Goal: Task Accomplishment & Management: Use online tool/utility

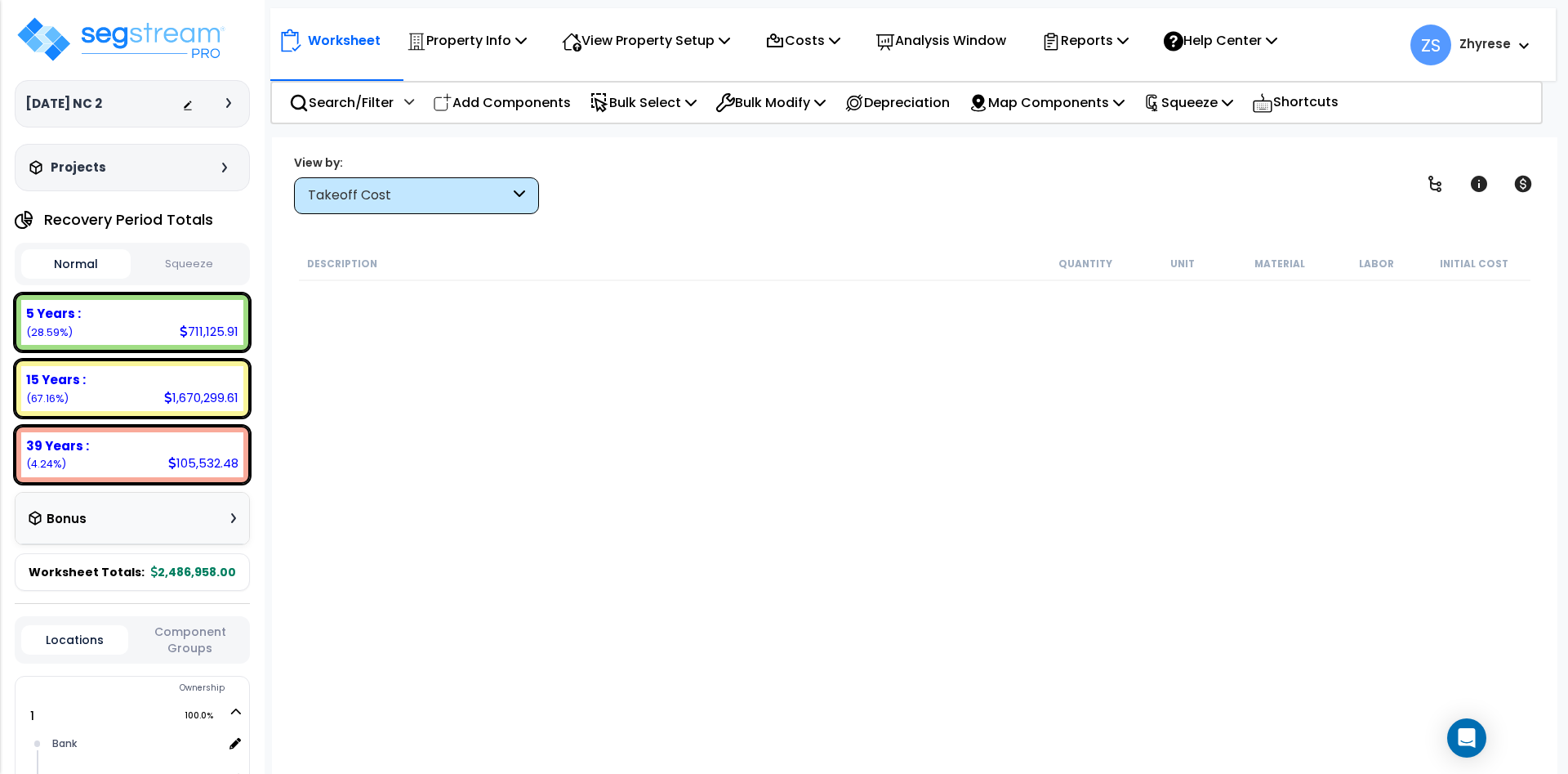
scroll to position [72, 0]
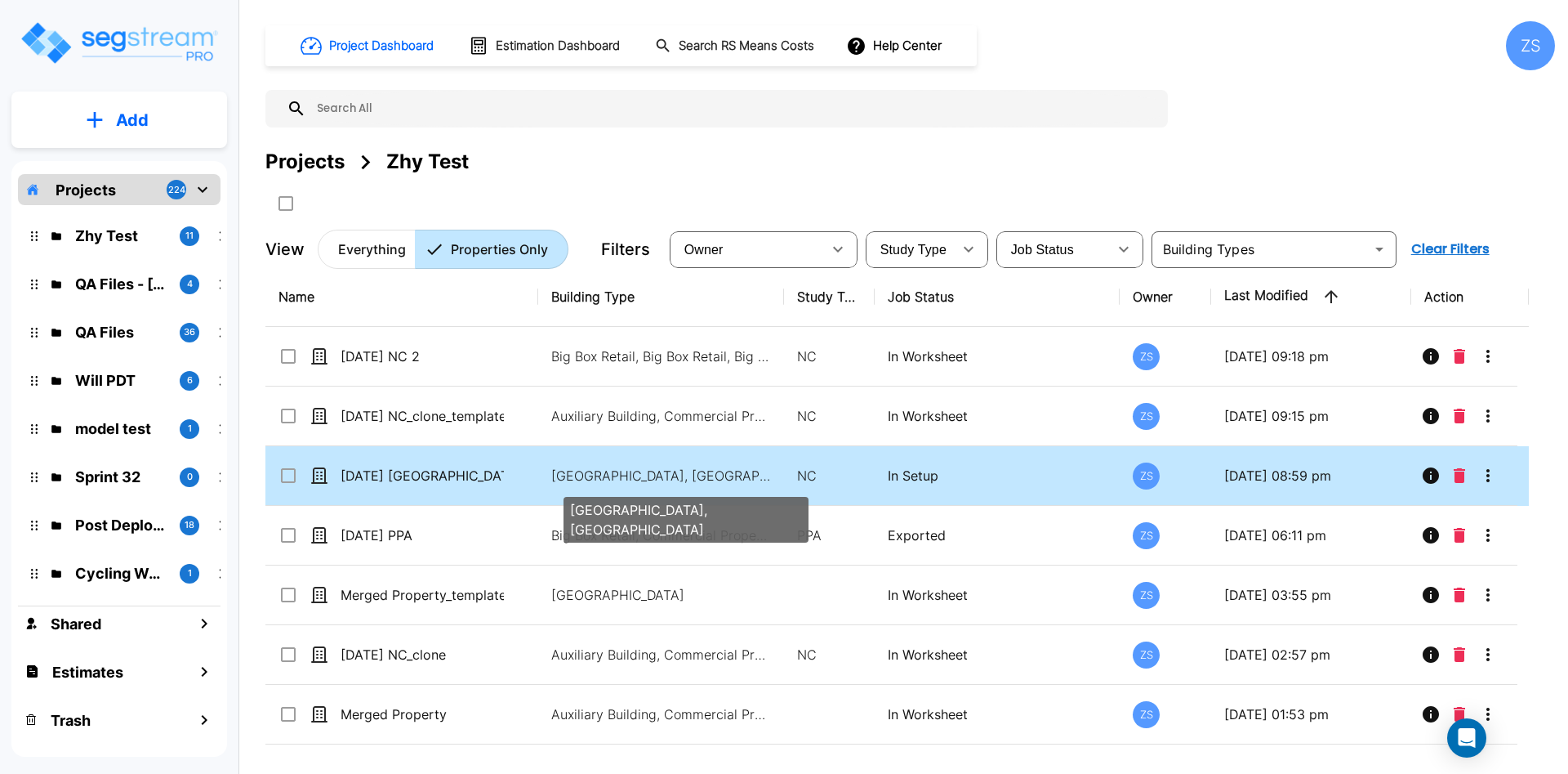
click at [604, 479] on p "Motel-Hotel, Motel-Hotel Site" at bounding box center [660, 475] width 220 height 19
checkbox input "true"
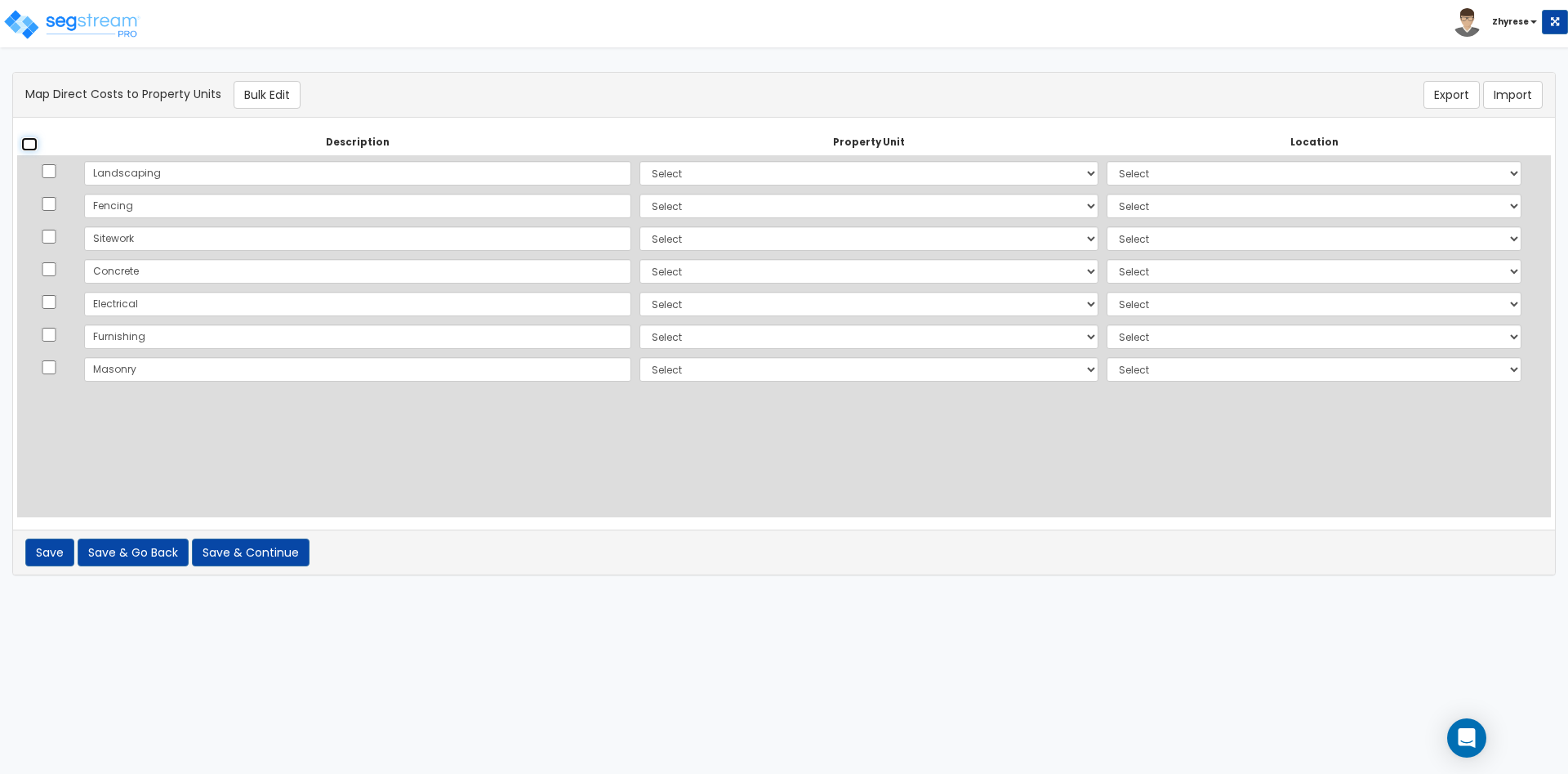
click at [30, 146] on input "checkbox" at bounding box center [29, 144] width 16 height 14
checkbox input "true"
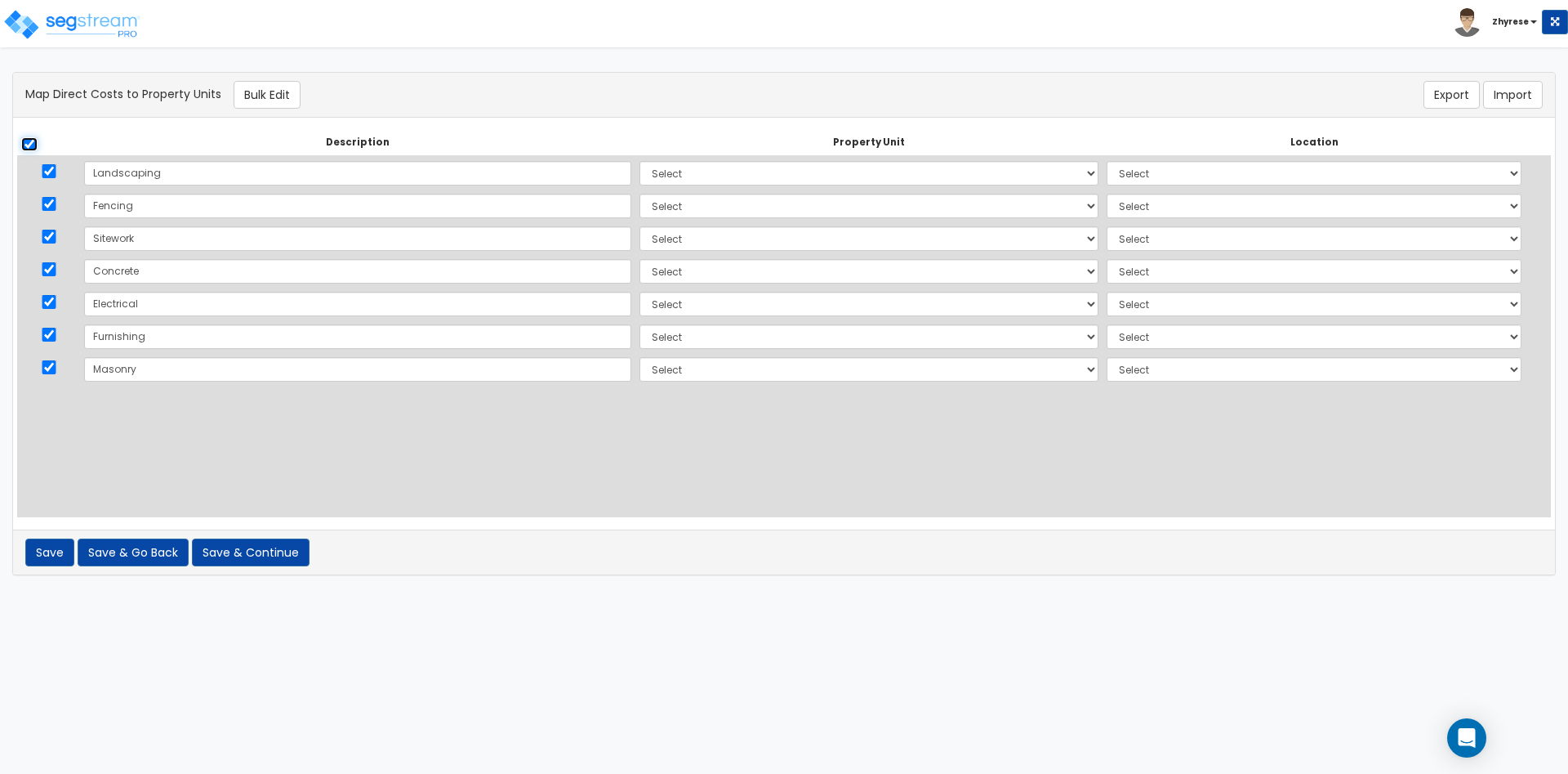
checkbox input "true"
click at [259, 89] on button "Bulk Edit" at bounding box center [267, 94] width 67 height 28
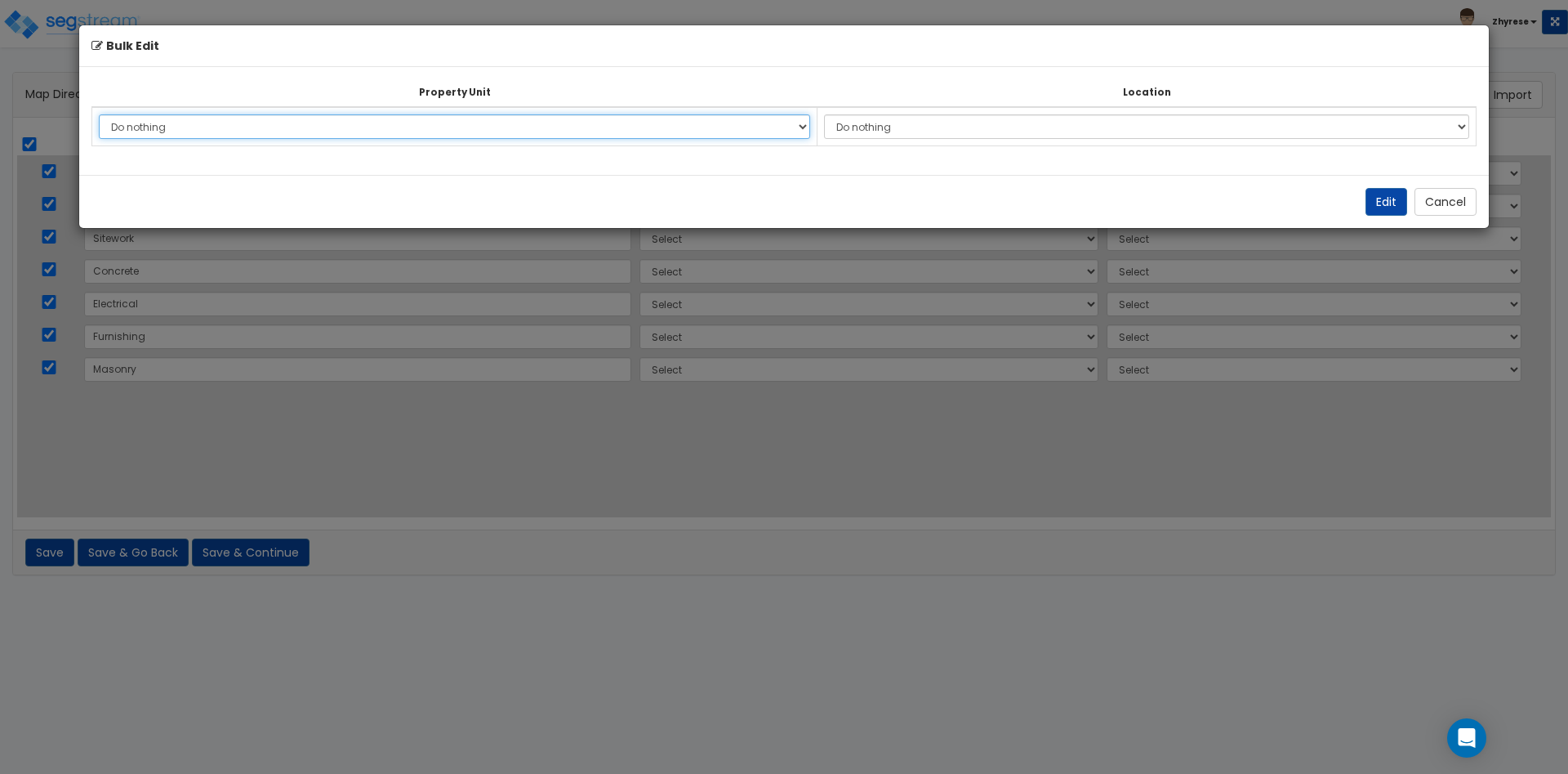
select select "164559"
click option "MH" at bounding box center [0, 0] width 0 height 0
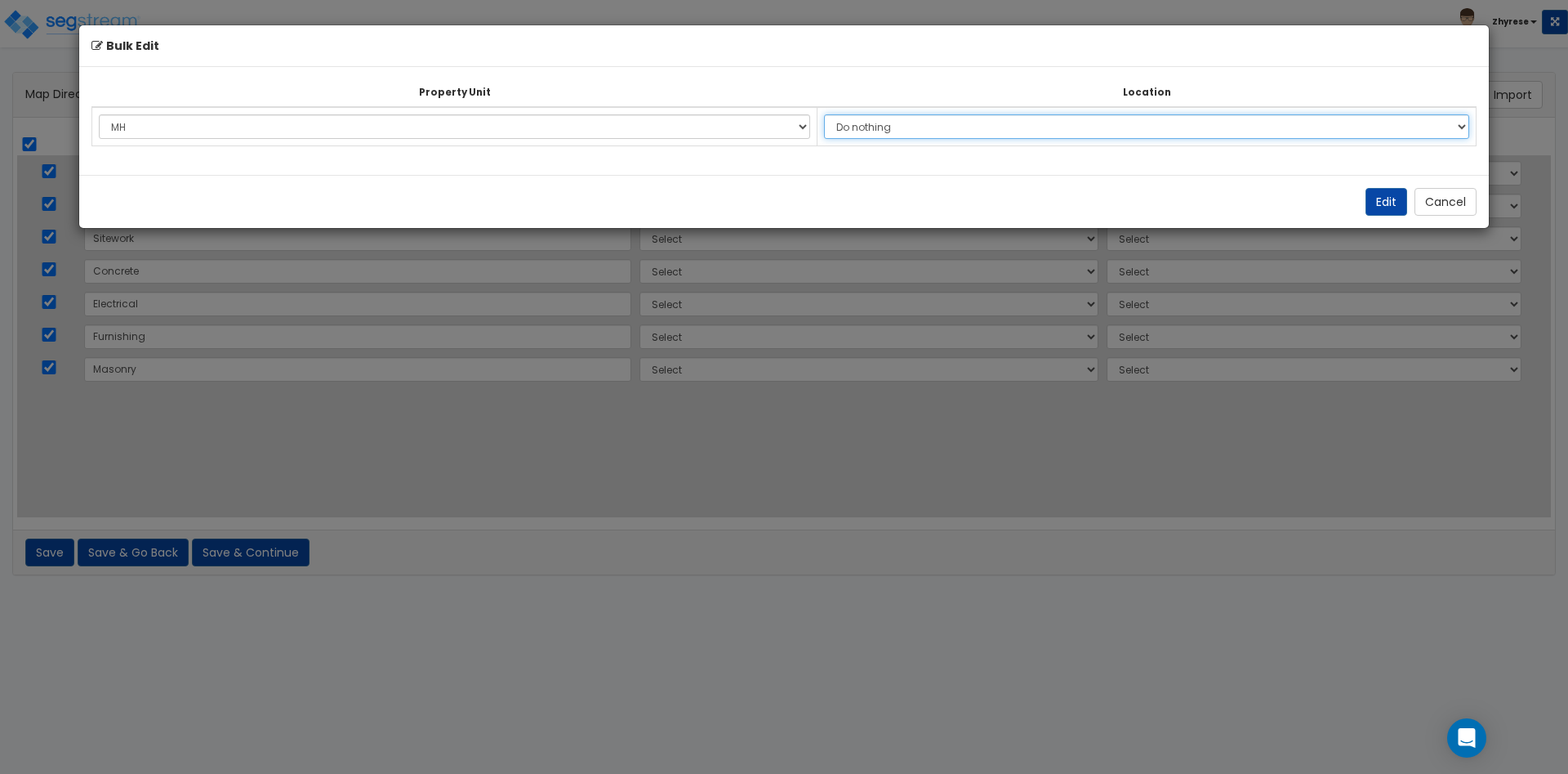
click at [824, 114] on select "Do nothing Add Additional Location Building Building Interior A B Coffee Shop" at bounding box center [1146, 126] width 645 height 24
select select "13354"
click option "Coffee Shop" at bounding box center [0, 0] width 0 height 0
click at [1394, 208] on button "Edit" at bounding box center [1386, 202] width 42 height 28
select select "164559"
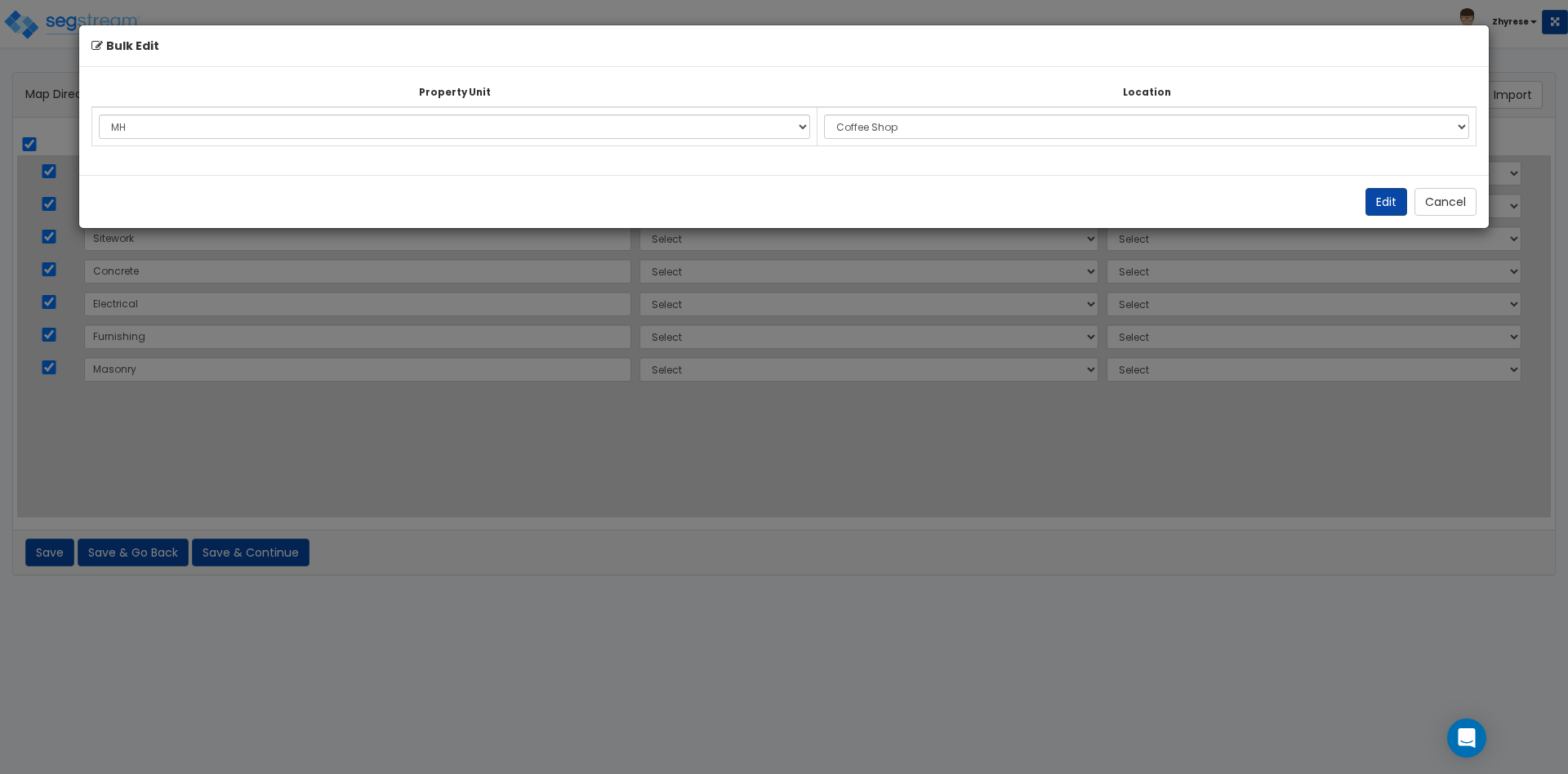
select select "164559"
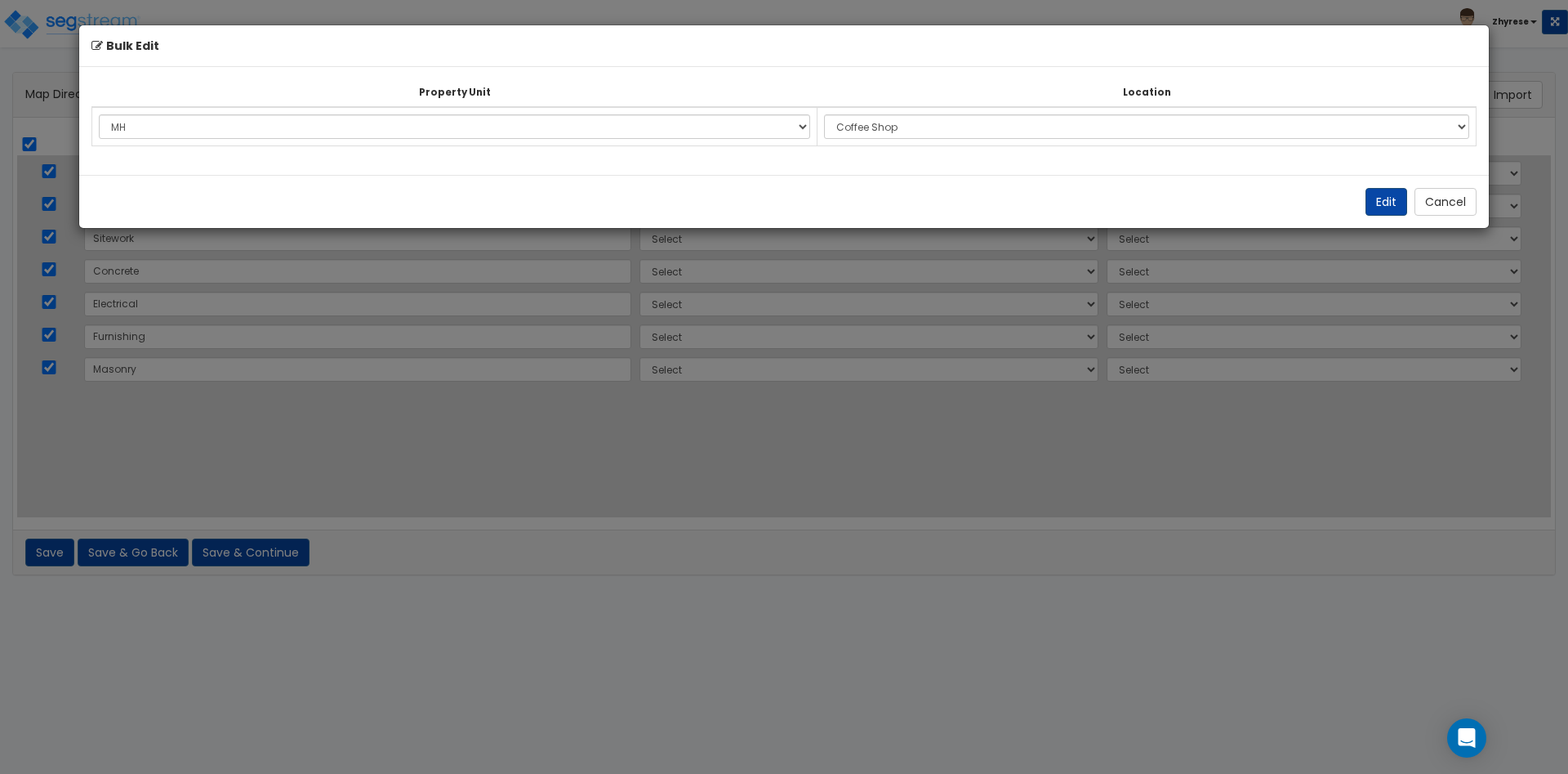
select select "164559"
select select "13354"
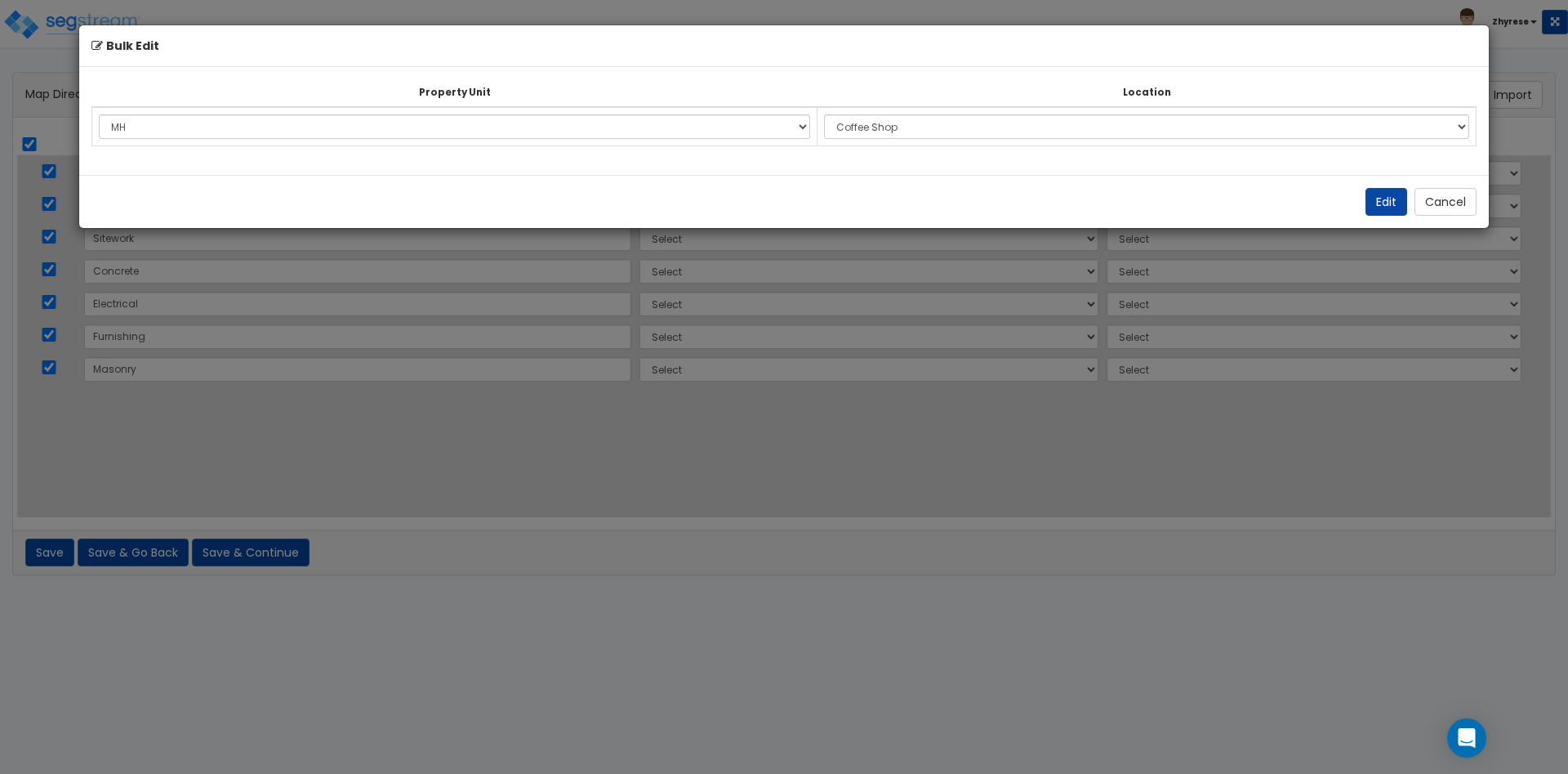
select select "13354"
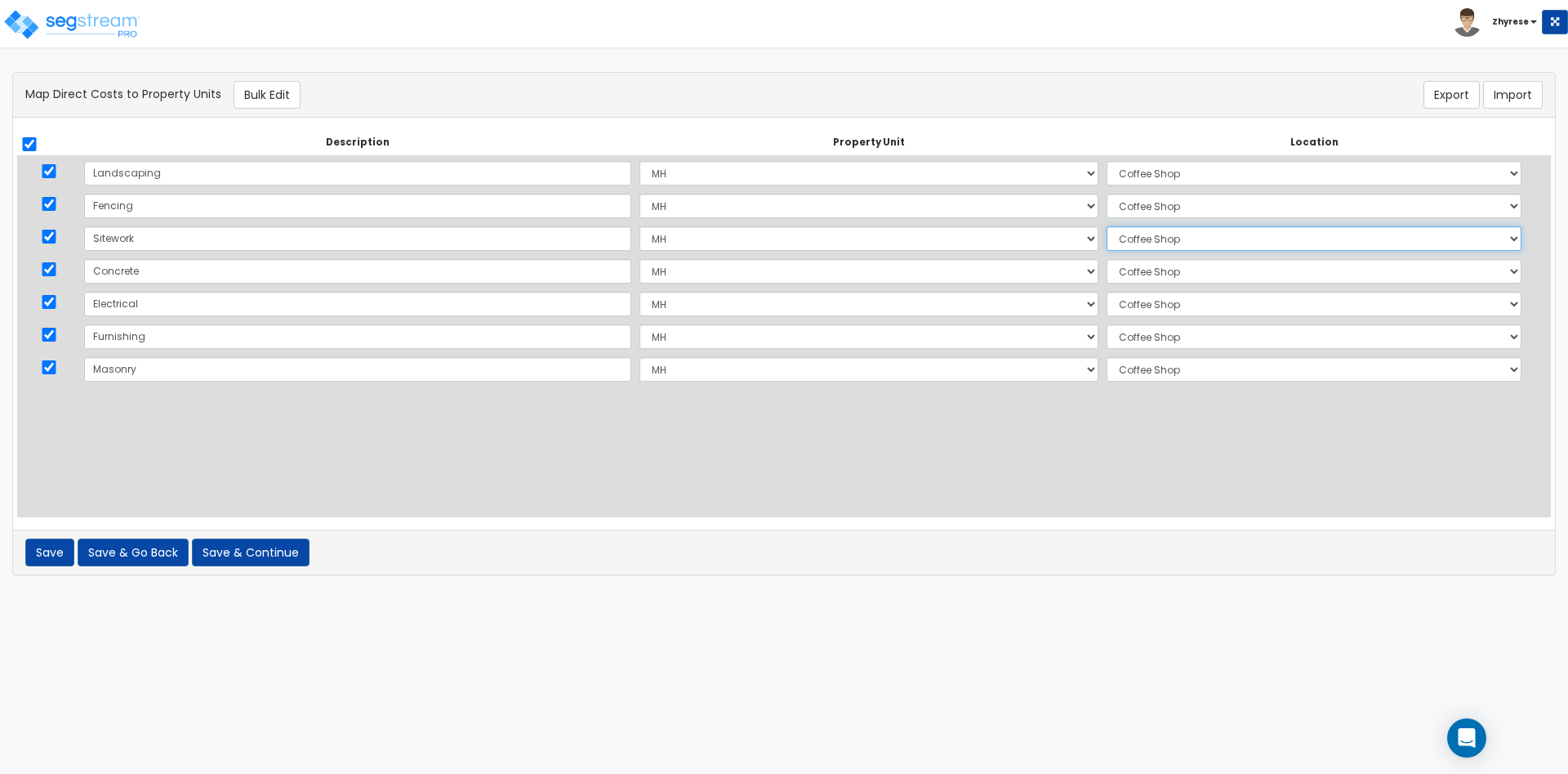
select select "1077"
click option "A" at bounding box center [0, 0] width 0 height 0
click at [1106, 259] on select "Select Add Additional Location Building Building Interior A B Coffee Shop" at bounding box center [1314, 271] width 415 height 24
select select "1081"
click option "B" at bounding box center [0, 0] width 0 height 0
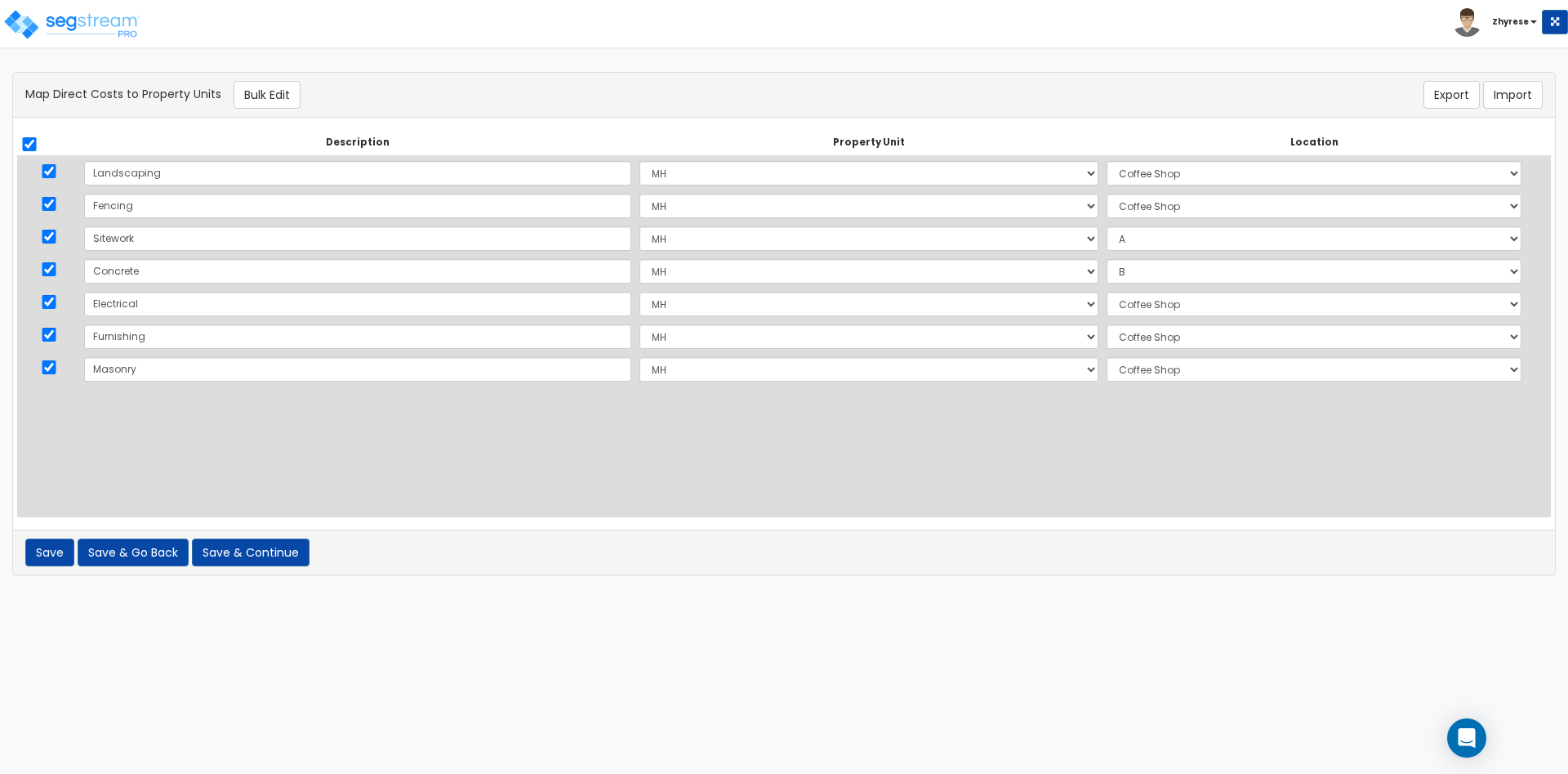
click at [227, 567] on div "Save Save & Go Back Save & Continue of errors" at bounding box center [784, 552] width 1542 height 45
click at [231, 558] on button "Save & Continue" at bounding box center [250, 552] width 117 height 28
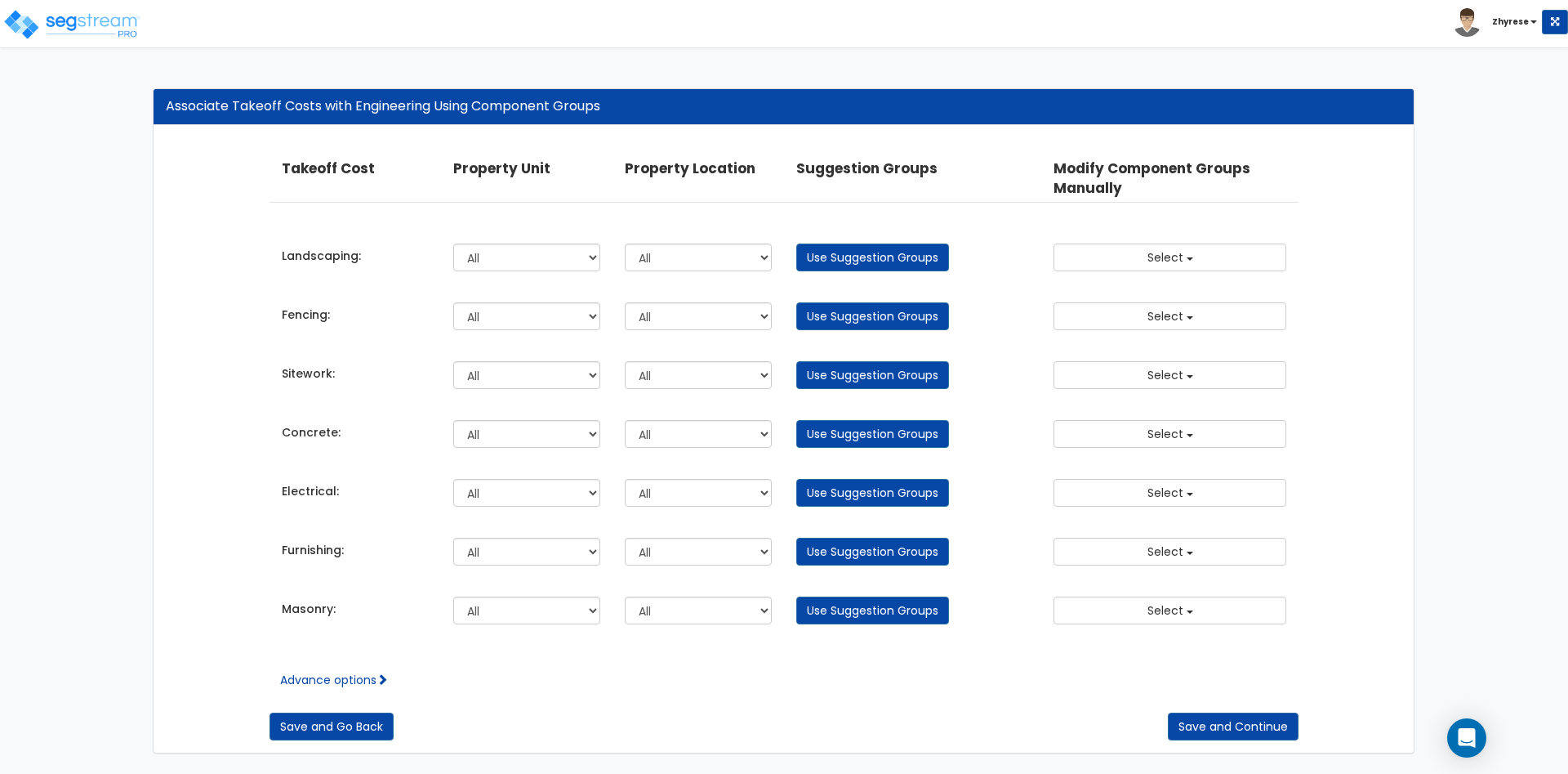
click at [1305, 723] on div "Takeoff Cost Property Unit Property Location Suggestion Groups Modify Component…" at bounding box center [784, 439] width 1261 height 628
click at [1282, 727] on button "Save and Continue" at bounding box center [1232, 726] width 131 height 28
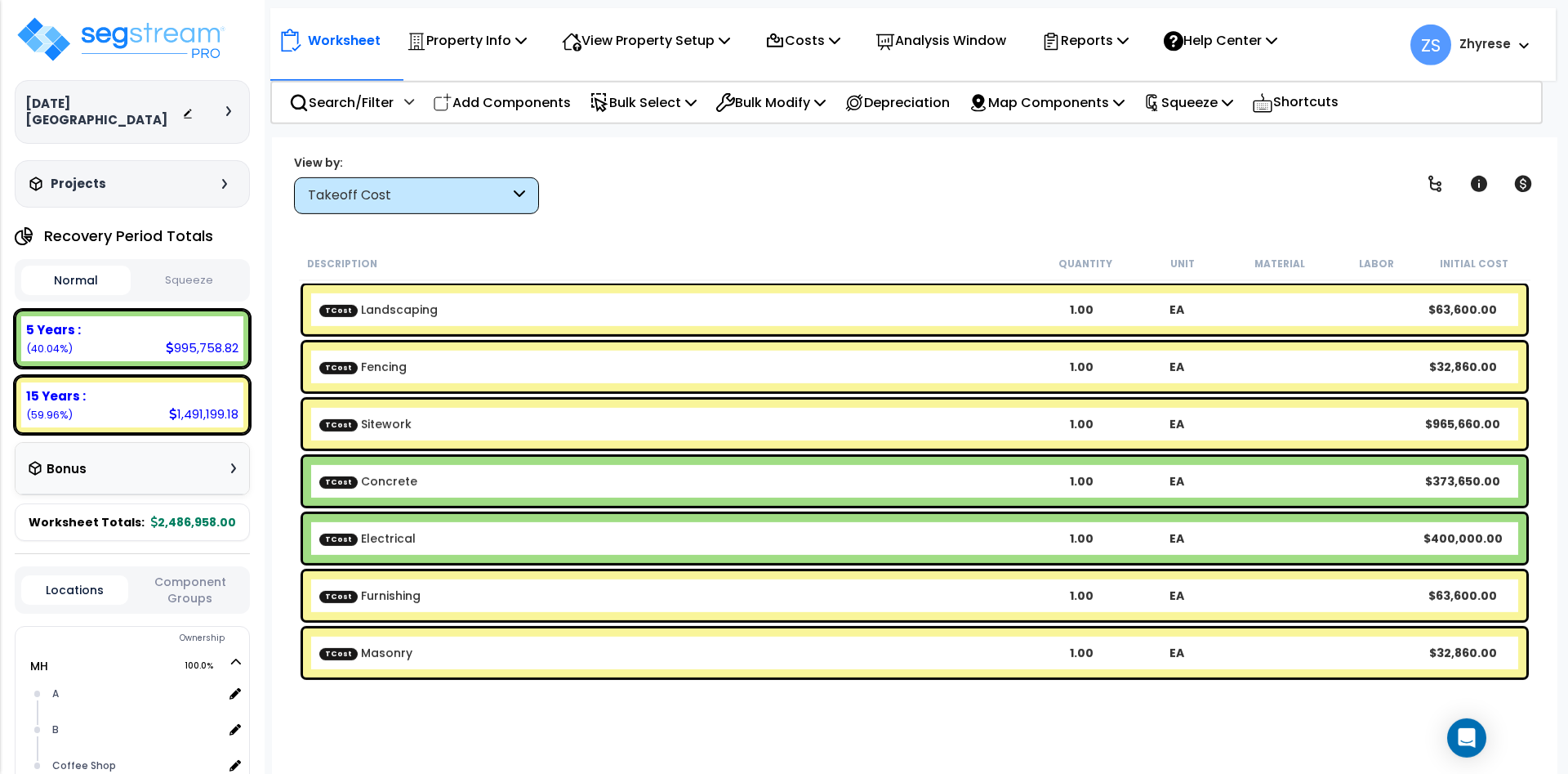
scroll to position [72, 0]
click at [527, 58] on div "View Property Setup" at bounding box center [466, 41] width 120 height 39
click at [392, 208] on div "Takeoff Cost" at bounding box center [416, 196] width 245 height 37
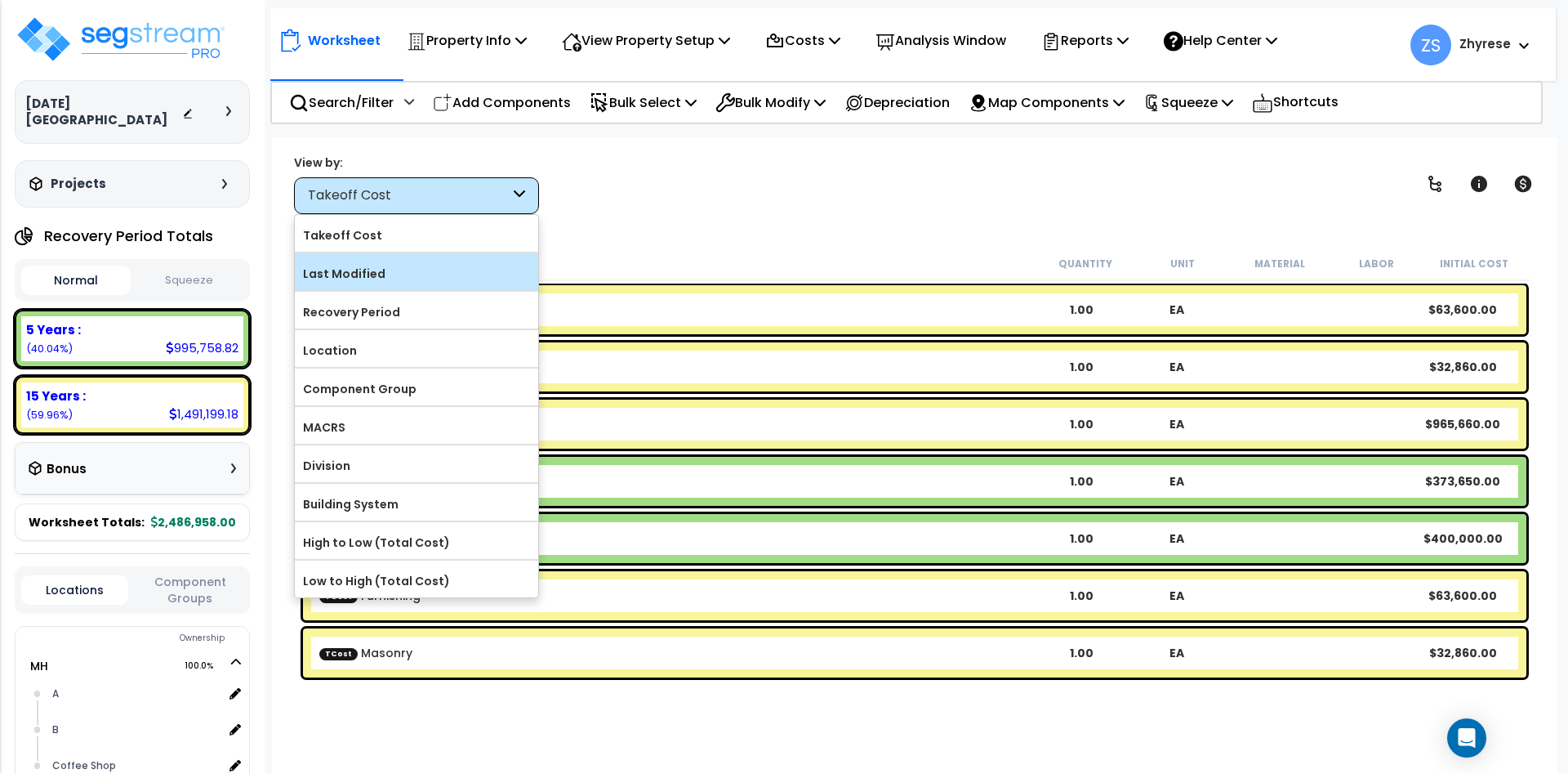
click at [421, 281] on label "Last Modified" at bounding box center [416, 274] width 243 height 24
click at [0, 0] on input "Last Modified" at bounding box center [0, 0] width 0 height 0
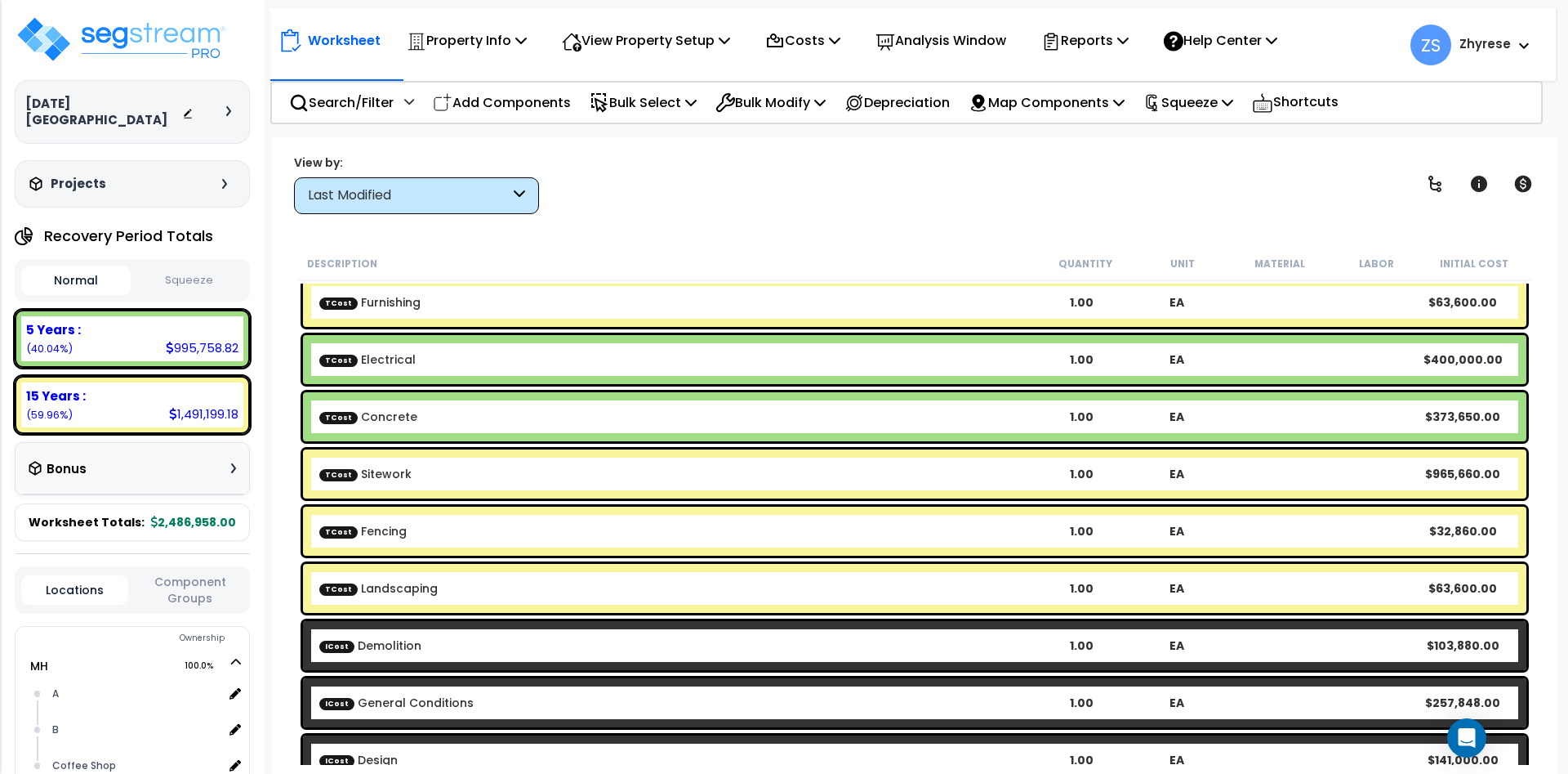
scroll to position [0, 0]
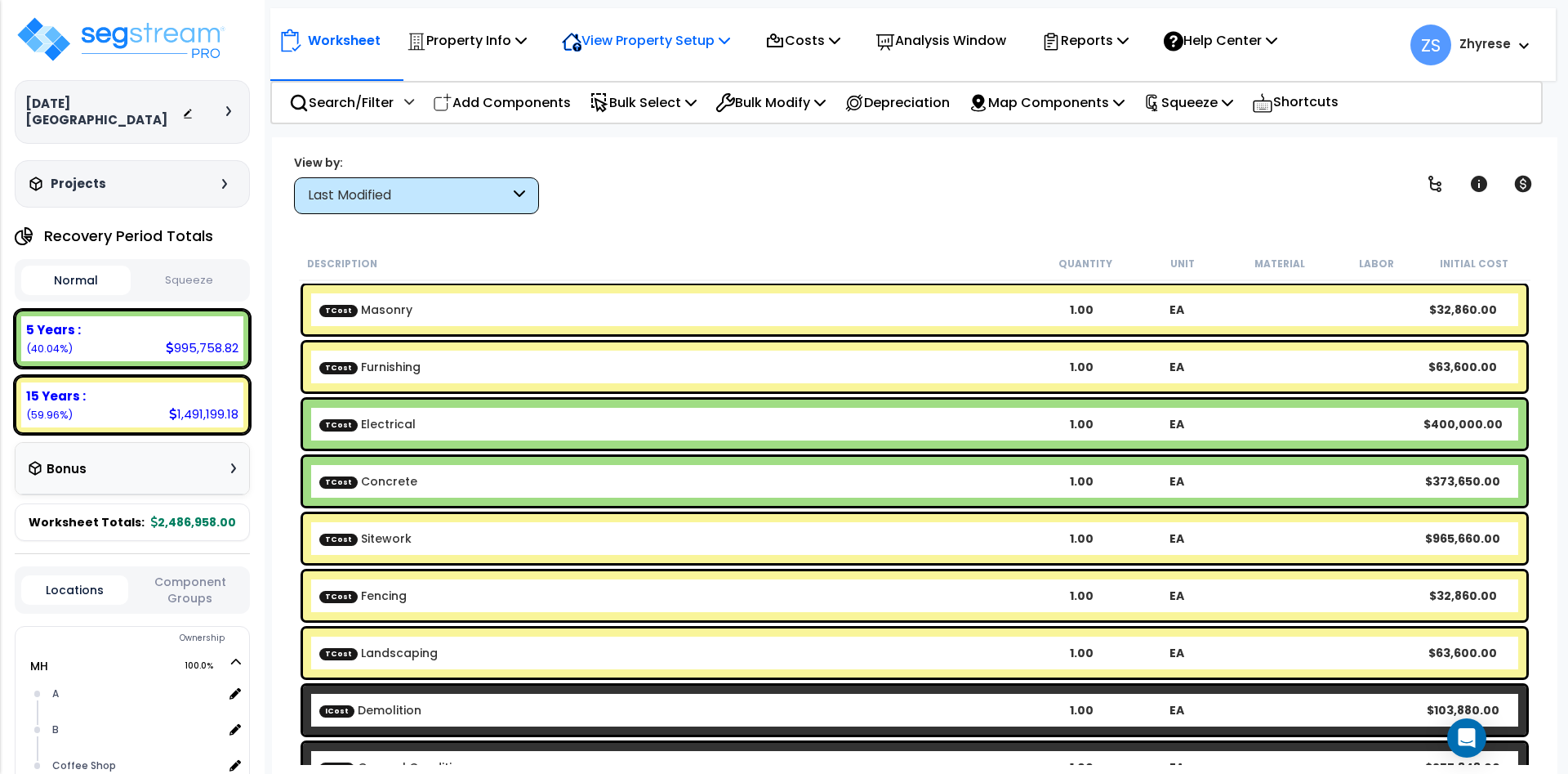
click at [527, 45] on p "View Property Setup" at bounding box center [466, 40] width 120 height 22
click at [676, 101] on link "View Questionnaire" at bounding box center [634, 113] width 162 height 33
click at [208, 267] on button "Squeeze" at bounding box center [189, 280] width 110 height 28
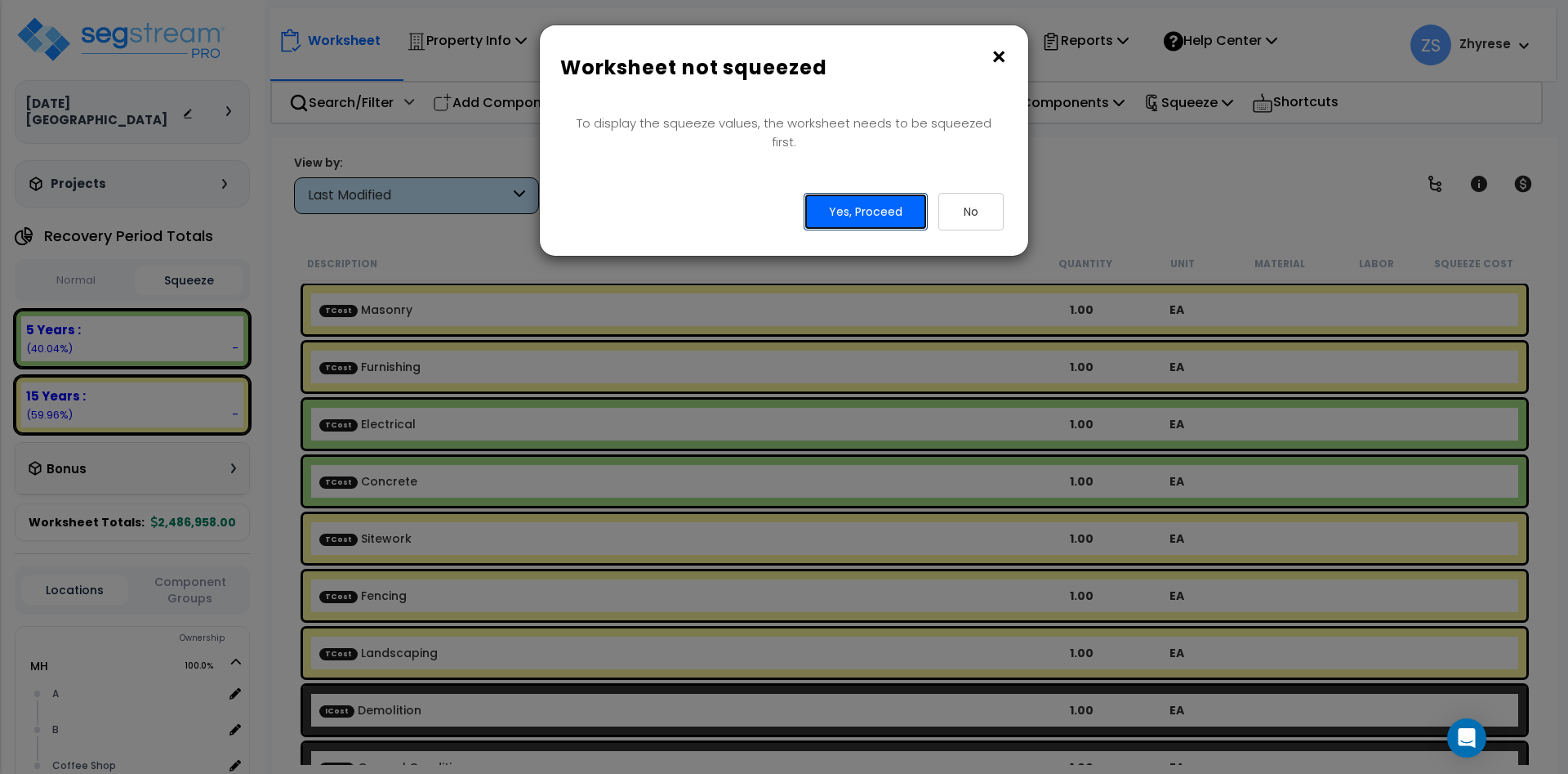
click at [842, 196] on button "Yes, Proceed" at bounding box center [866, 211] width 124 height 38
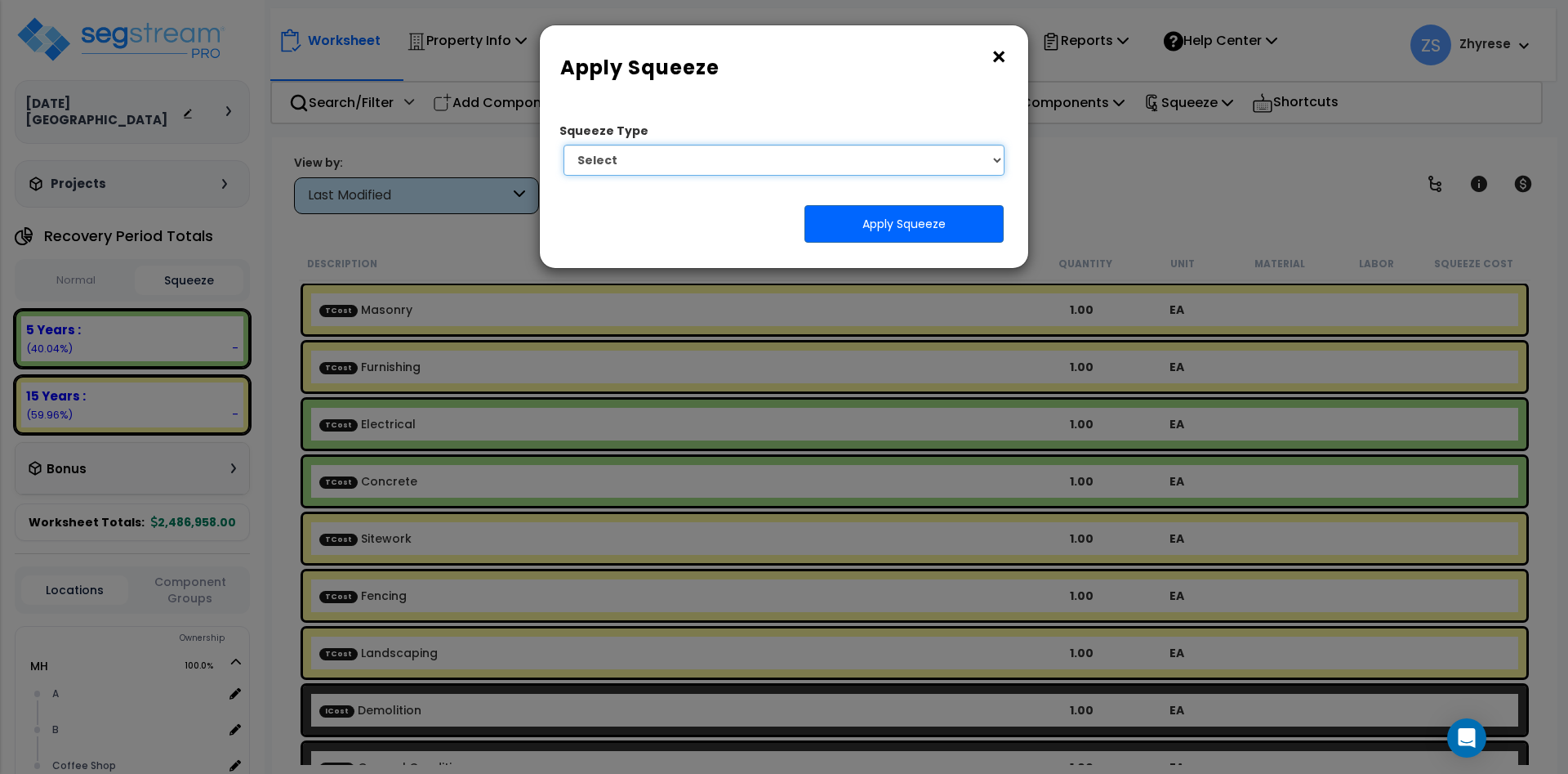
select select "squeeze_by_custom_backoff_cost"
click option "1. Squeeze by Takeoff Cost" at bounding box center [0, 0] width 0 height 0
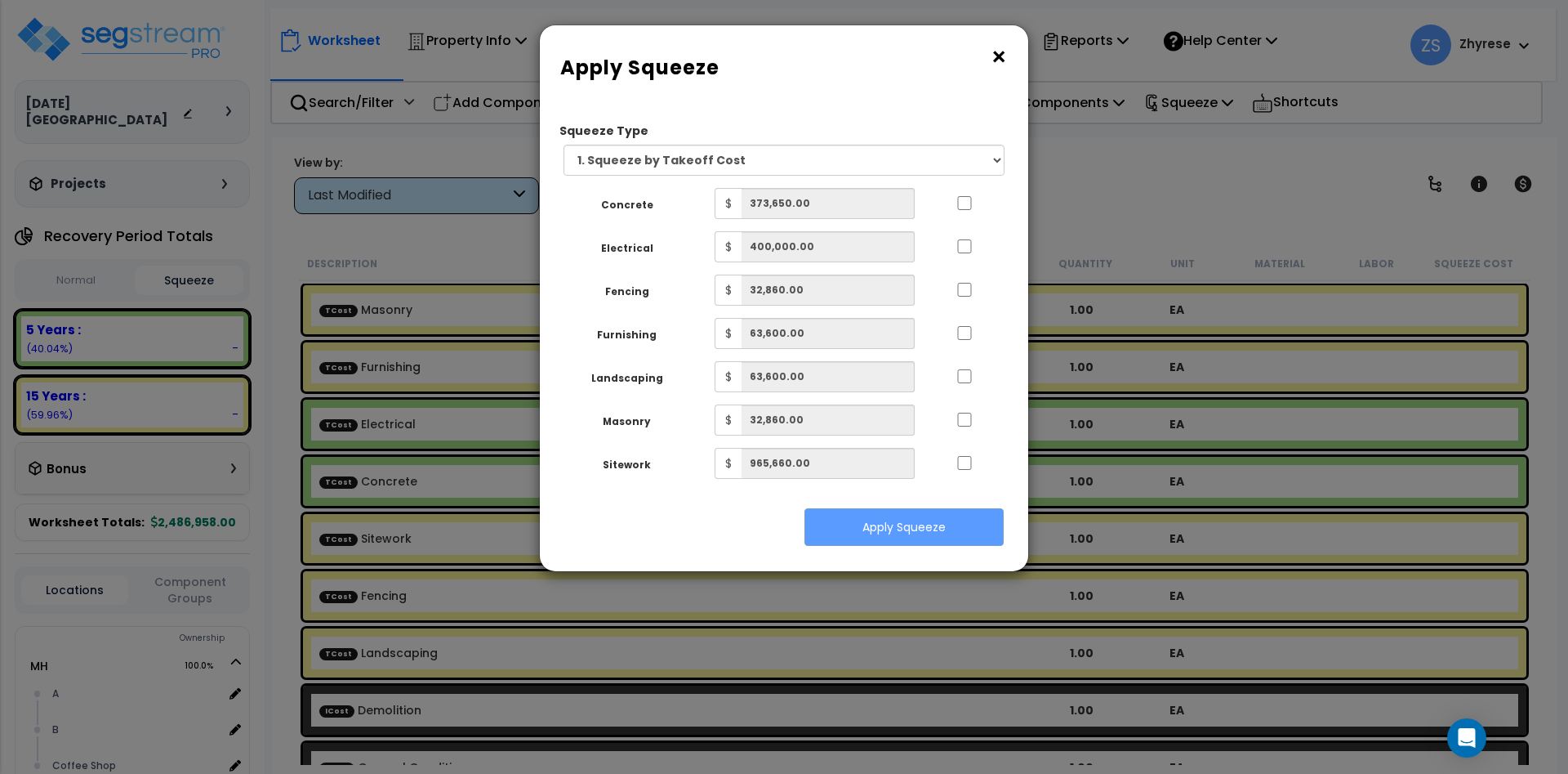
click at [999, 57] on button "×" at bounding box center [999, 56] width 18 height 26
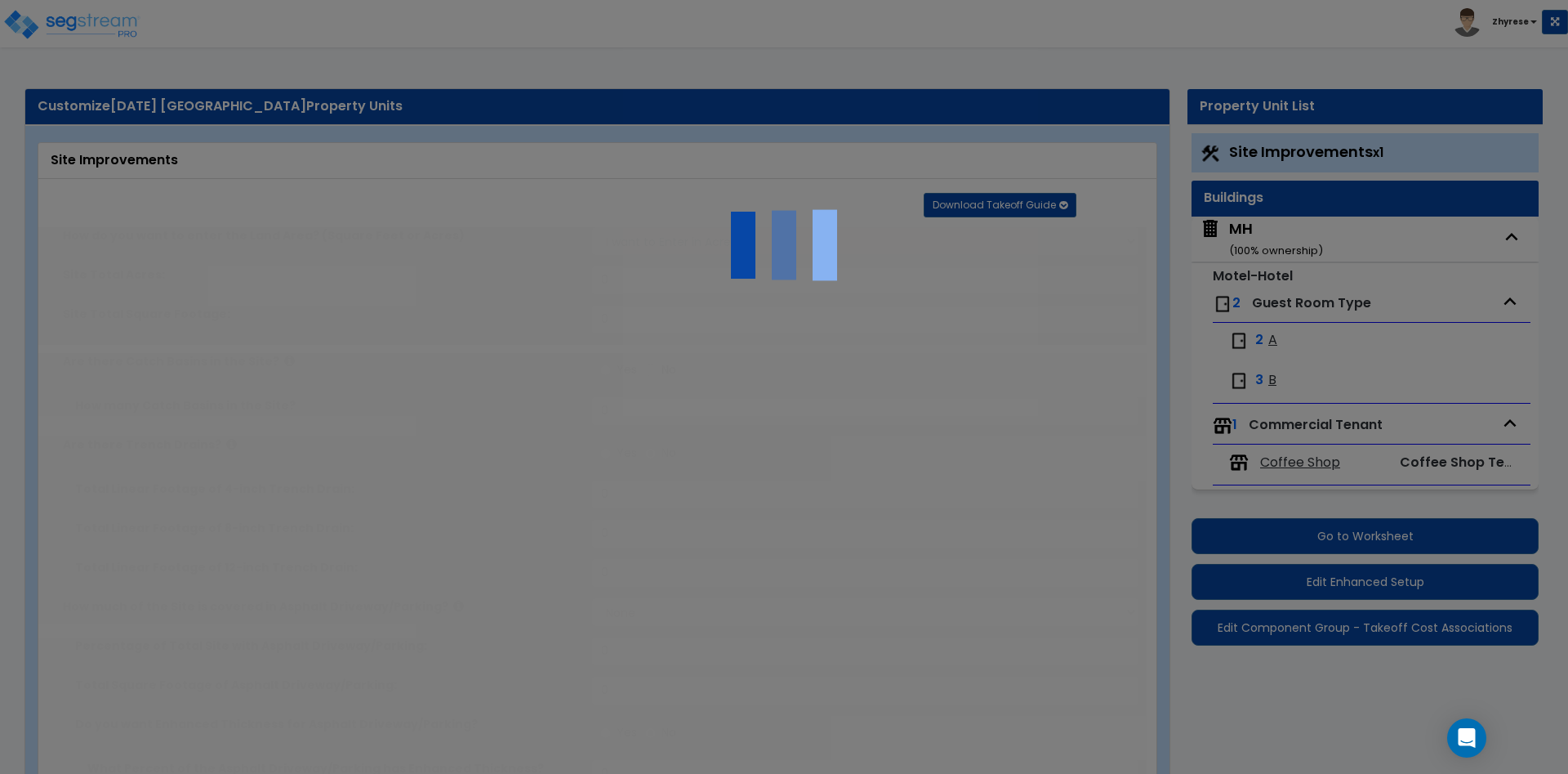
click at [1328, 643] on div at bounding box center [784, 387] width 1568 height 774
select select "2"
type input "200"
select select "1"
type input "25"
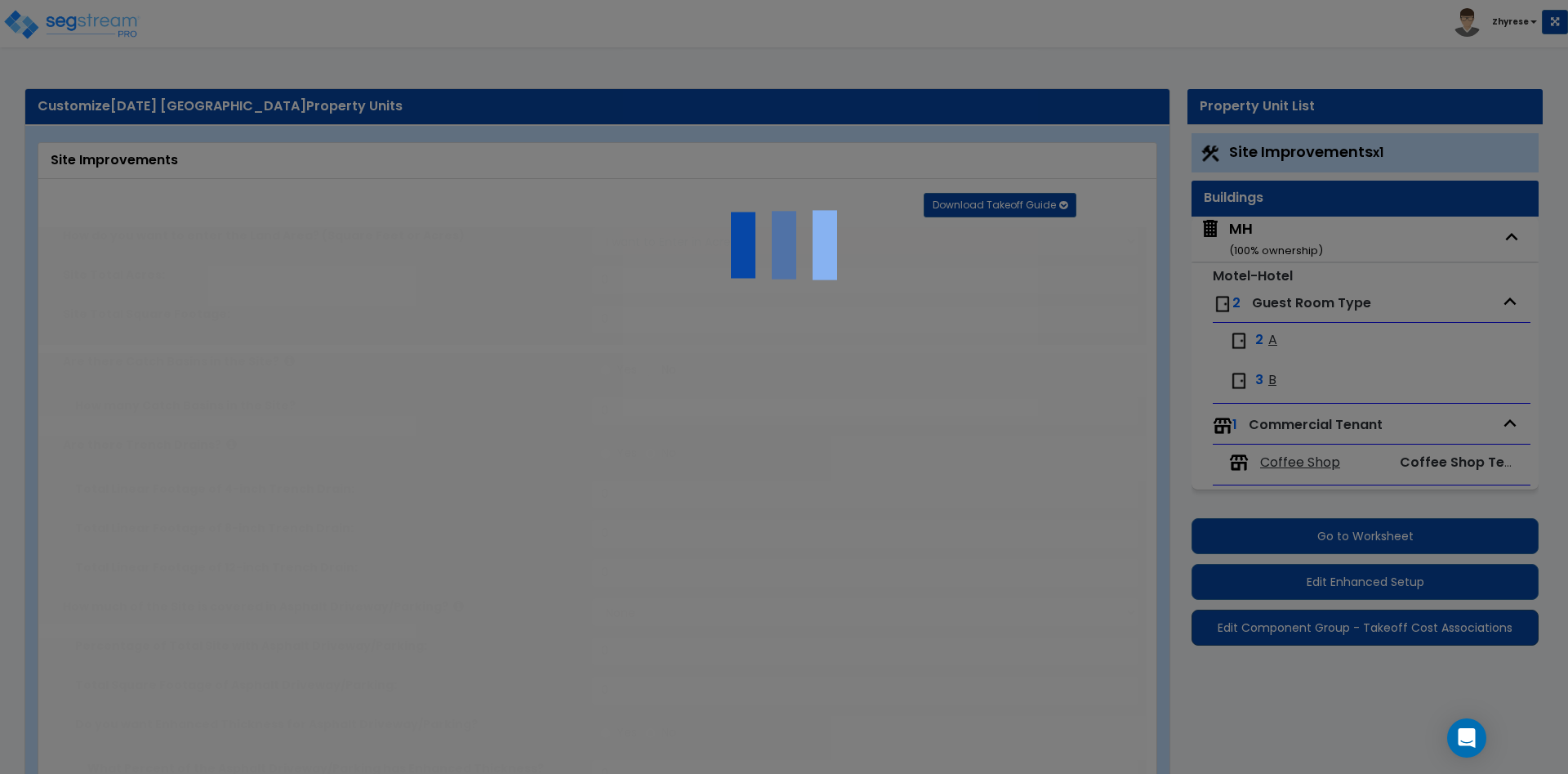
select select "1"
type input "25"
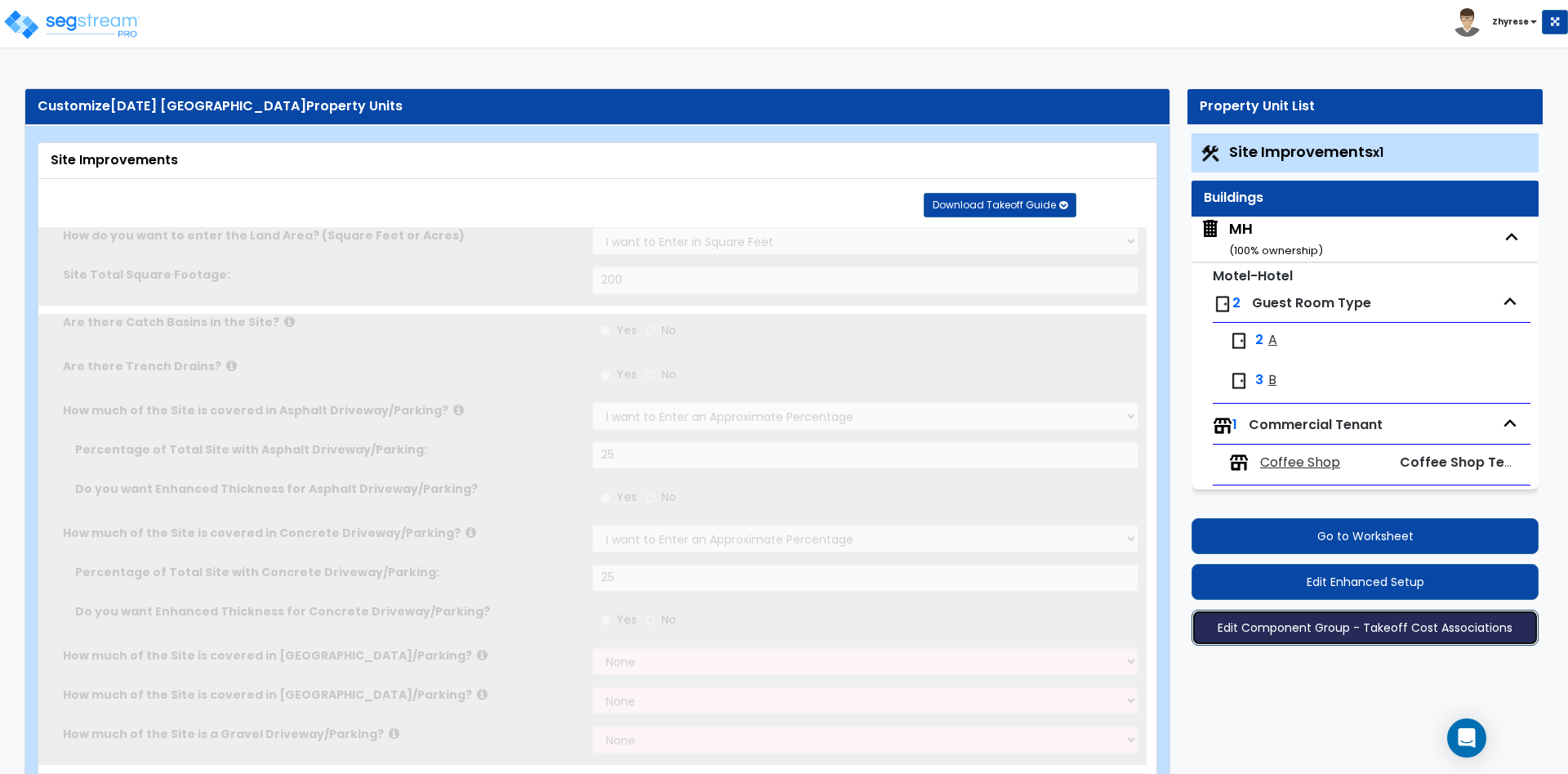
click at [1333, 635] on button "Edit Component Group - Takeoff Cost Associations" at bounding box center [1365, 627] width 347 height 36
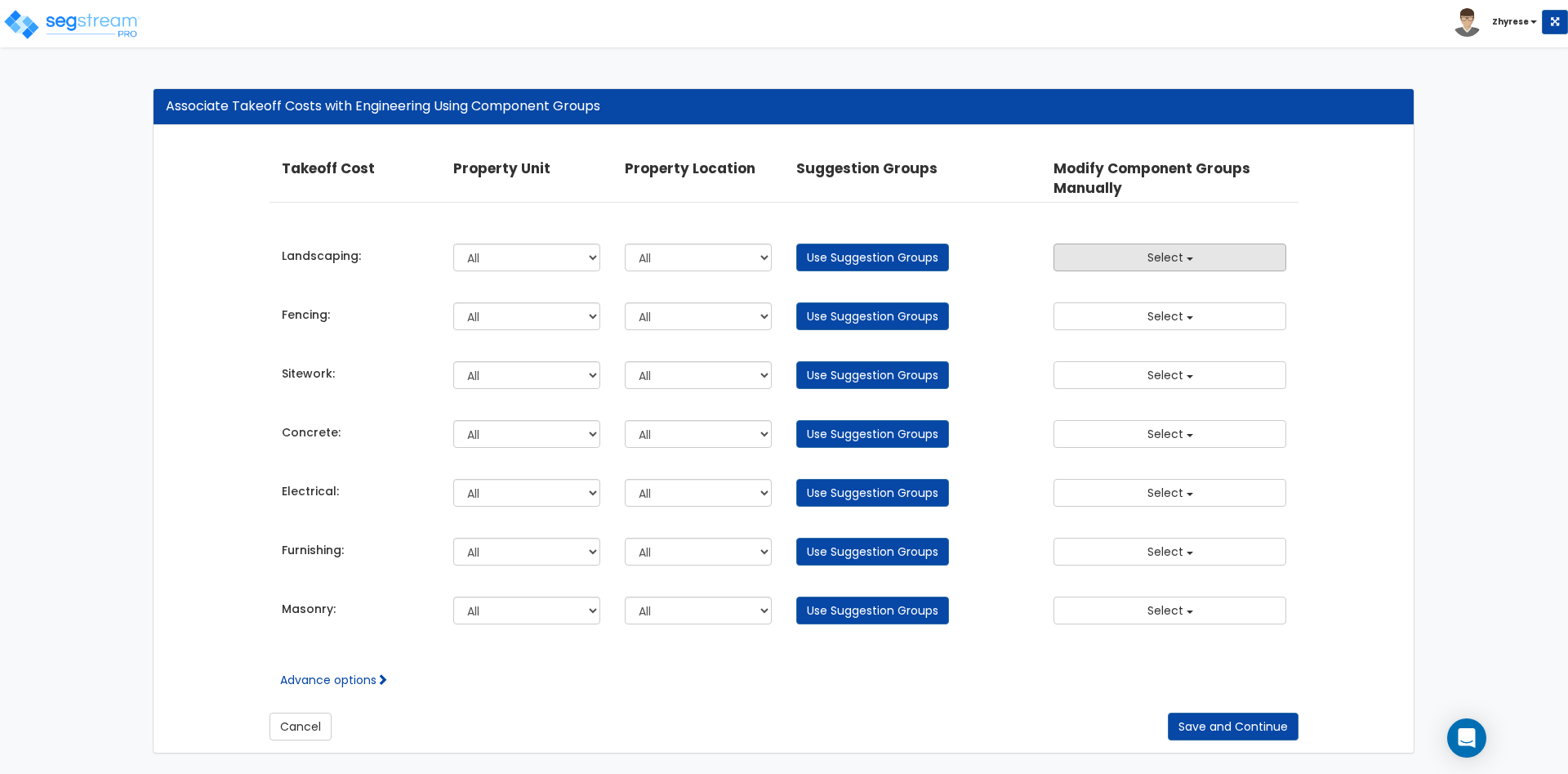
click at [1175, 252] on span "Select" at bounding box center [1165, 257] width 36 height 16
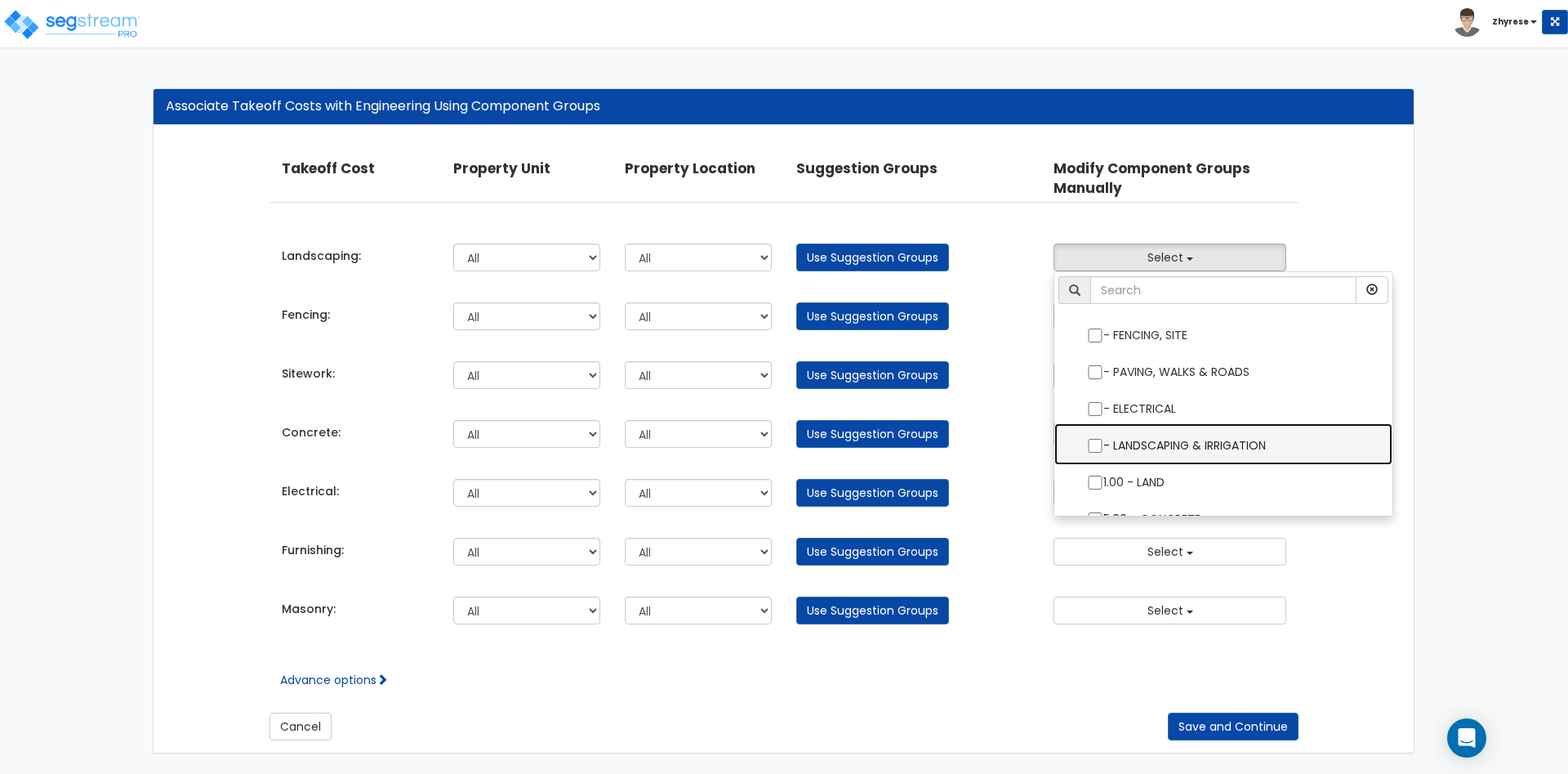
click at [1194, 437] on label "- LANDSCAPING & IRRIGATION" at bounding box center [1223, 443] width 305 height 38
click at [1104, 438] on input "- LANDSCAPING & IRRIGATION" at bounding box center [1095, 445] width 16 height 14
checkbox input "true"
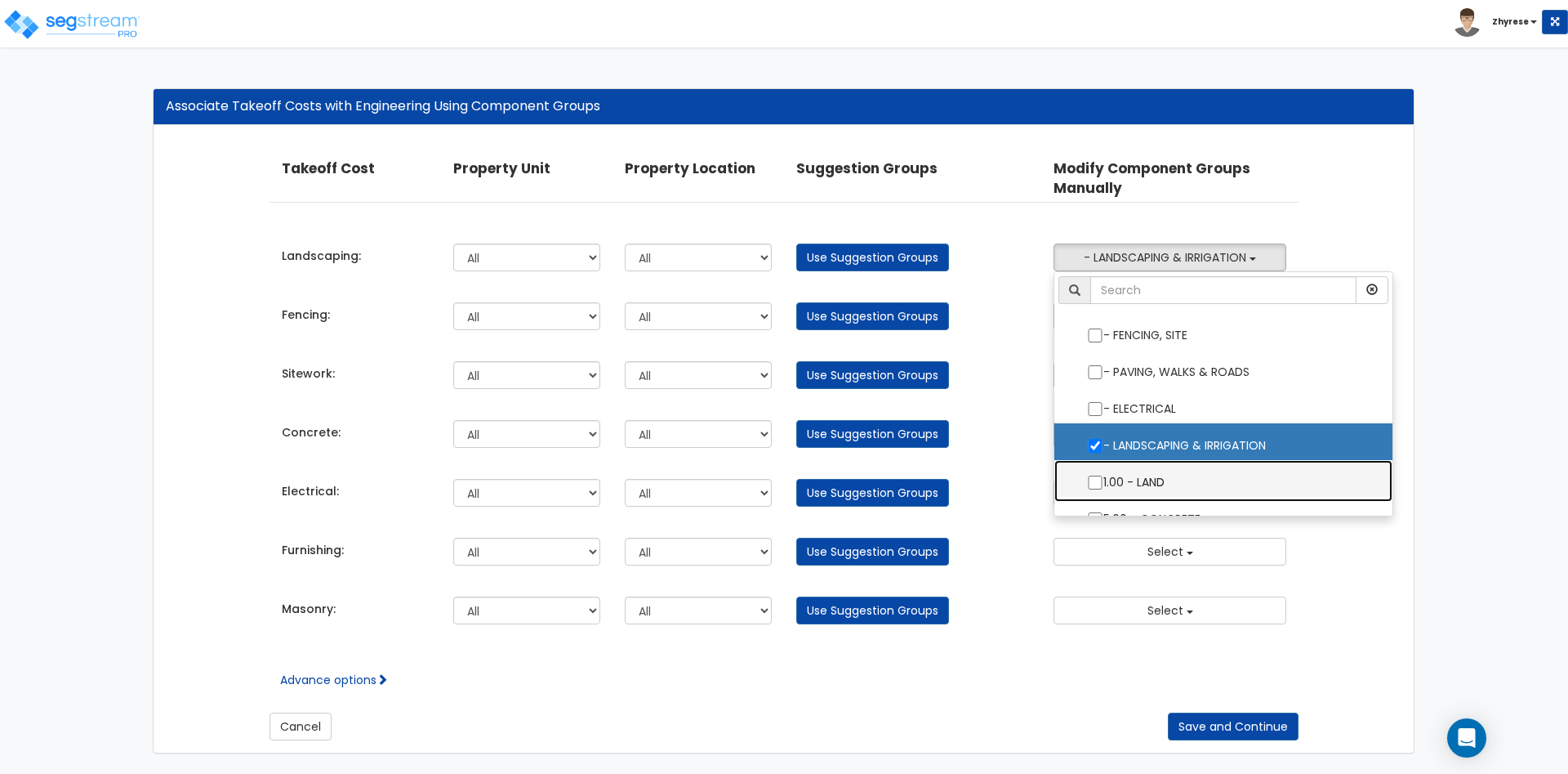
click at [1177, 474] on label "1.00 - LAND" at bounding box center [1223, 480] width 305 height 38
click at [1104, 475] on input "1.00 - LAND" at bounding box center [1095, 482] width 16 height 14
checkbox input "true"
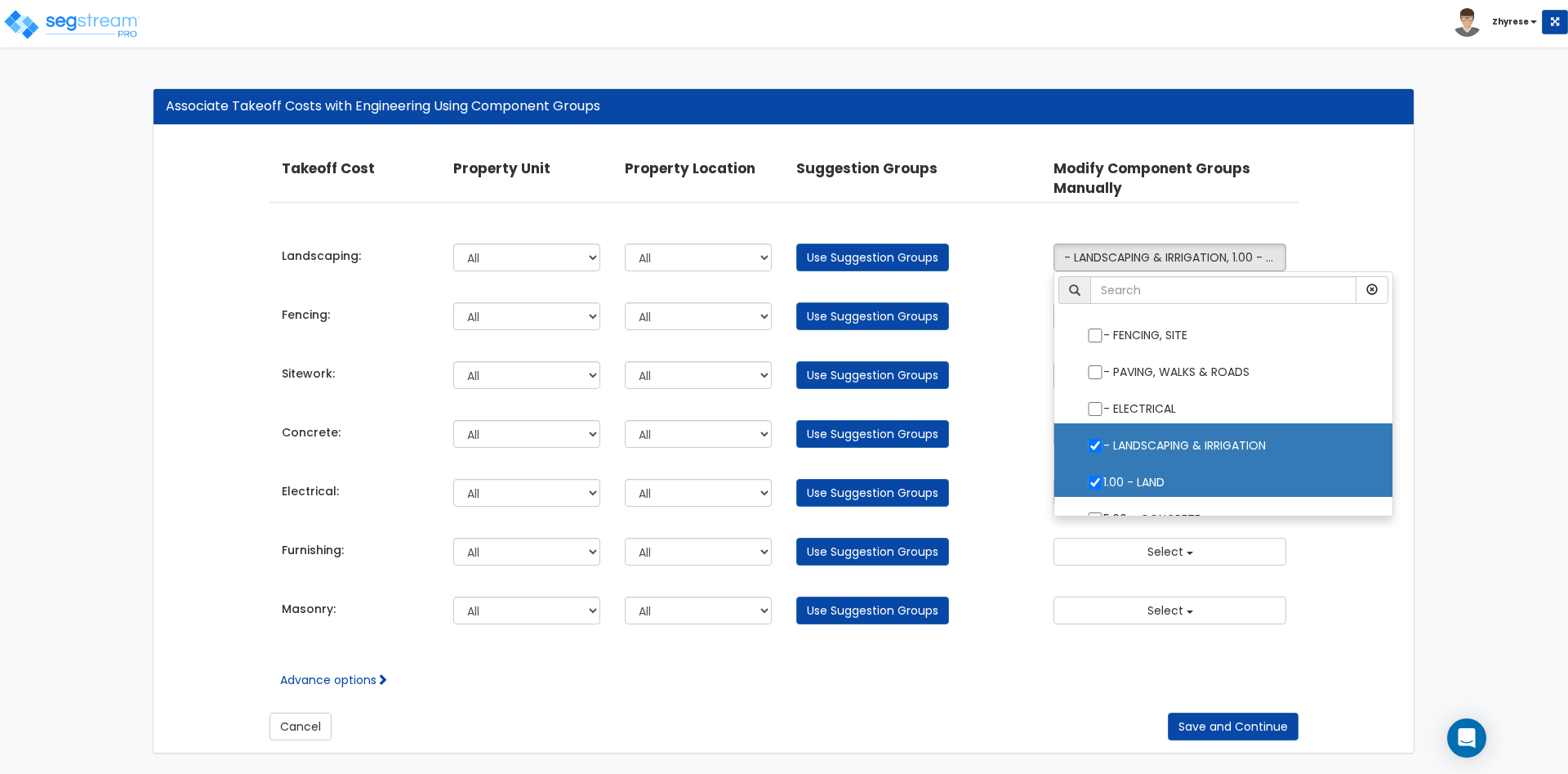
click at [1384, 206] on div "Takeoff Cost Property Unit Property Location Suggestion Groups Modify Component…" at bounding box center [784, 439] width 1261 height 628
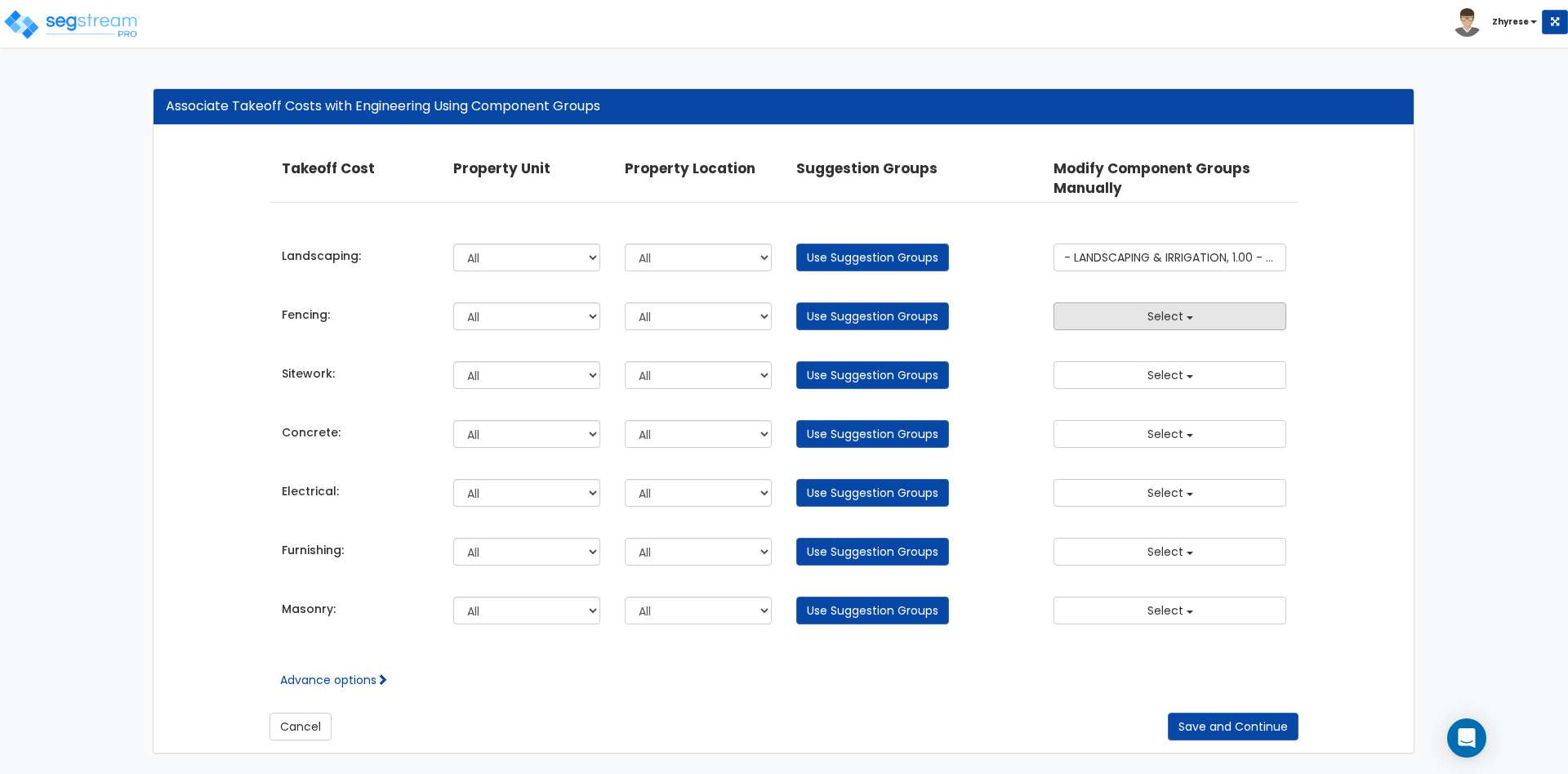
click at [1188, 322] on button "Select" at bounding box center [1169, 316] width 233 height 28
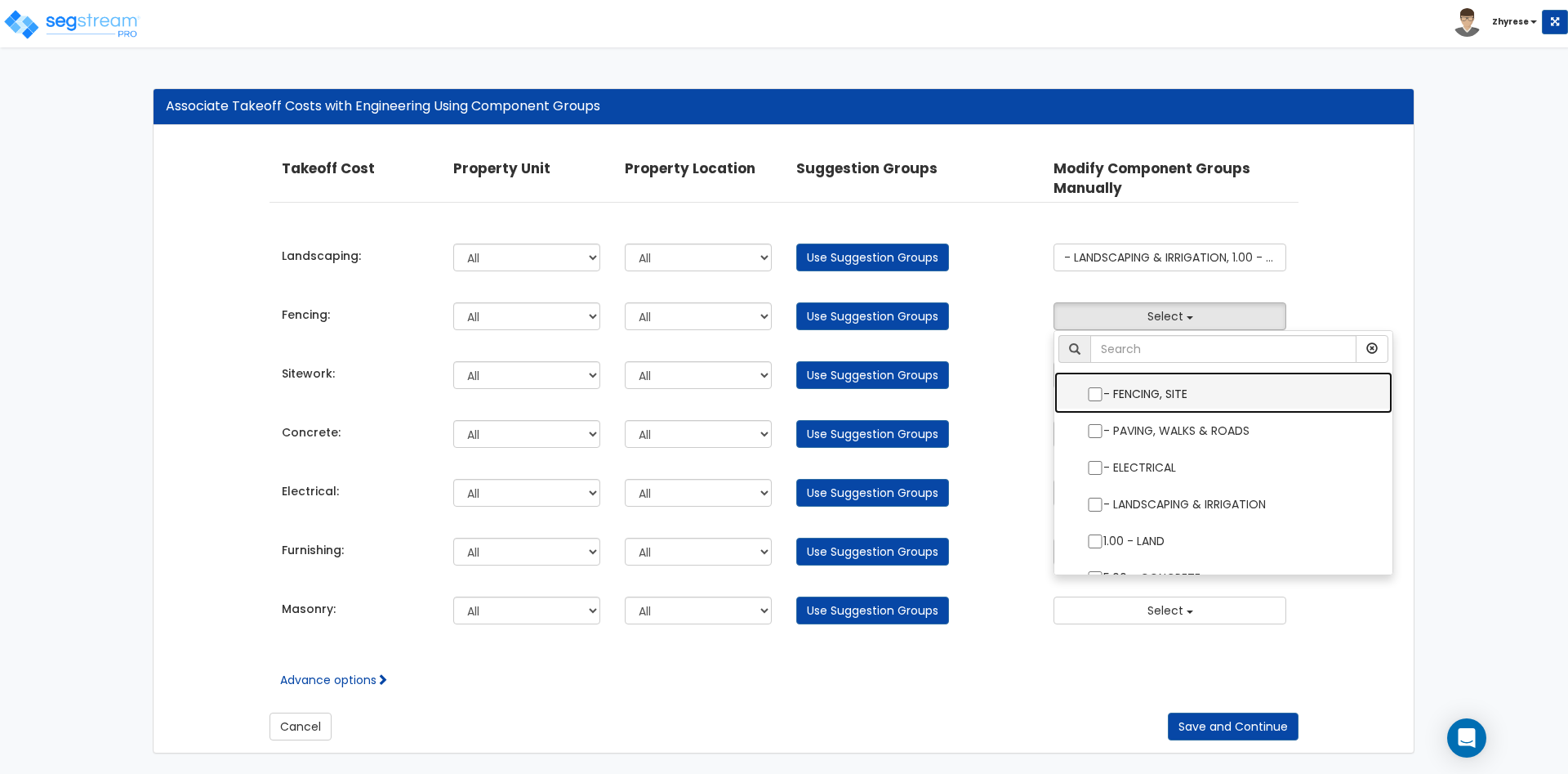
click at [1166, 386] on label "- FENCING, SITE" at bounding box center [1223, 392] width 305 height 38
click at [1104, 387] on input "- FENCING, SITE" at bounding box center [1095, 394] width 16 height 14
checkbox input "true"
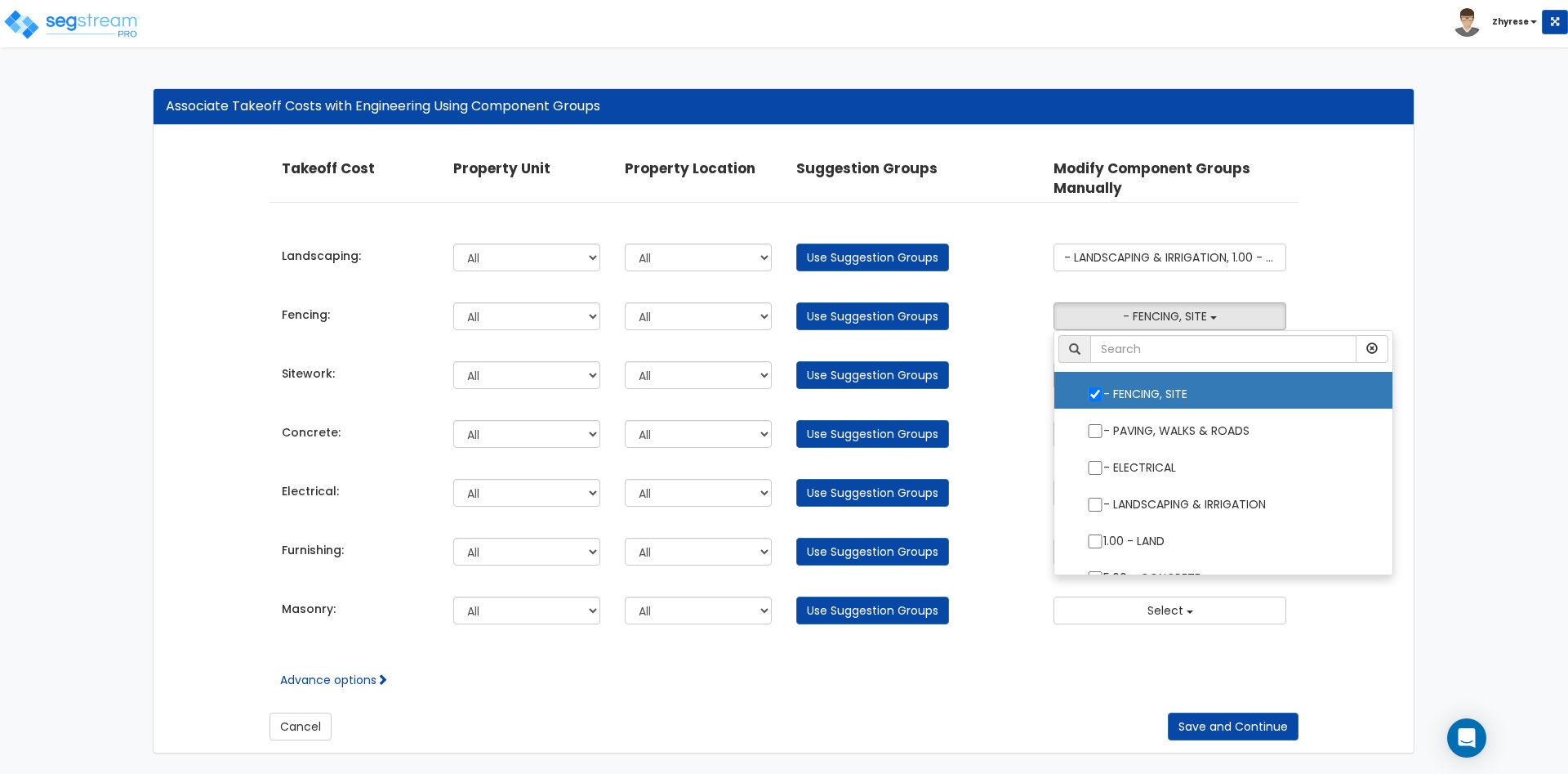
click at [1404, 230] on div "Takeoff Cost Property Unit Property Location Suggestion Groups Modify Component…" at bounding box center [784, 439] width 1261 height 628
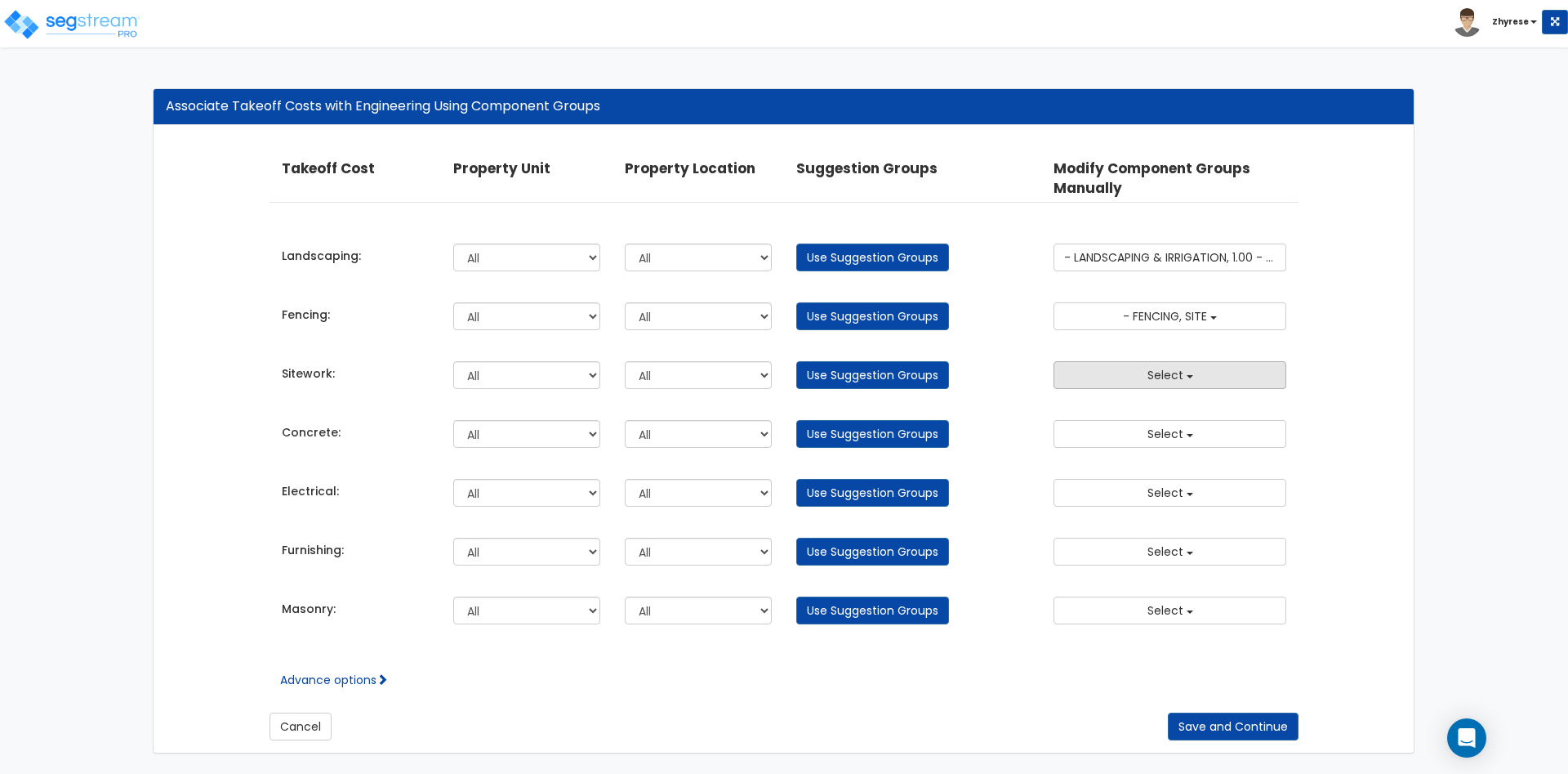
click at [1203, 371] on button "Select" at bounding box center [1169, 374] width 233 height 28
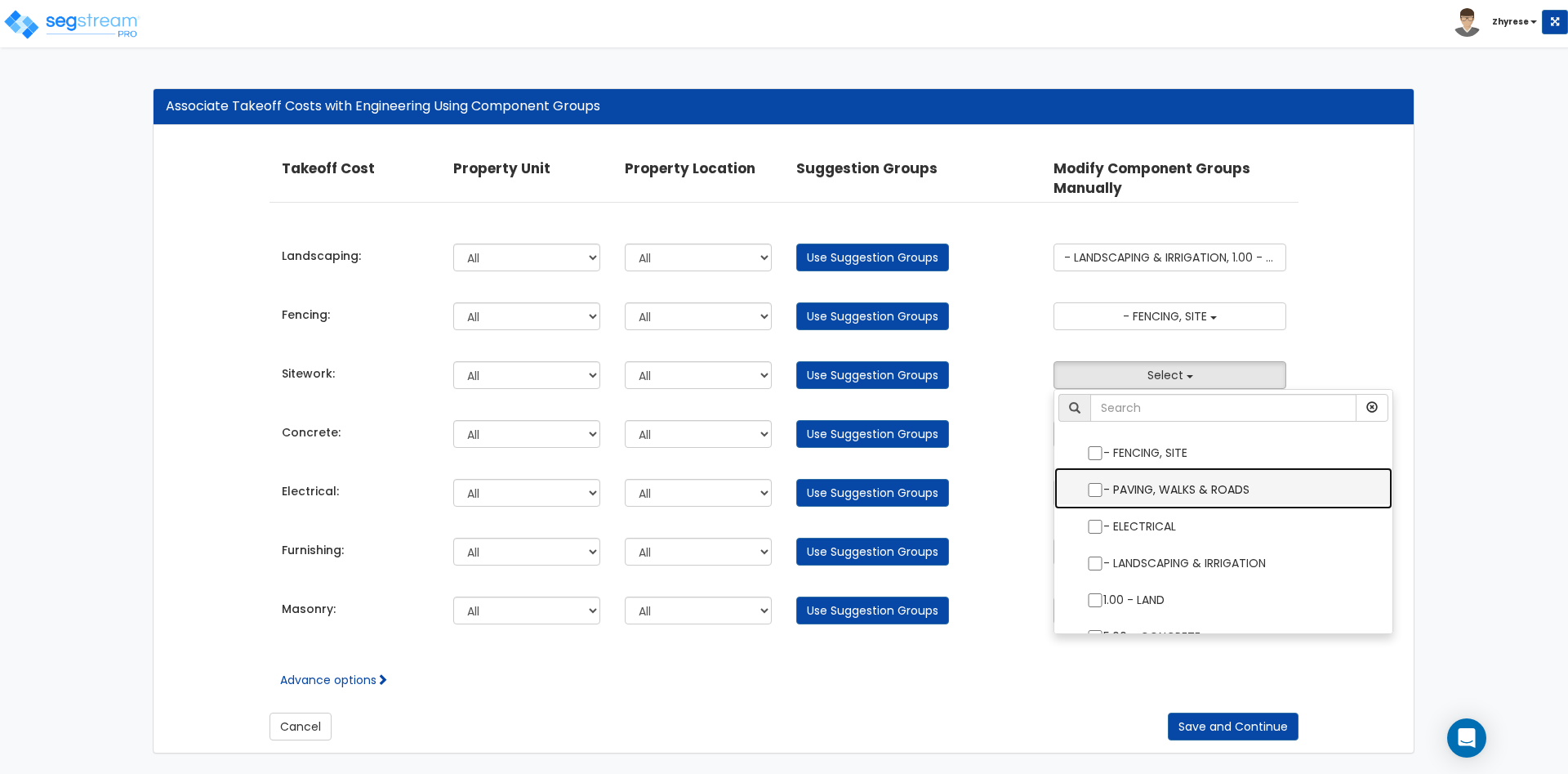
click at [1188, 492] on label "- PAVING, WALKS & ROADS" at bounding box center [1223, 487] width 305 height 38
click at [1104, 492] on input "- PAVING, WALKS & ROADS" at bounding box center [1095, 490] width 16 height 14
checkbox input "true"
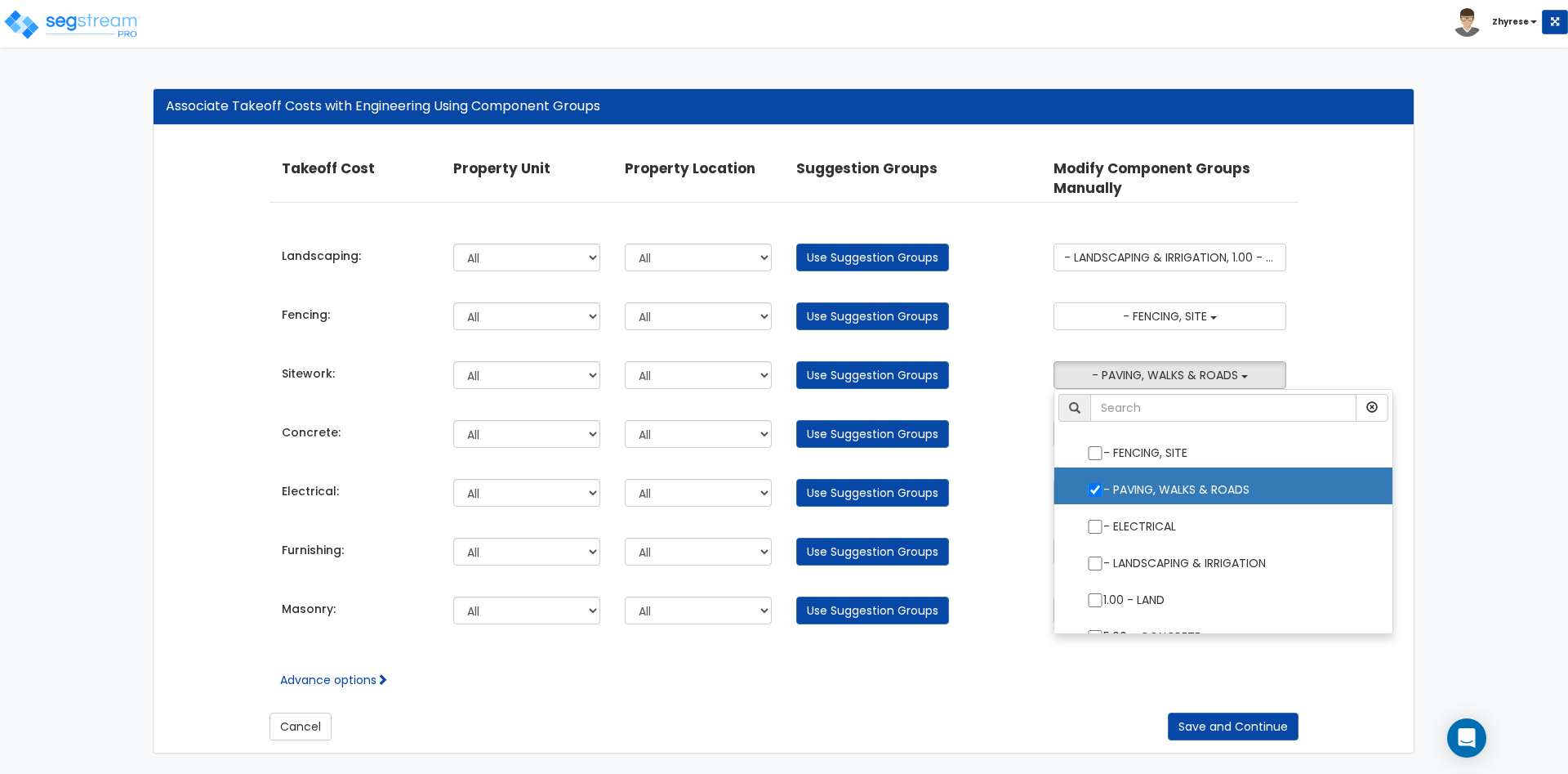
click at [1401, 282] on div "Takeoff Cost Property Unit Property Location Suggestion Groups Modify Component…" at bounding box center [784, 439] width 1261 height 628
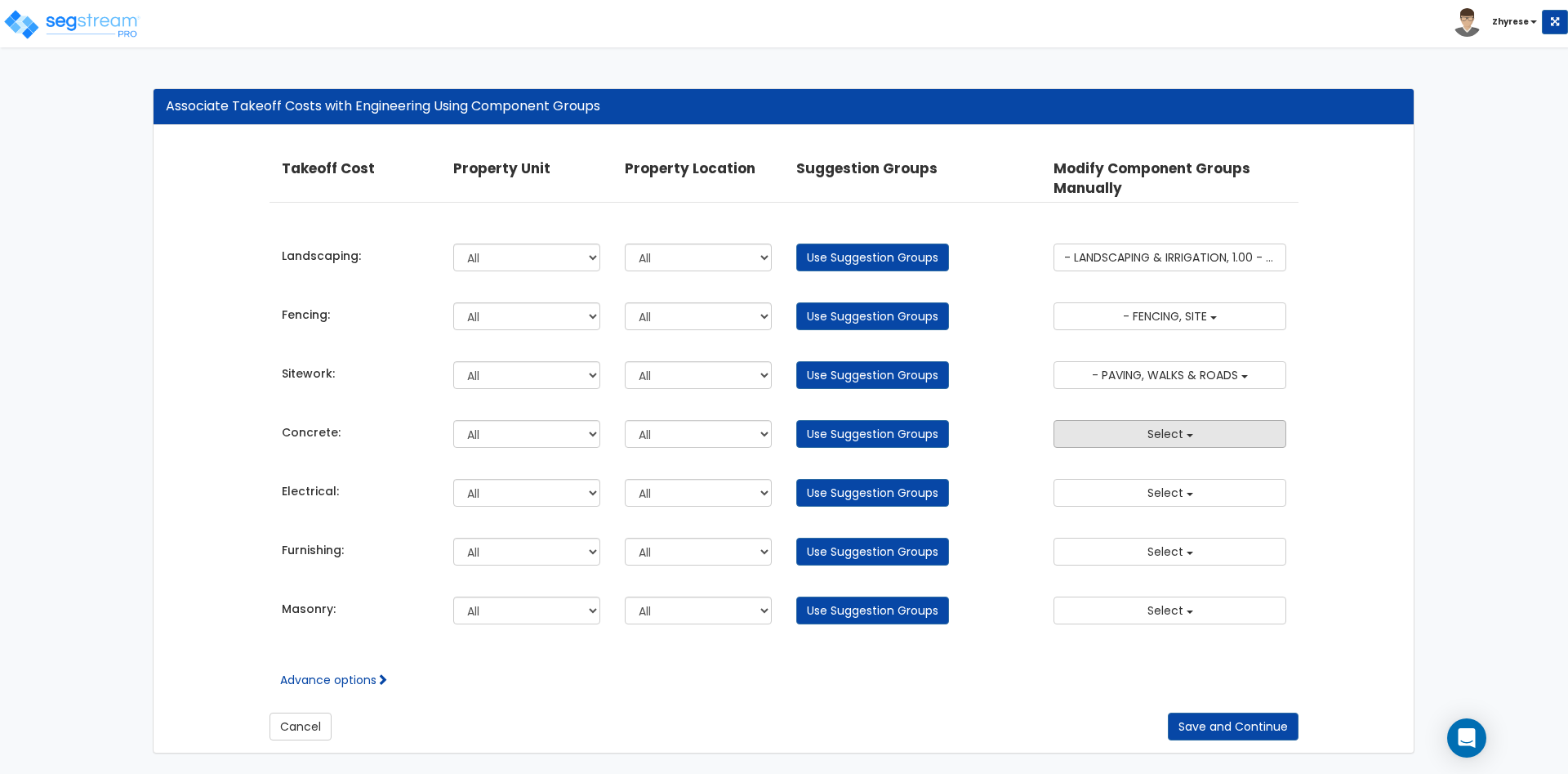
click at [1271, 442] on button "Select" at bounding box center [1169, 434] width 233 height 28
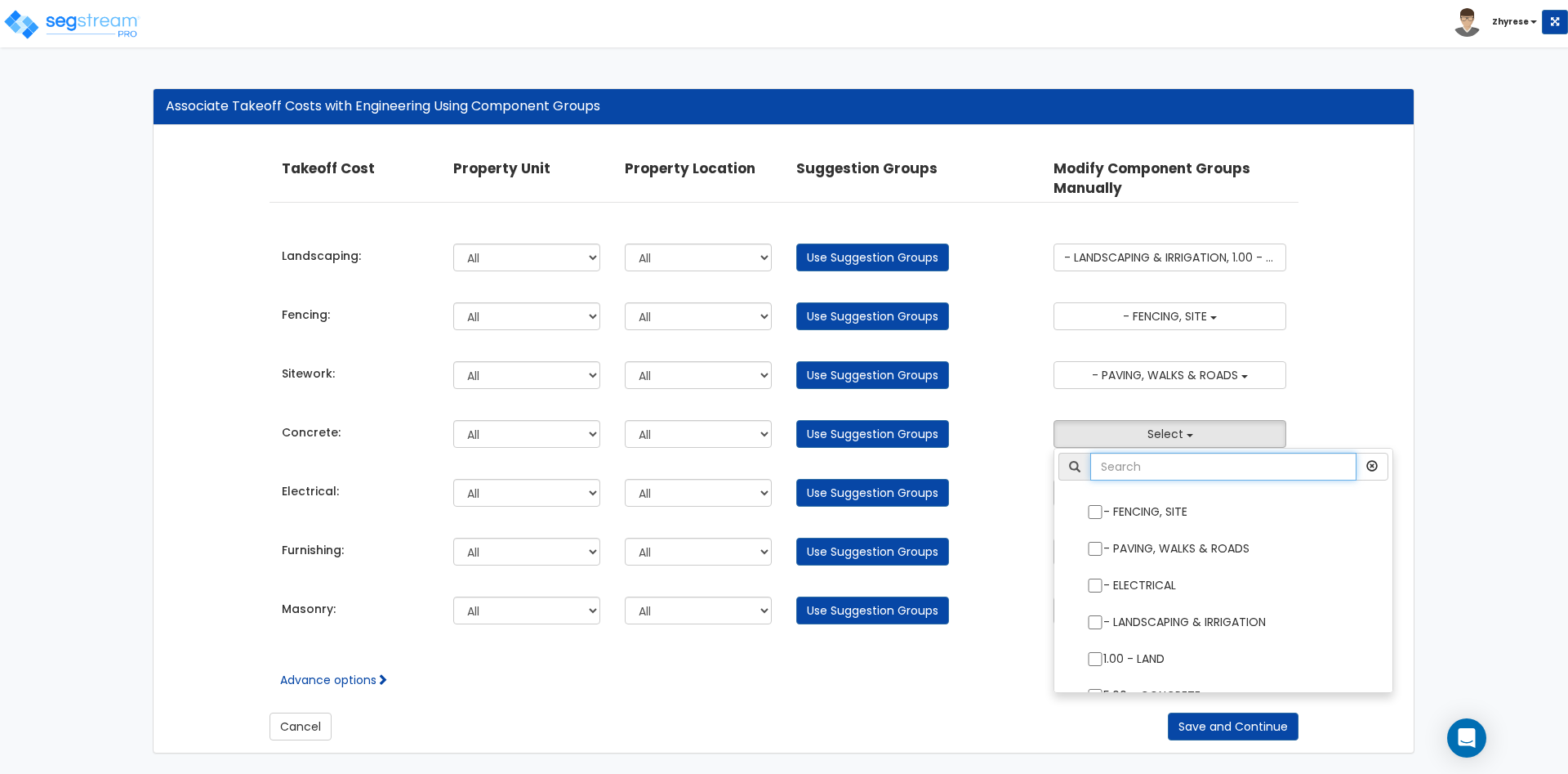
click at [1155, 468] on input "text" at bounding box center [1223, 467] width 267 height 28
type input "o"
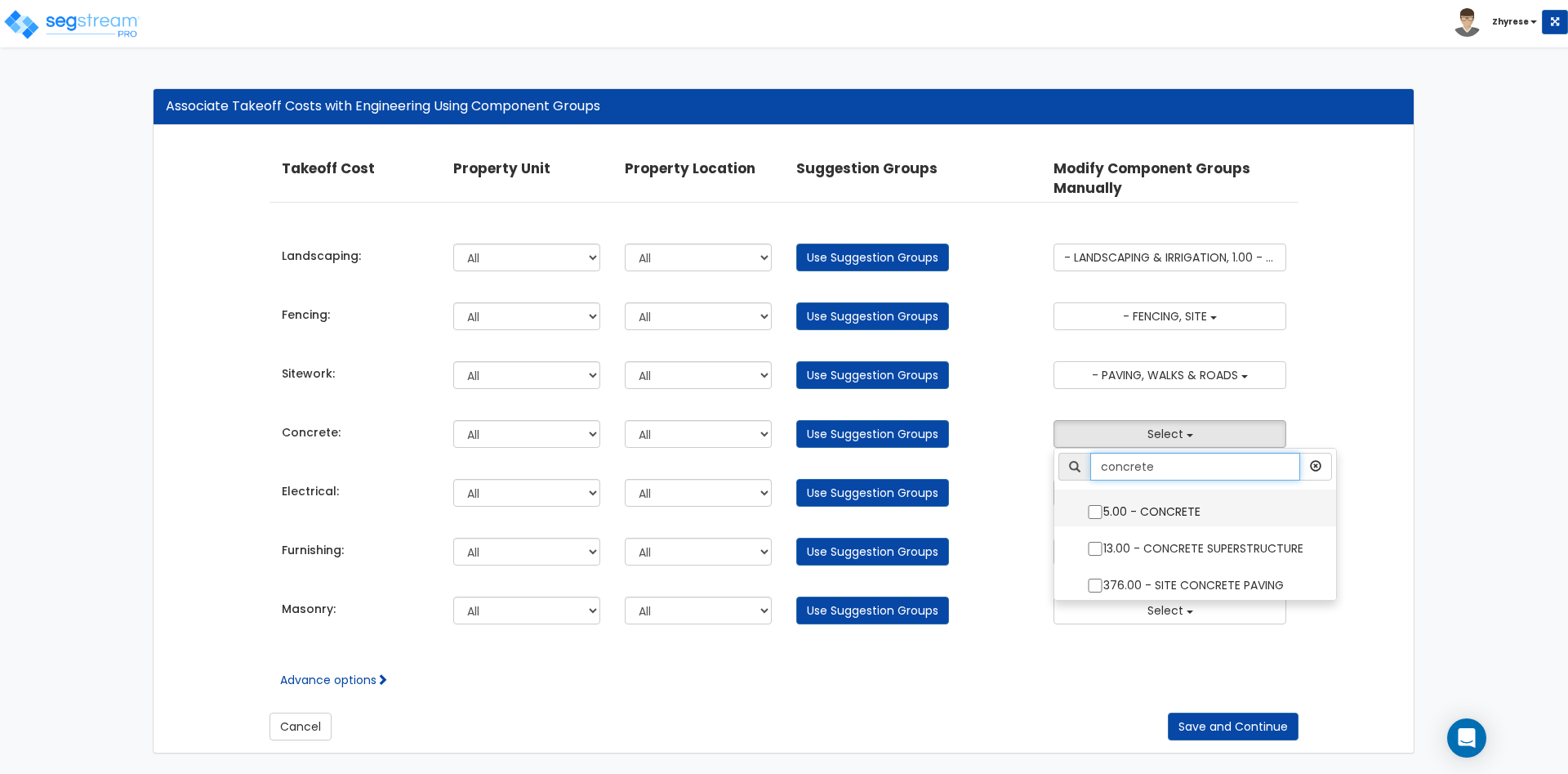
type input "concrete"
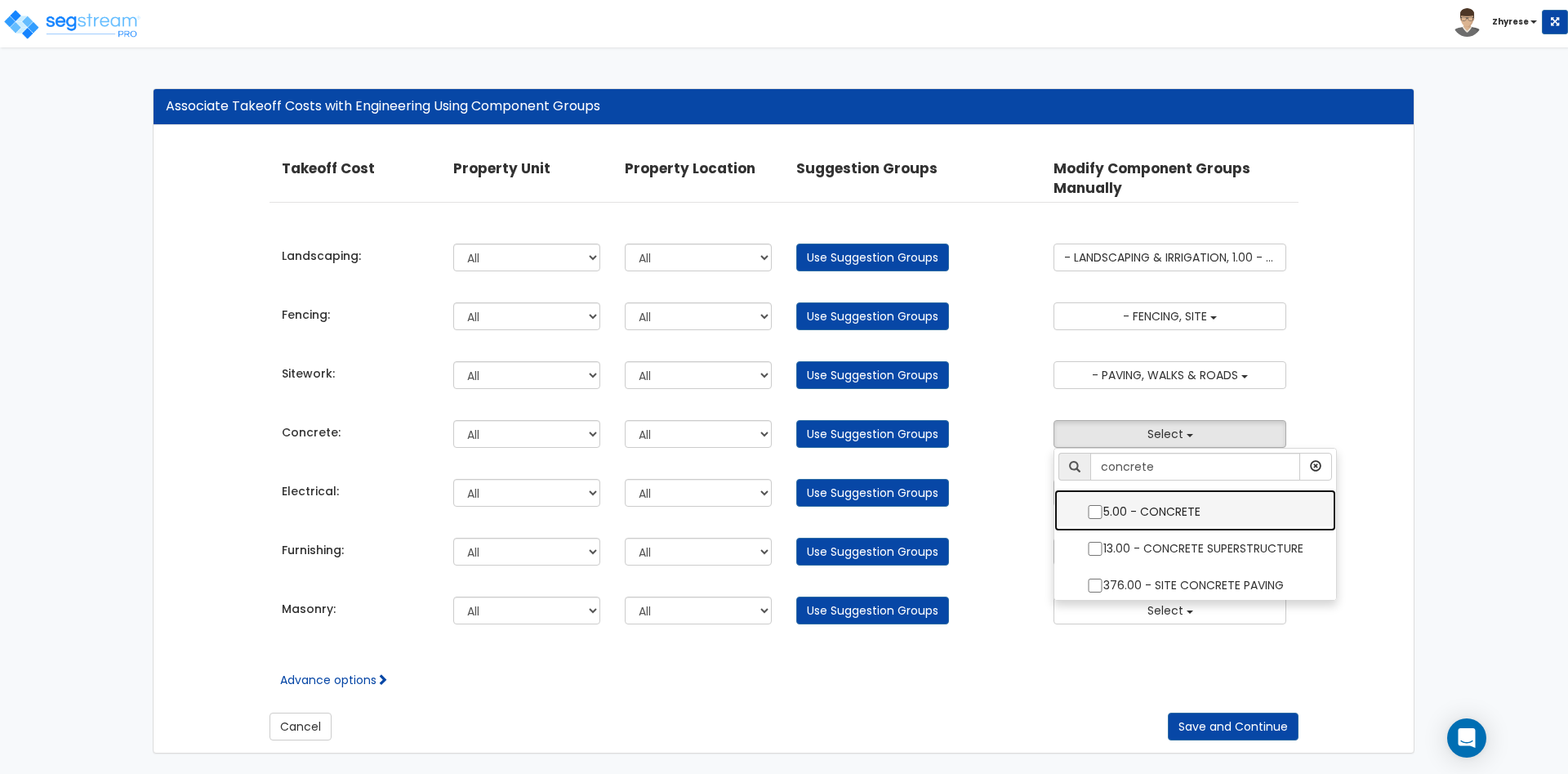
click at [1165, 494] on label "5.00 - CONCRETE" at bounding box center [1195, 509] width 249 height 38
click at [1104, 504] on input "5.00 - CONCRETE" at bounding box center [1095, 511] width 16 height 14
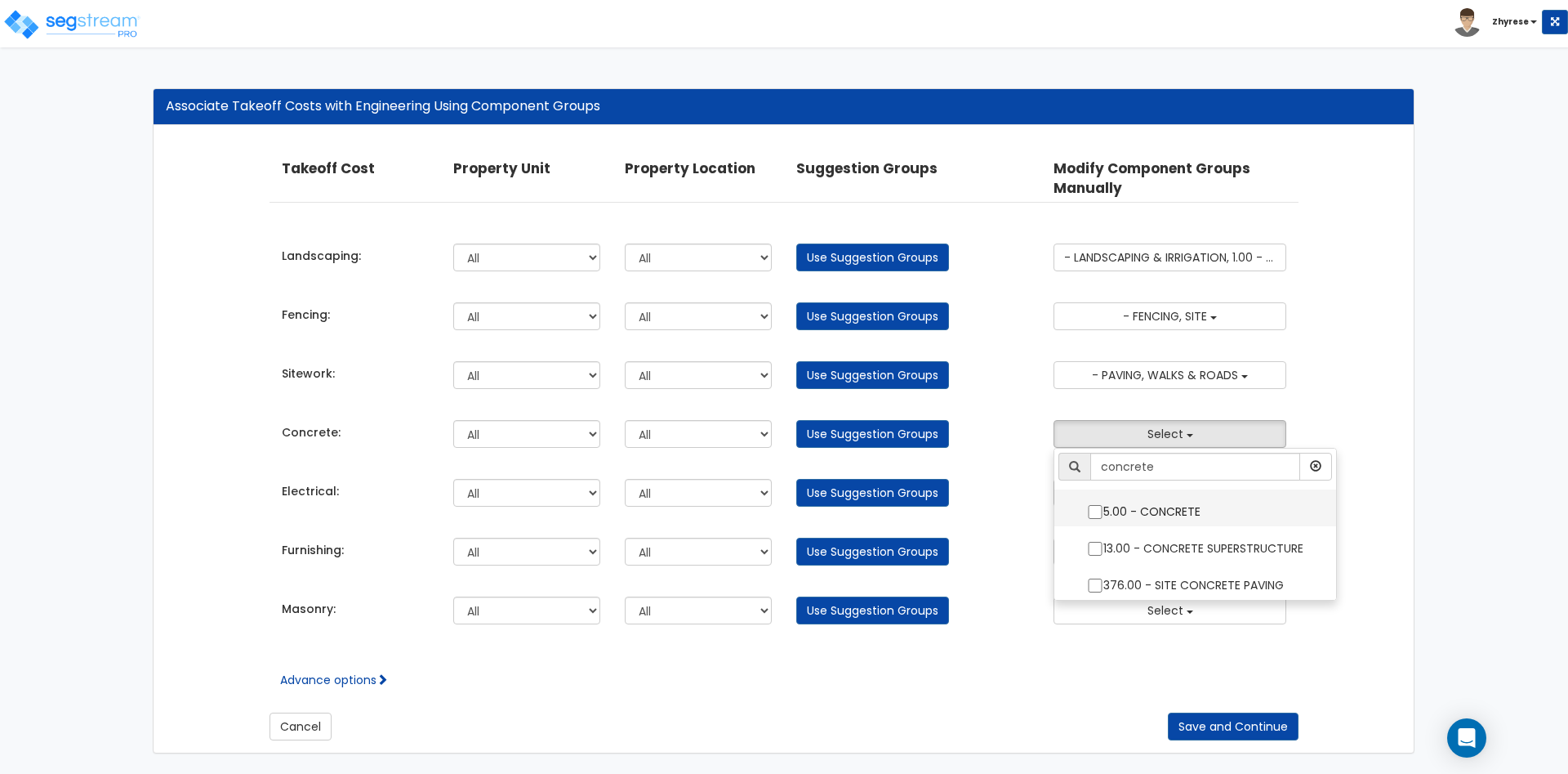
checkbox input "true"
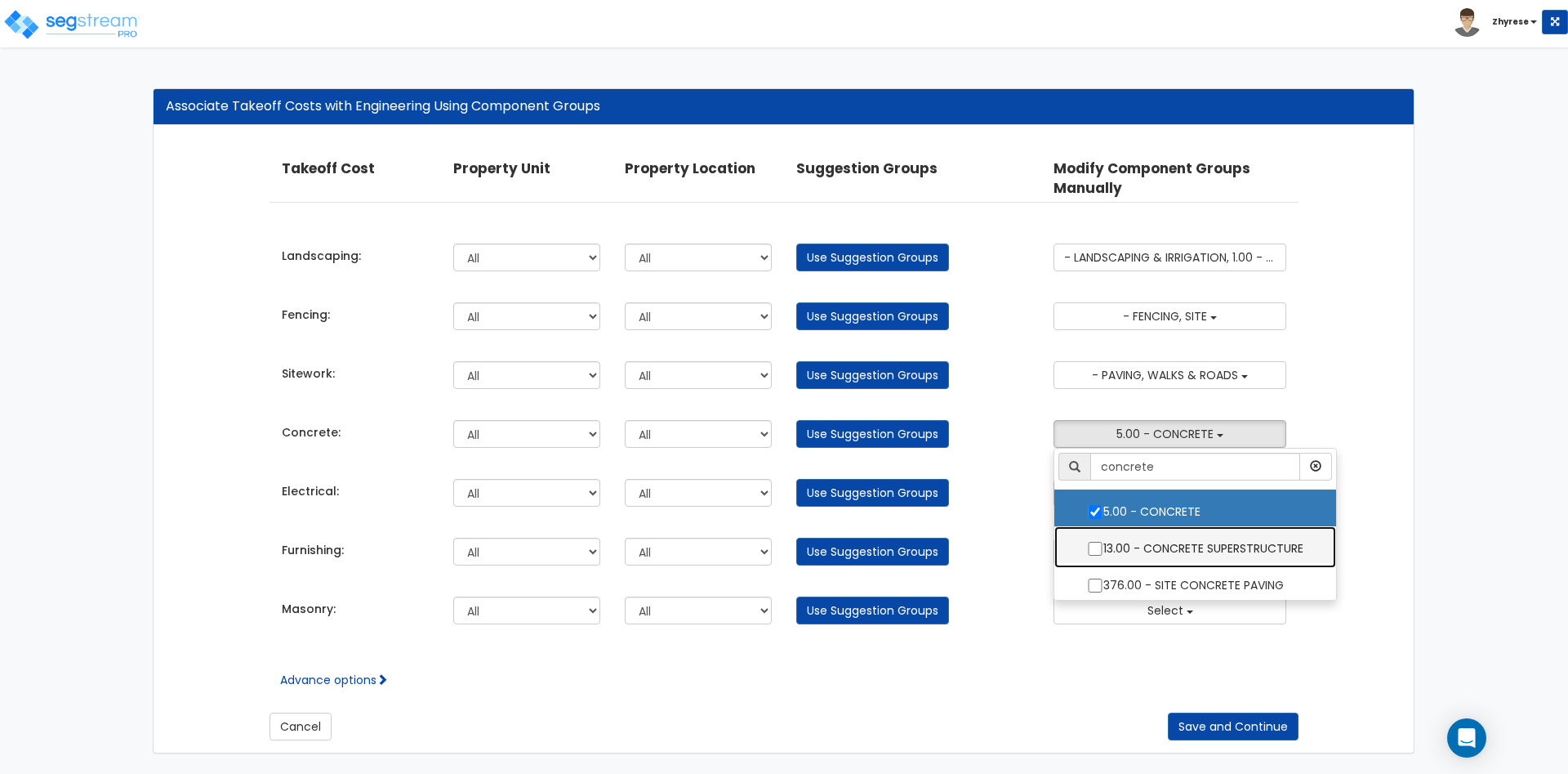
click at [1158, 548] on label "13.00 - CONCRETE SUPERSTRUCTURE" at bounding box center [1195, 546] width 249 height 38
click at [1104, 548] on input "13.00 - CONCRETE SUPERSTRUCTURE" at bounding box center [1095, 548] width 16 height 14
checkbox input "true"
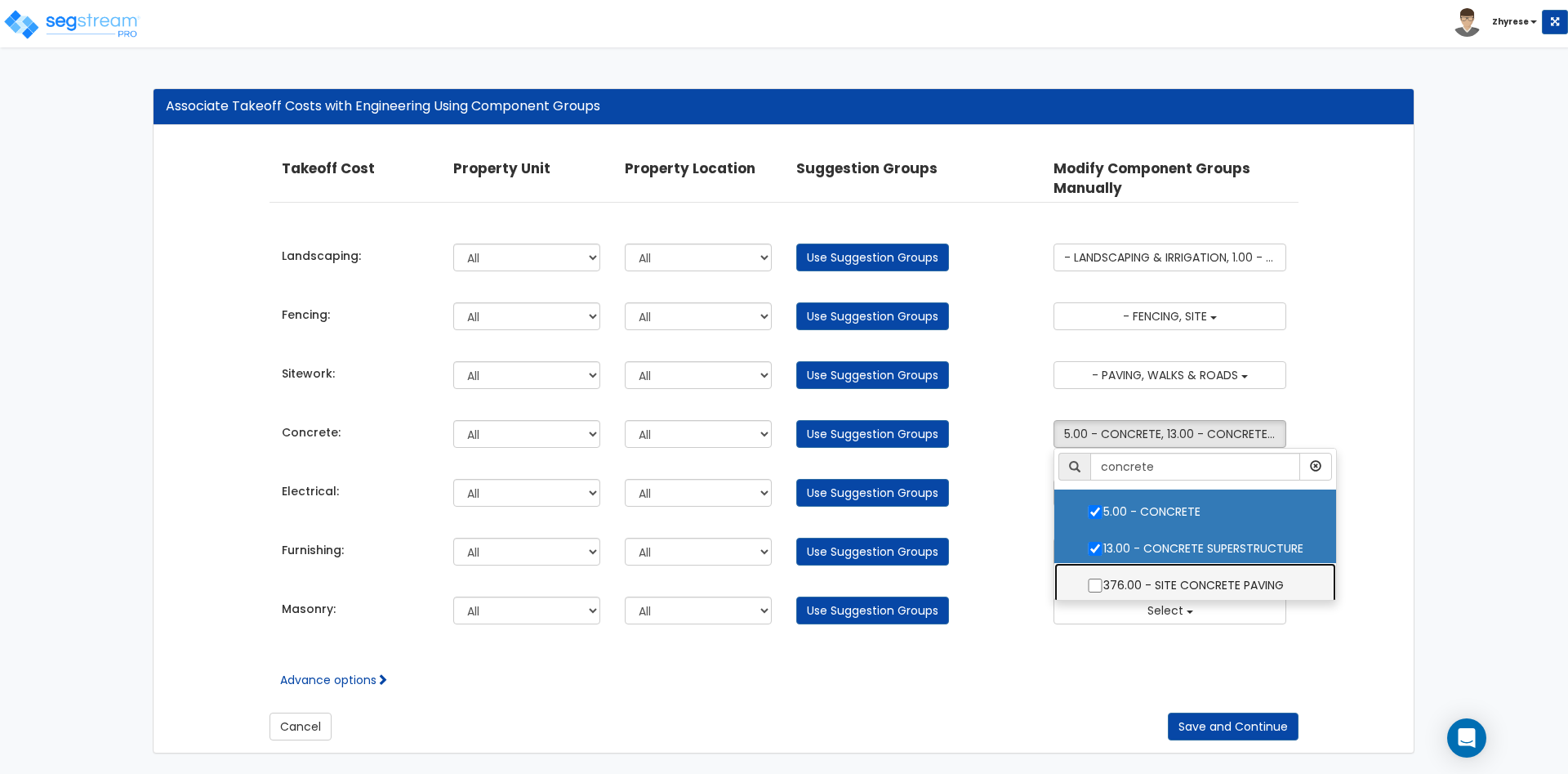
click at [1154, 571] on label "376.00 - SITE CONCRETE PAVING" at bounding box center [1195, 583] width 249 height 38
click at [1104, 578] on input "376.00 - SITE CONCRETE PAVING" at bounding box center [1095, 585] width 16 height 14
checkbox input "true"
click at [1378, 353] on div "Takeoff Cost Property Unit Property Location Suggestion Groups Modify Component…" at bounding box center [784, 439] width 1261 height 628
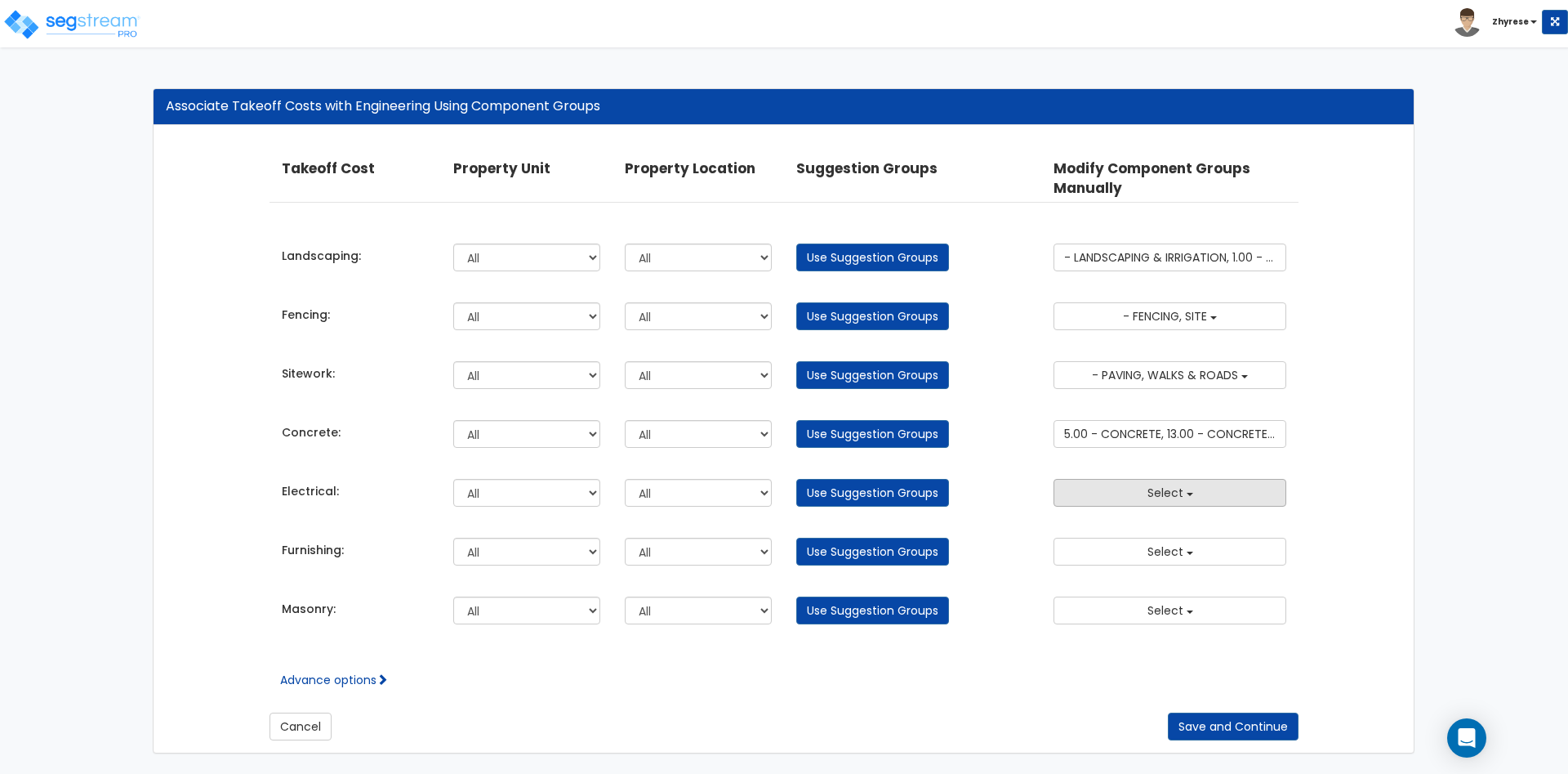
click at [1203, 493] on button "Select" at bounding box center [1169, 493] width 233 height 28
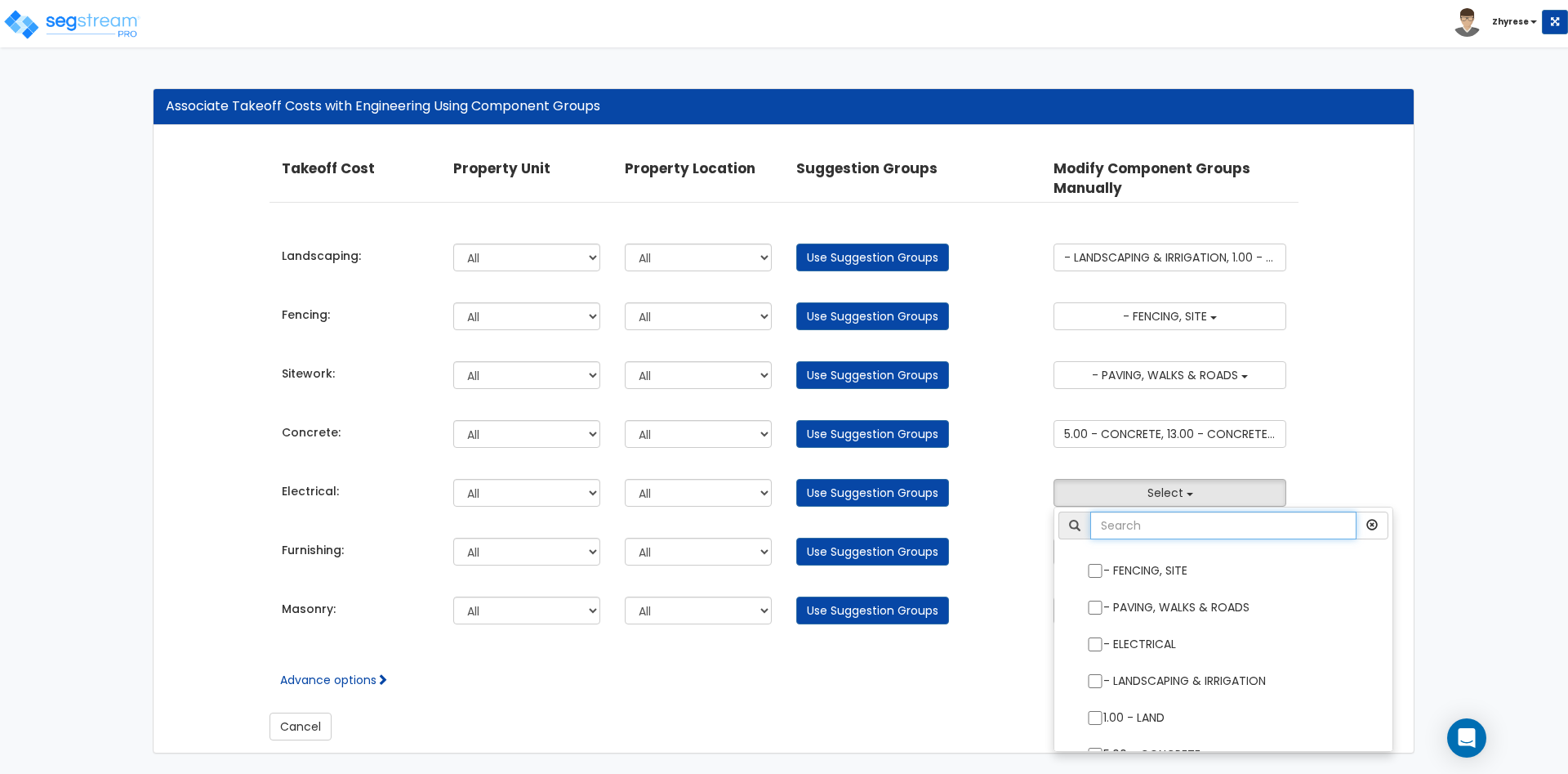
click at [1187, 526] on input "text" at bounding box center [1223, 525] width 267 height 28
type input "elec"
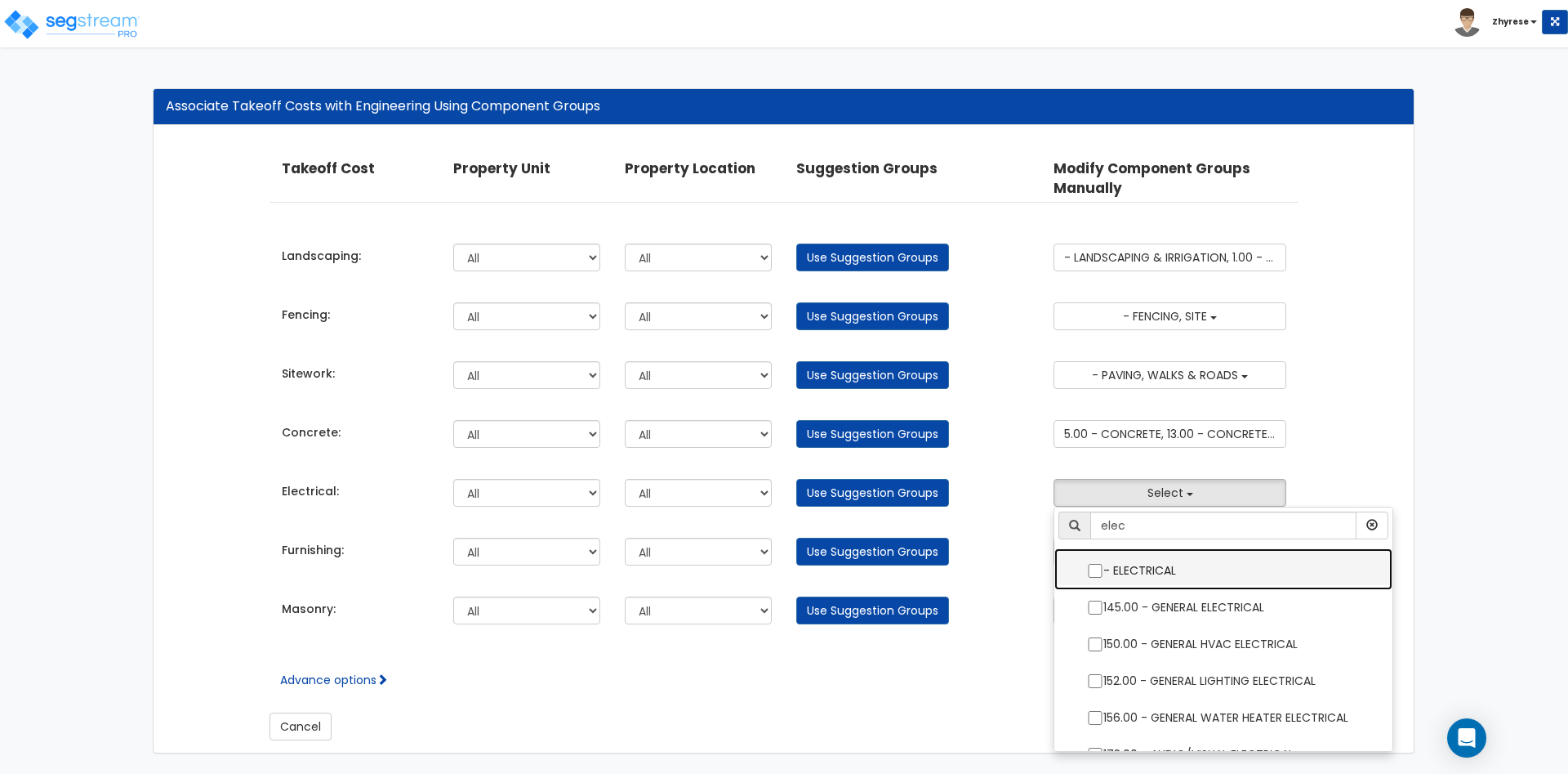
click at [1183, 573] on label "- ELECTRICAL" at bounding box center [1223, 568] width 305 height 38
click at [1104, 573] on input "- ELECTRICAL" at bounding box center [1095, 570] width 16 height 14
checkbox input "true"
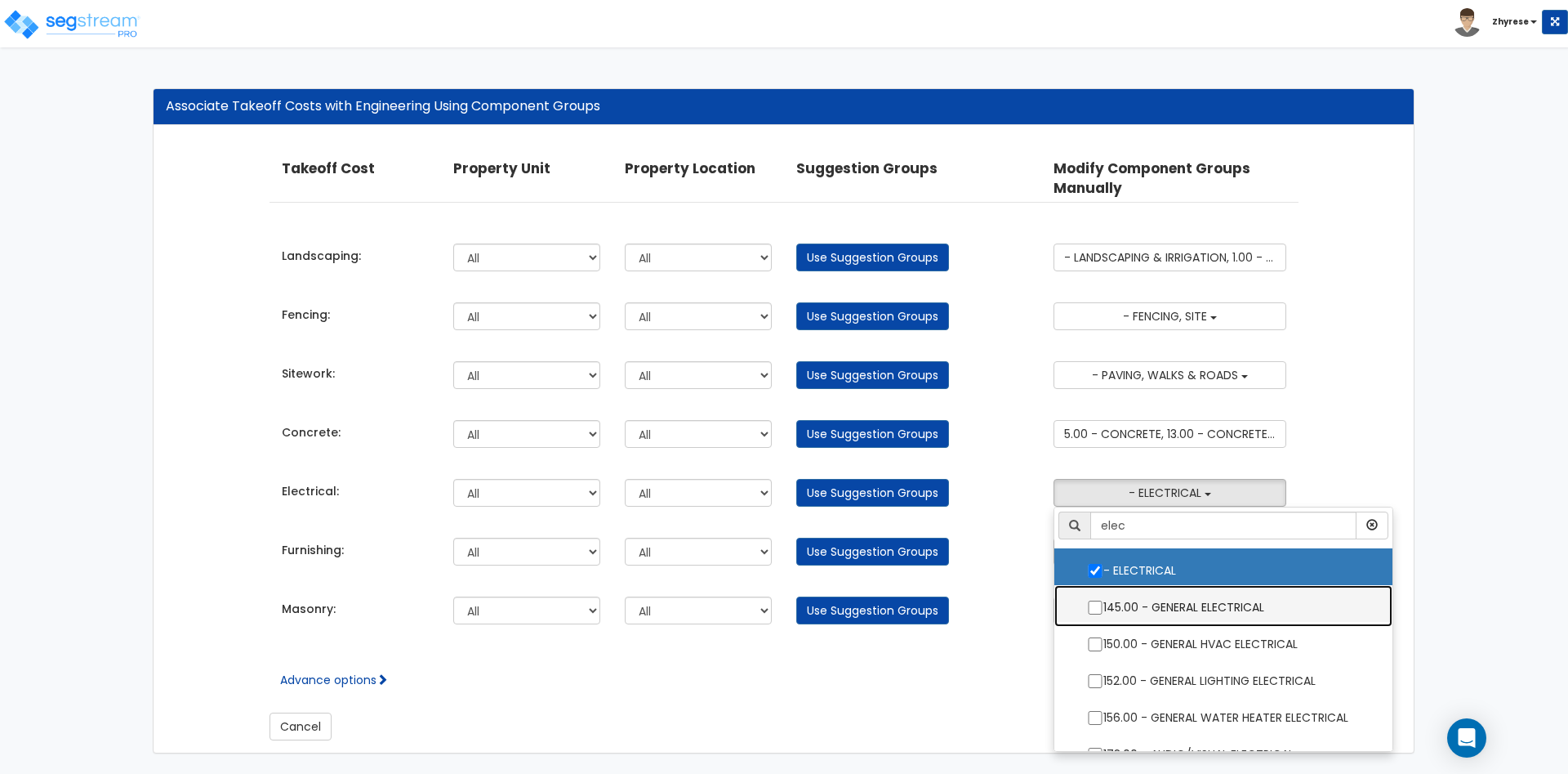
click at [1183, 605] on label "145.00 - GENERAL ELECTRICAL" at bounding box center [1223, 605] width 305 height 38
click at [1104, 605] on input "145.00 - GENERAL ELECTRICAL" at bounding box center [1095, 607] width 16 height 14
checkbox input "true"
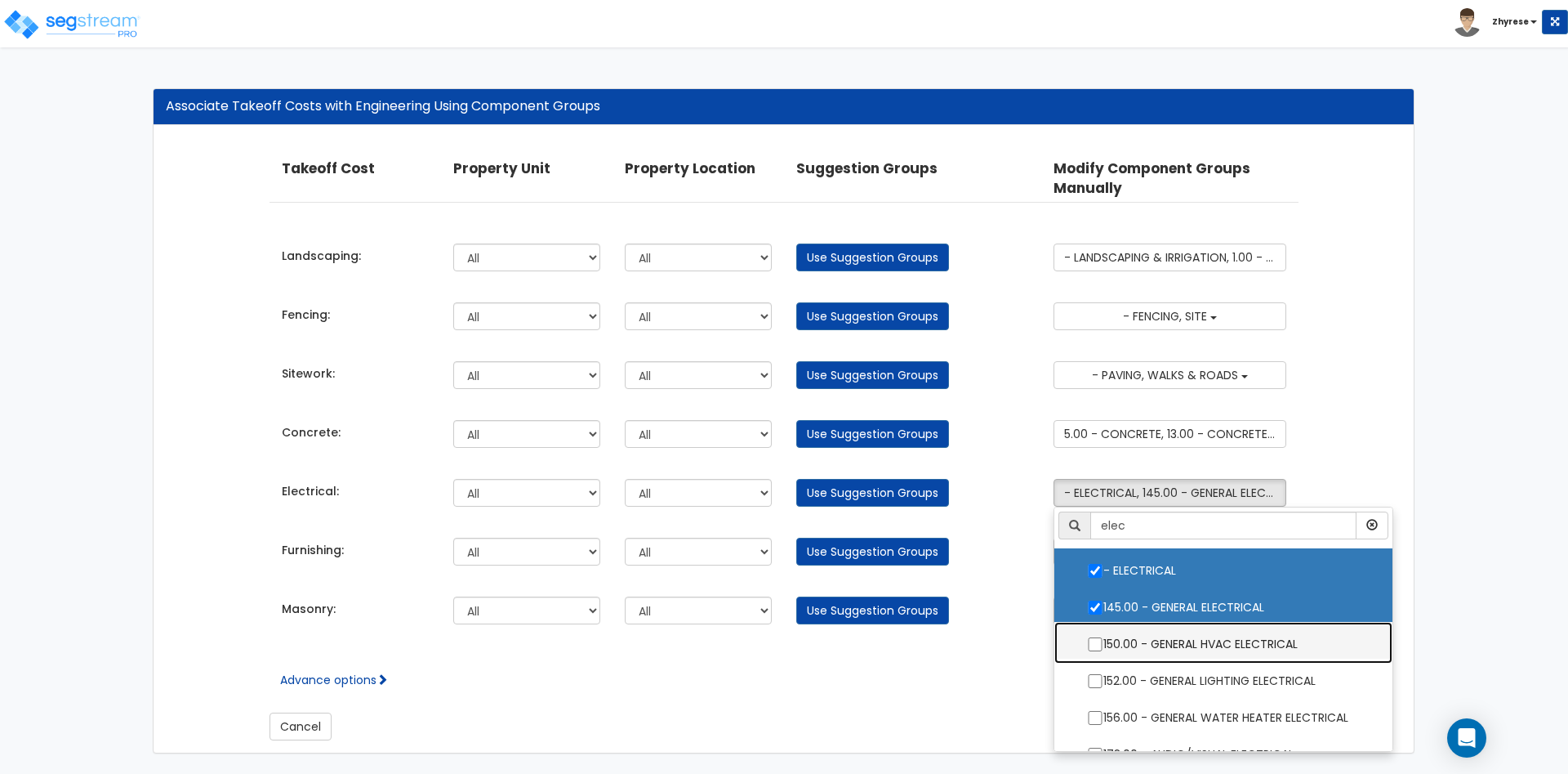
click at [1186, 643] on label "150.00 - GENERAL HVAC ELECTRICAL" at bounding box center [1223, 642] width 305 height 38
click at [1104, 643] on input "150.00 - GENERAL HVAC ELECTRICAL" at bounding box center [1095, 644] width 16 height 14
checkbox input "true"
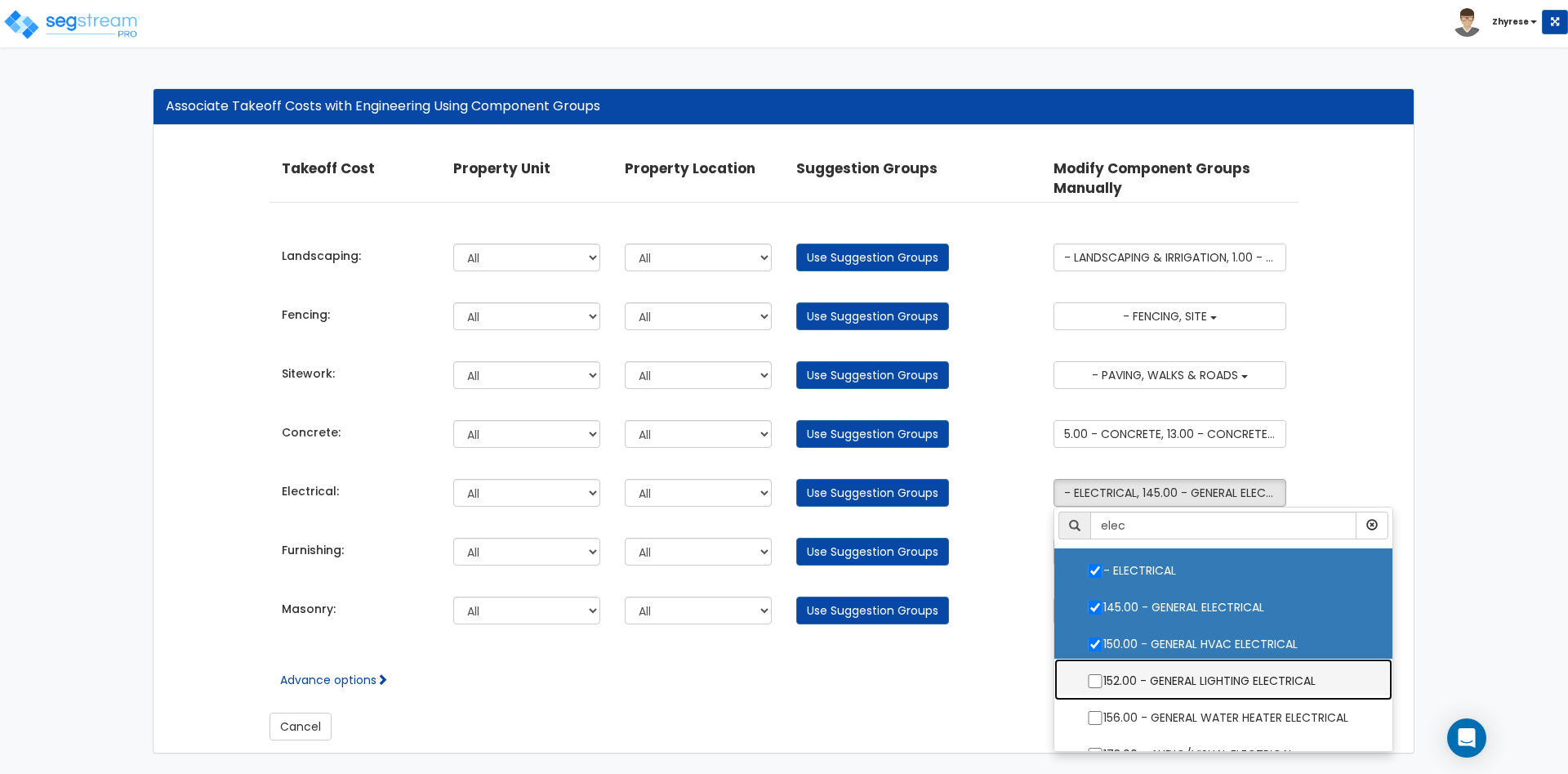
click at [1190, 687] on label "152.00 - GENERAL LIGHTING ELECTRICAL" at bounding box center [1223, 679] width 305 height 38
click at [1104, 687] on input "152.00 - GENERAL LIGHTING ELECTRICAL" at bounding box center [1095, 681] width 16 height 14
checkbox input "true"
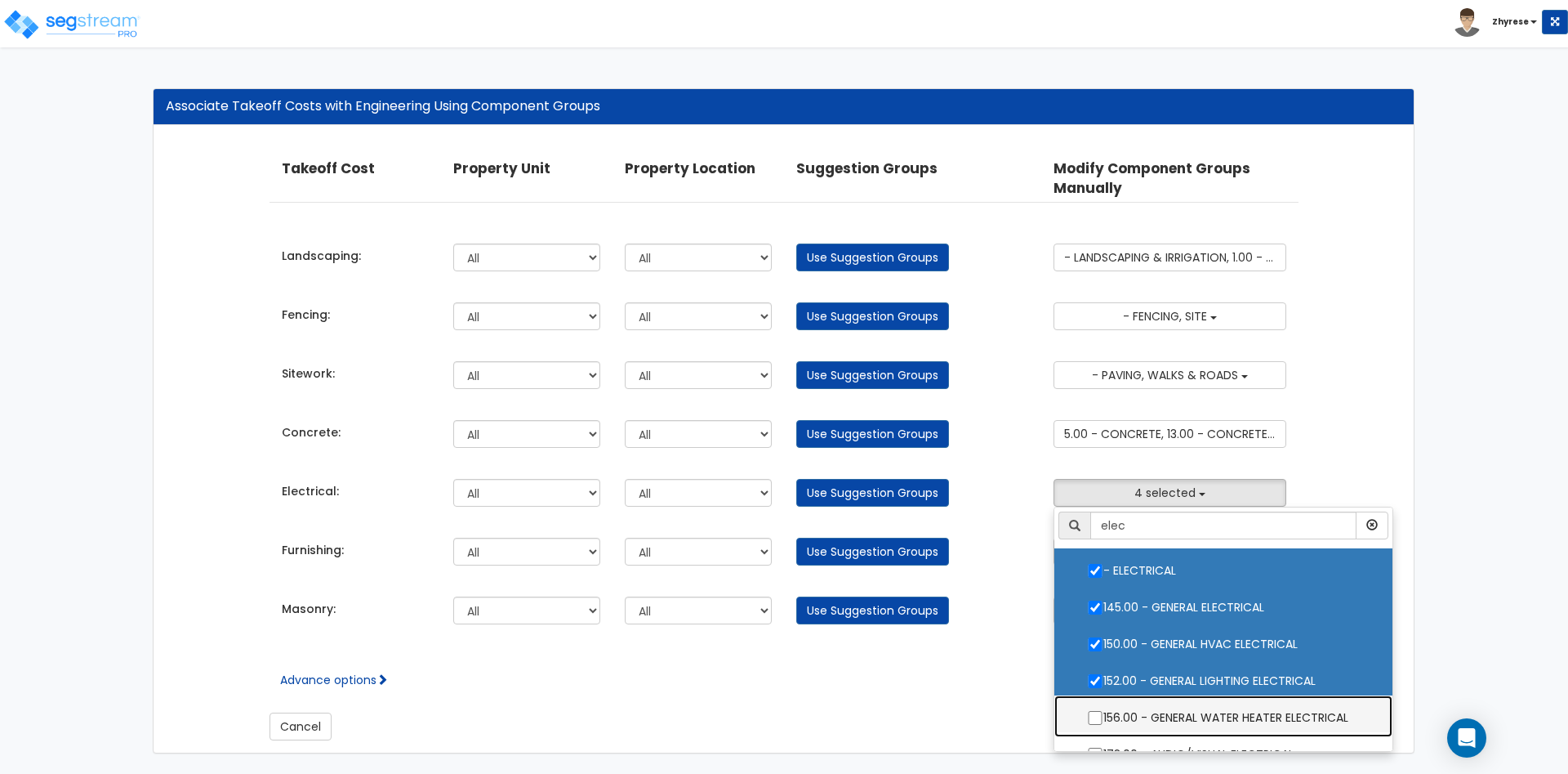
click at [1193, 715] on label "156.00 - GENERAL WATER HEATER ELECTRICAL" at bounding box center [1223, 715] width 305 height 38
click at [1104, 715] on input "156.00 - GENERAL WATER HEATER ELECTRICAL" at bounding box center [1095, 718] width 16 height 14
checkbox input "true"
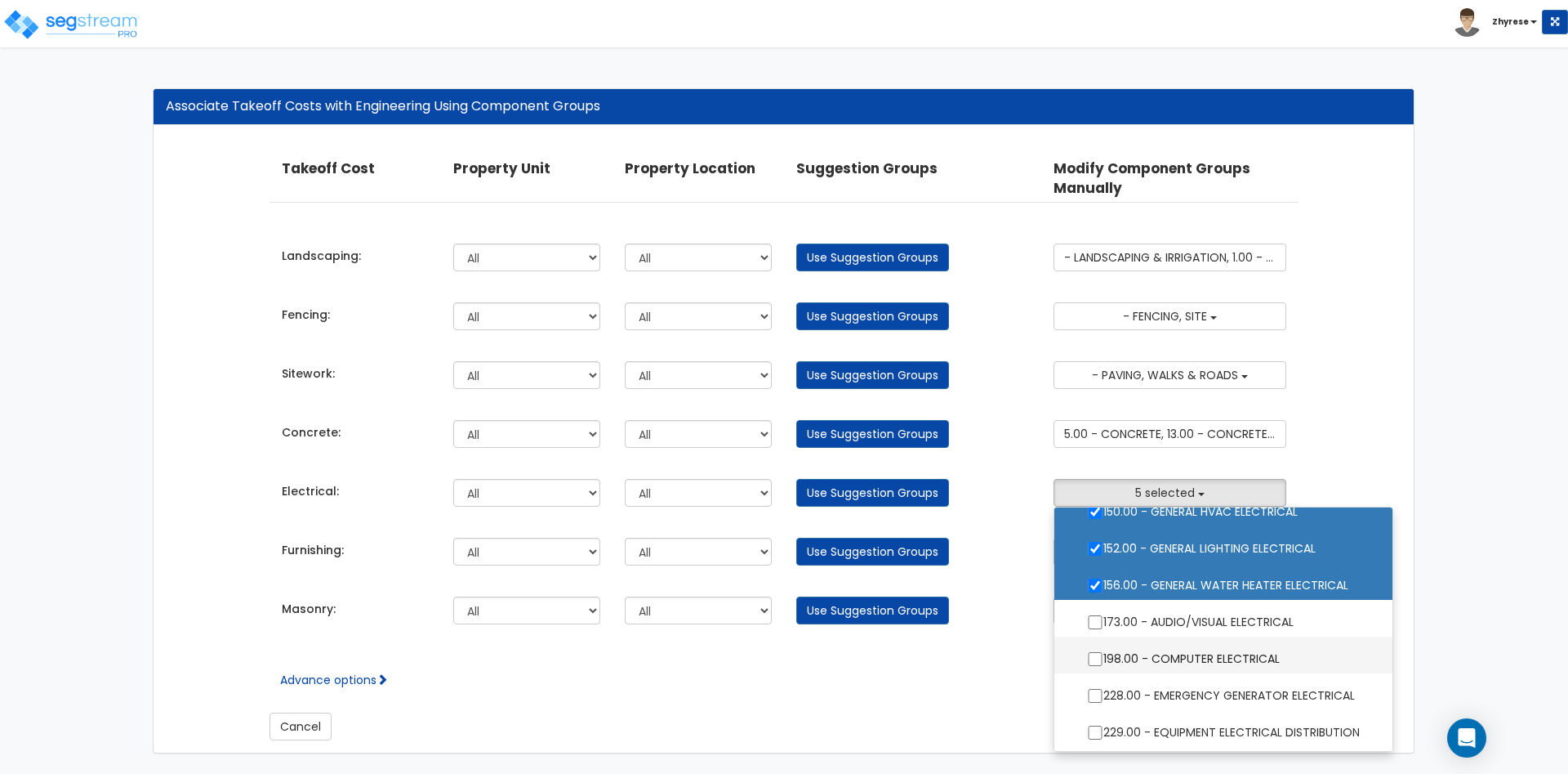
scroll to position [207, 0]
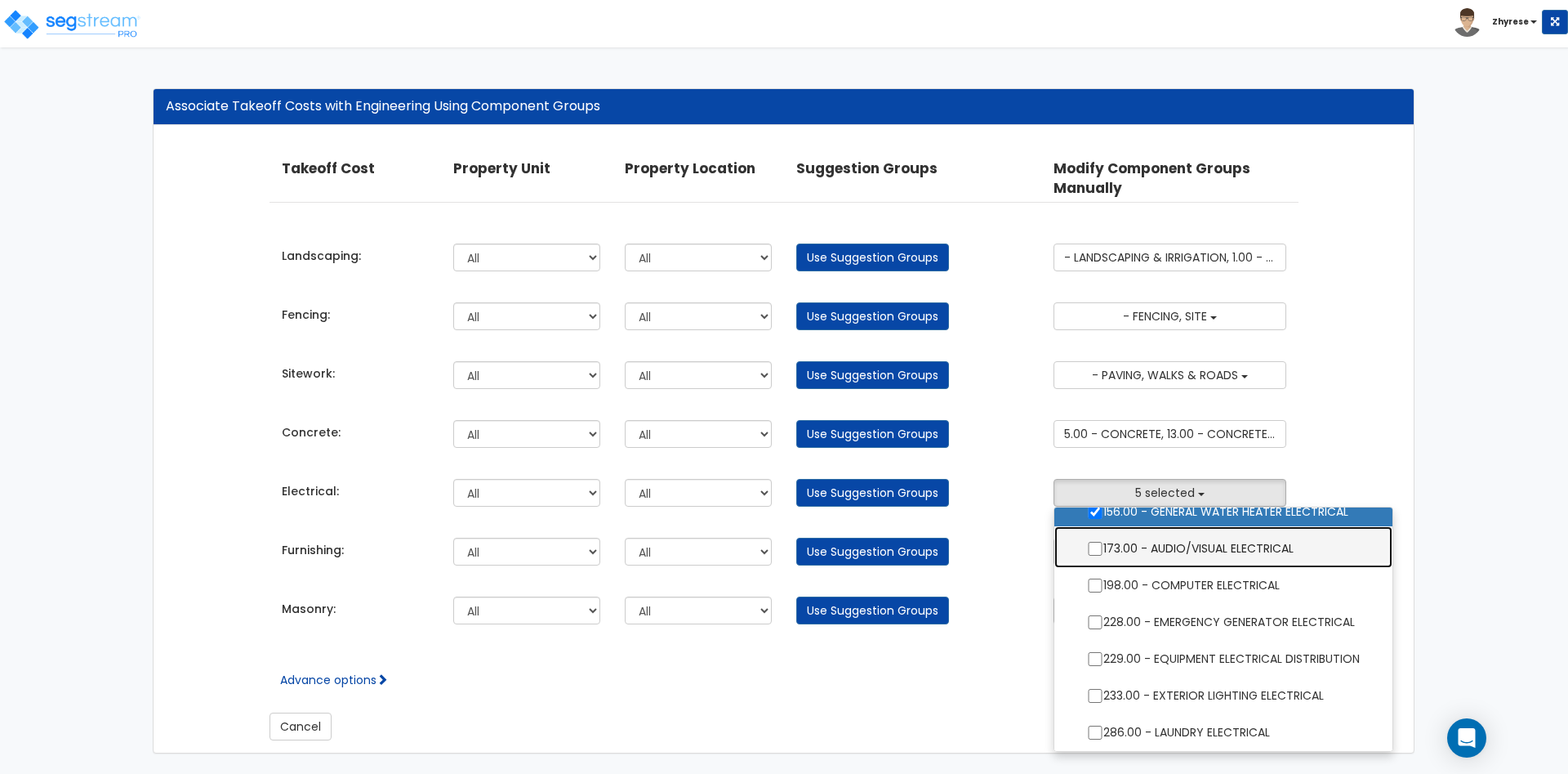
click at [1227, 564] on label "173.00 - AUDIO/VISUAL ELECTRICAL" at bounding box center [1223, 546] width 305 height 38
click at [1104, 556] on input "173.00 - AUDIO/VISUAL ELECTRICAL" at bounding box center [1095, 548] width 16 height 14
checkbox input "true"
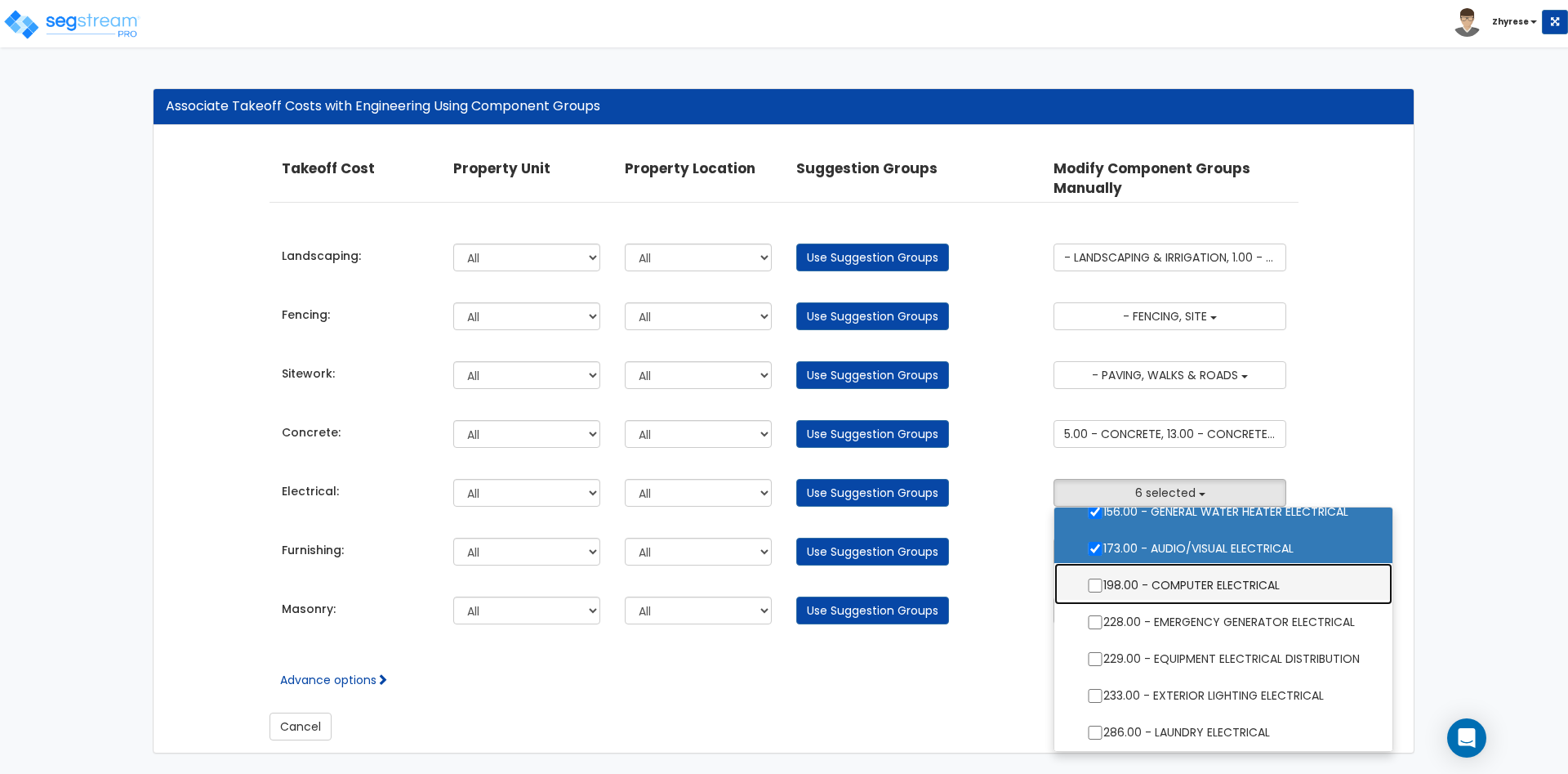
click at [1211, 584] on label "198.00 - COMPUTER ELECTRICAL" at bounding box center [1223, 583] width 305 height 38
click at [1104, 584] on input "198.00 - COMPUTER ELECTRICAL" at bounding box center [1095, 585] width 16 height 14
checkbox input "true"
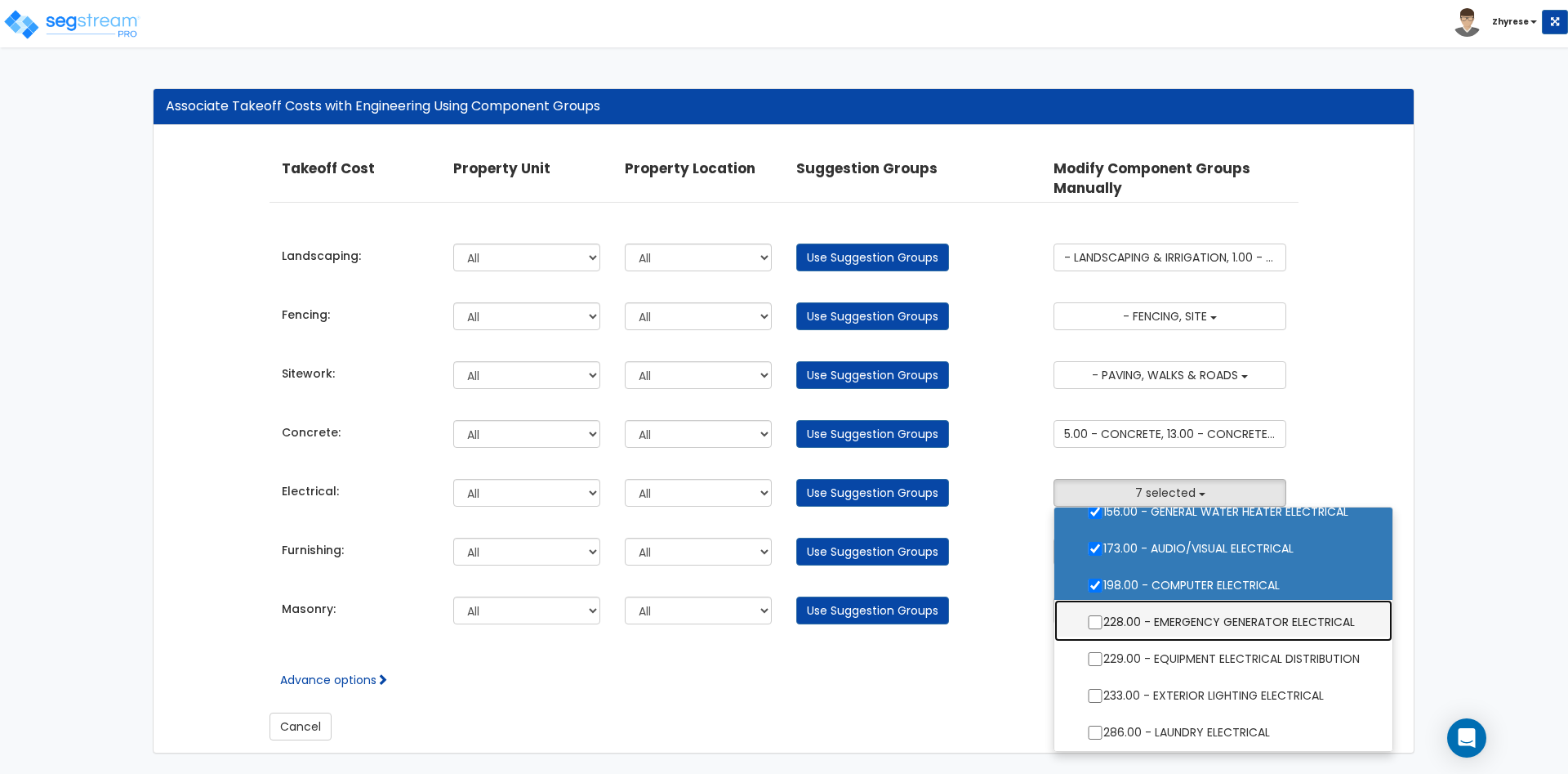
click at [1193, 626] on label "228.00 - EMERGENCY GENERATOR ELECTRICAL" at bounding box center [1223, 620] width 305 height 38
click at [1104, 626] on input "228.00 - EMERGENCY GENERATOR ELECTRICAL" at bounding box center [1095, 622] width 16 height 14
checkbox input "true"
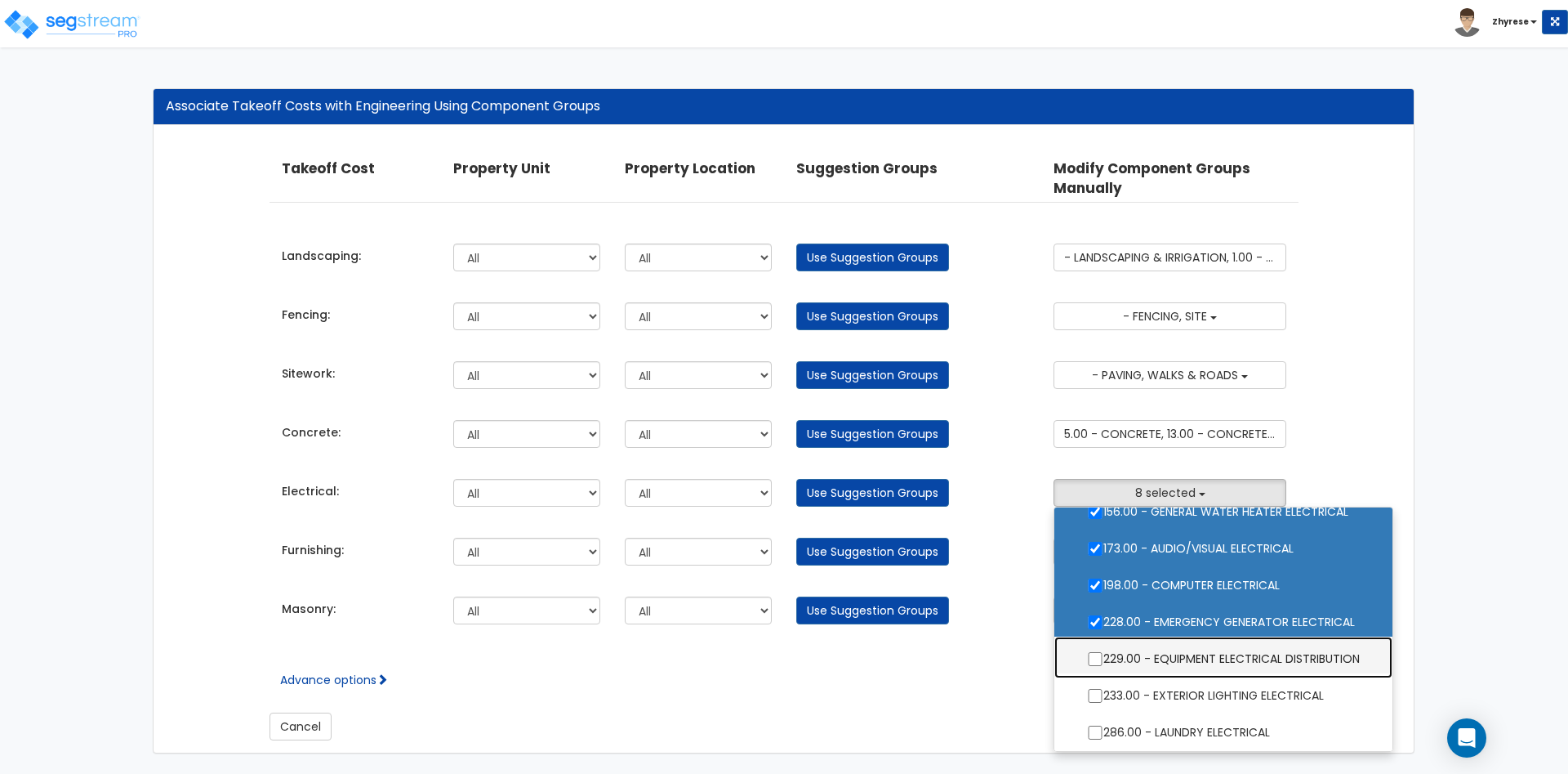
click at [1193, 642] on label "229.00 - EQUIPMENT ELECTRICAL DISTRIBUTION" at bounding box center [1223, 657] width 305 height 38
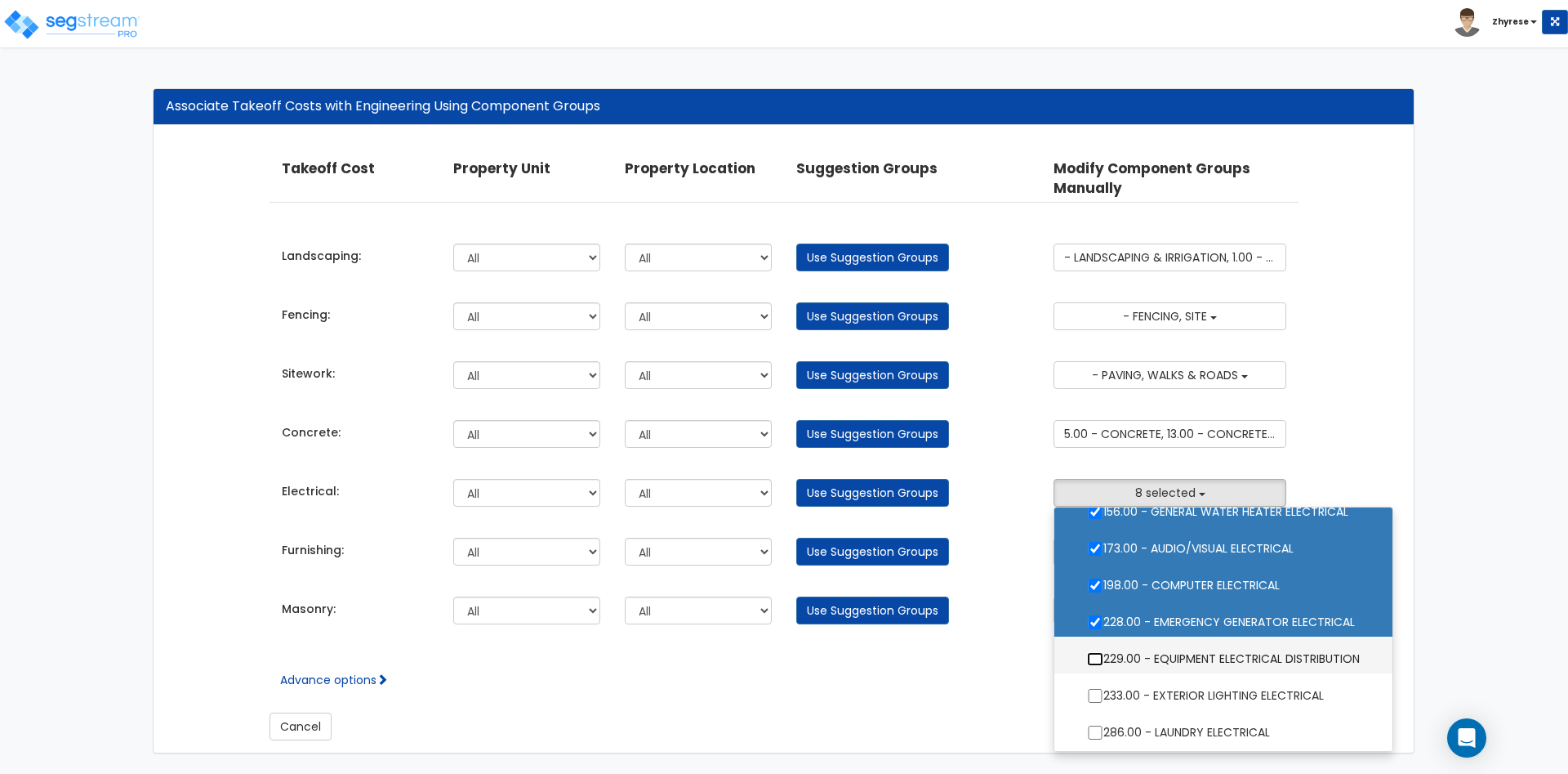
click at [1104, 652] on input "229.00 - EQUIPMENT ELECTRICAL DISTRIBUTION" at bounding box center [1095, 659] width 16 height 14
checkbox input "true"
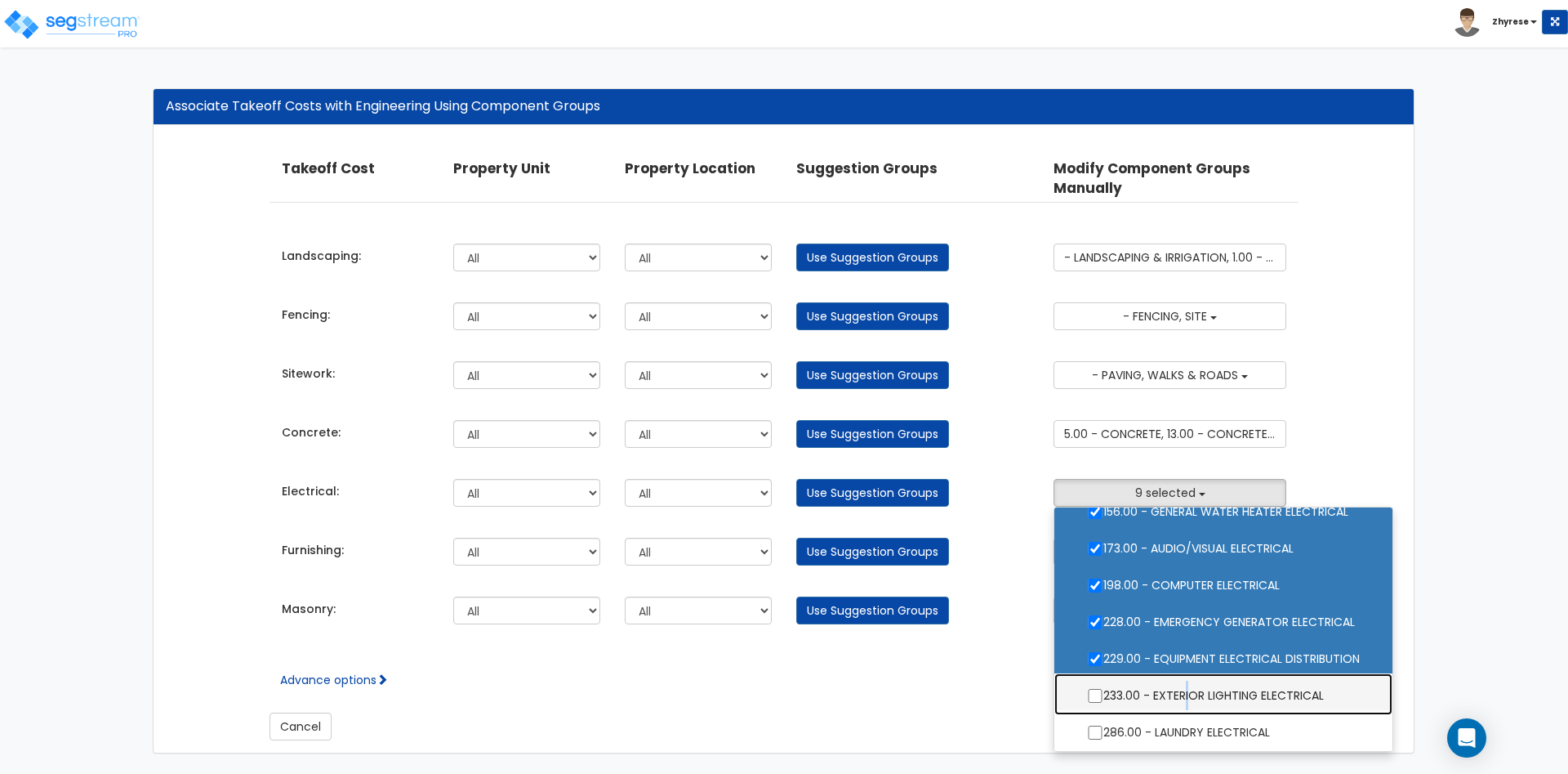
drag, startPoint x: 1185, startPoint y: 676, endPoint x: 1179, endPoint y: 692, distance: 17.1
click at [1182, 679] on label "233.00 - EXTERIOR LIGHTING ELECTRICAL" at bounding box center [1223, 693] width 305 height 38
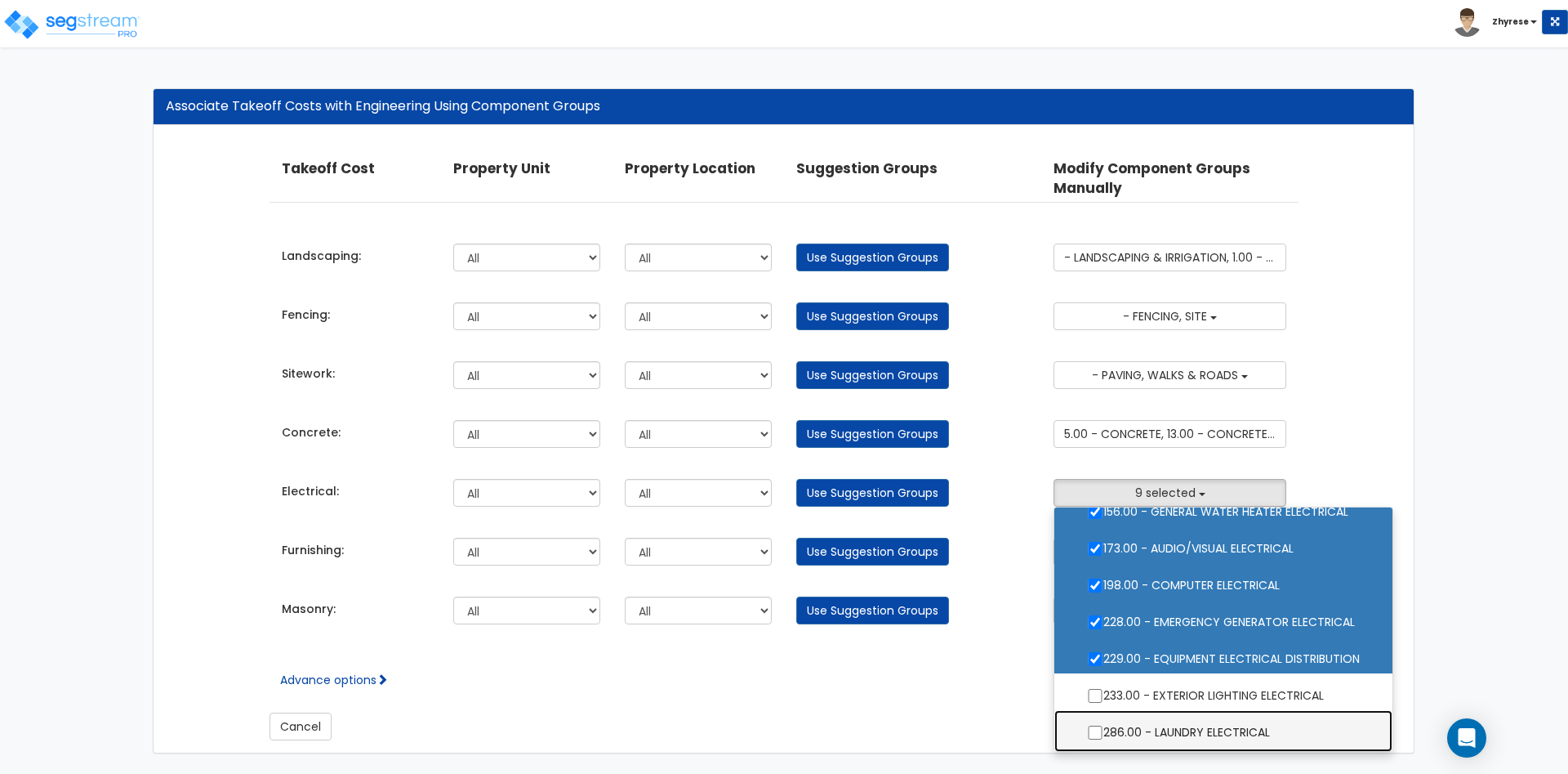
click at [1174, 730] on label "286.00 - LAUNDRY ELECTRICAL" at bounding box center [1223, 730] width 305 height 38
click at [1104, 730] on input "286.00 - LAUNDRY ELECTRICAL" at bounding box center [1095, 732] width 16 height 14
checkbox input "true"
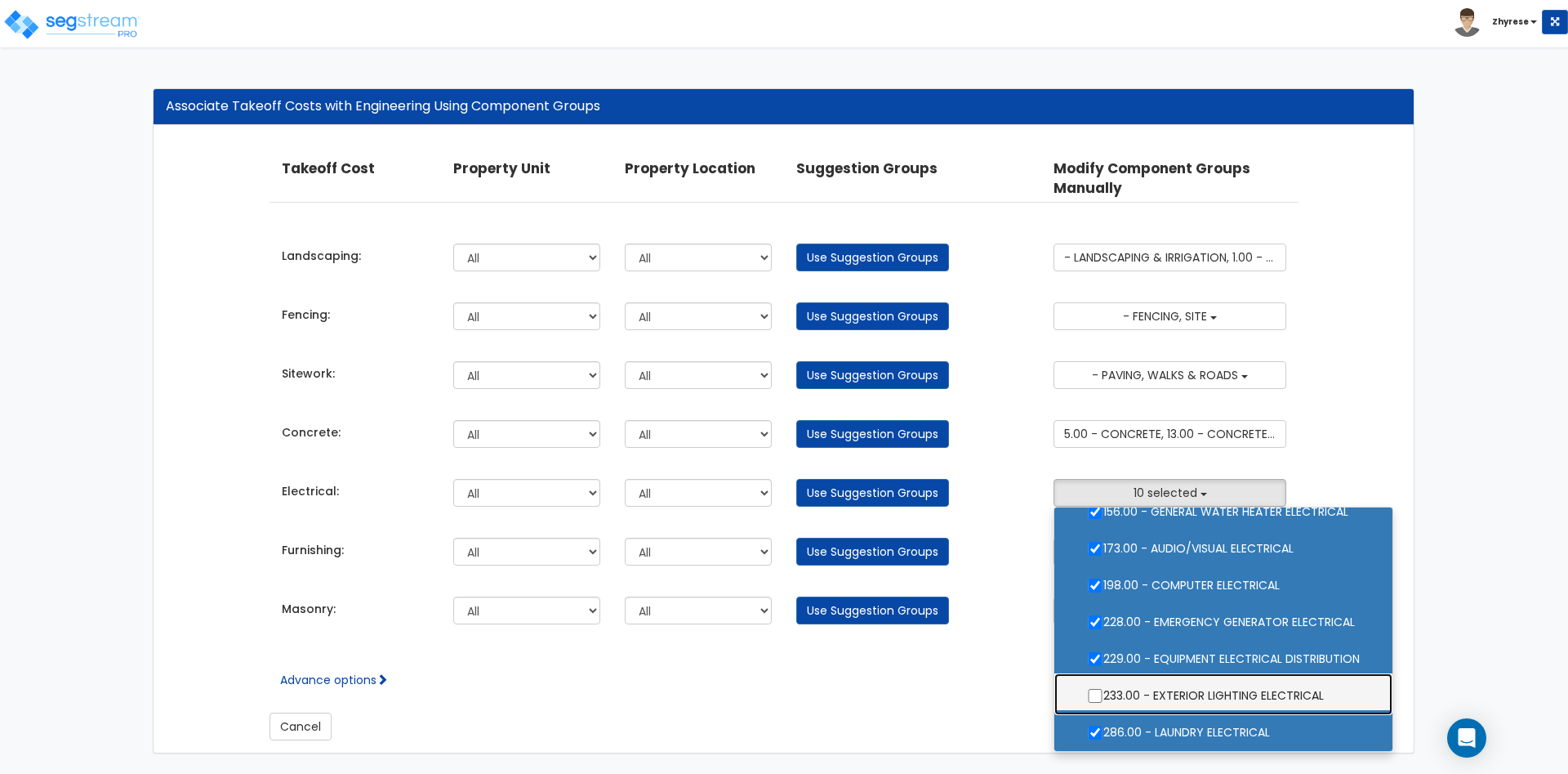
click at [1196, 680] on label "233.00 - EXTERIOR LIGHTING ELECTRICAL" at bounding box center [1223, 693] width 305 height 38
click at [1104, 689] on input "233.00 - EXTERIOR LIGHTING ELECTRICAL" at bounding box center [1095, 695] width 16 height 14
checkbox input "true"
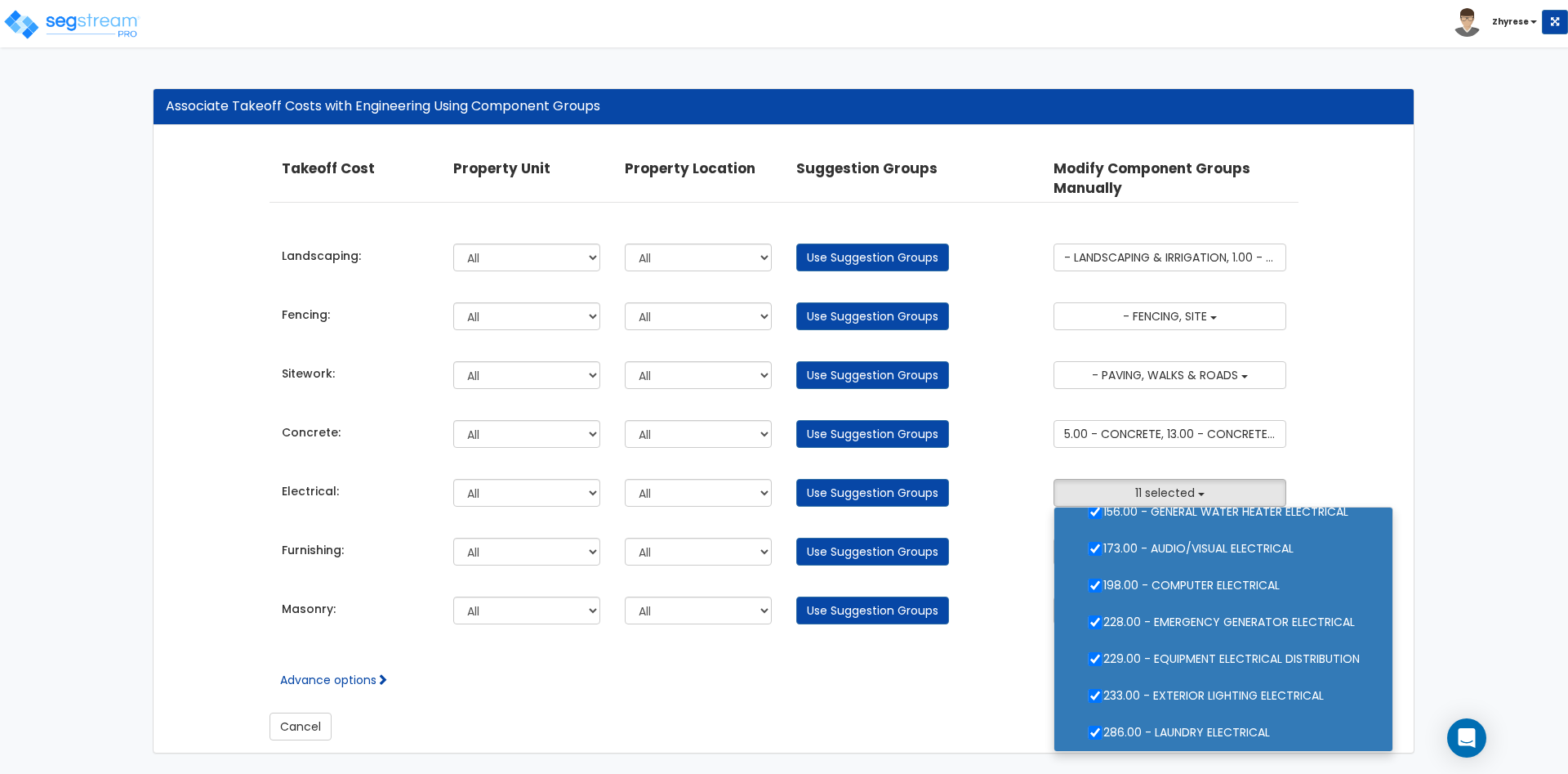
click at [1431, 479] on div "Associate Takeoff Costs with Engineering Using Component Groups Takeoff Cost Pr…" at bounding box center [784, 420] width 1568 height 697
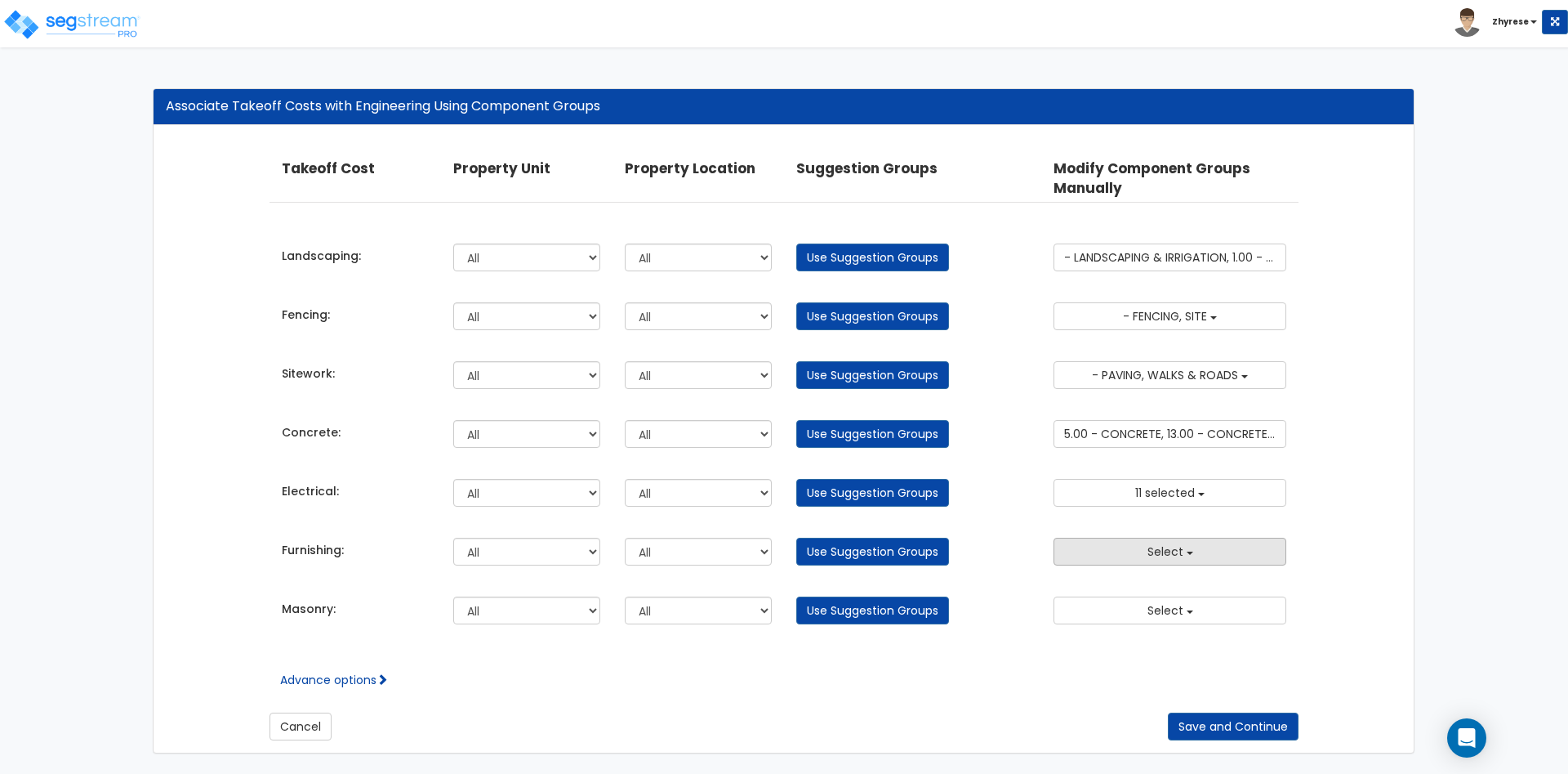
click at [1206, 564] on button "Select" at bounding box center [1169, 551] width 233 height 28
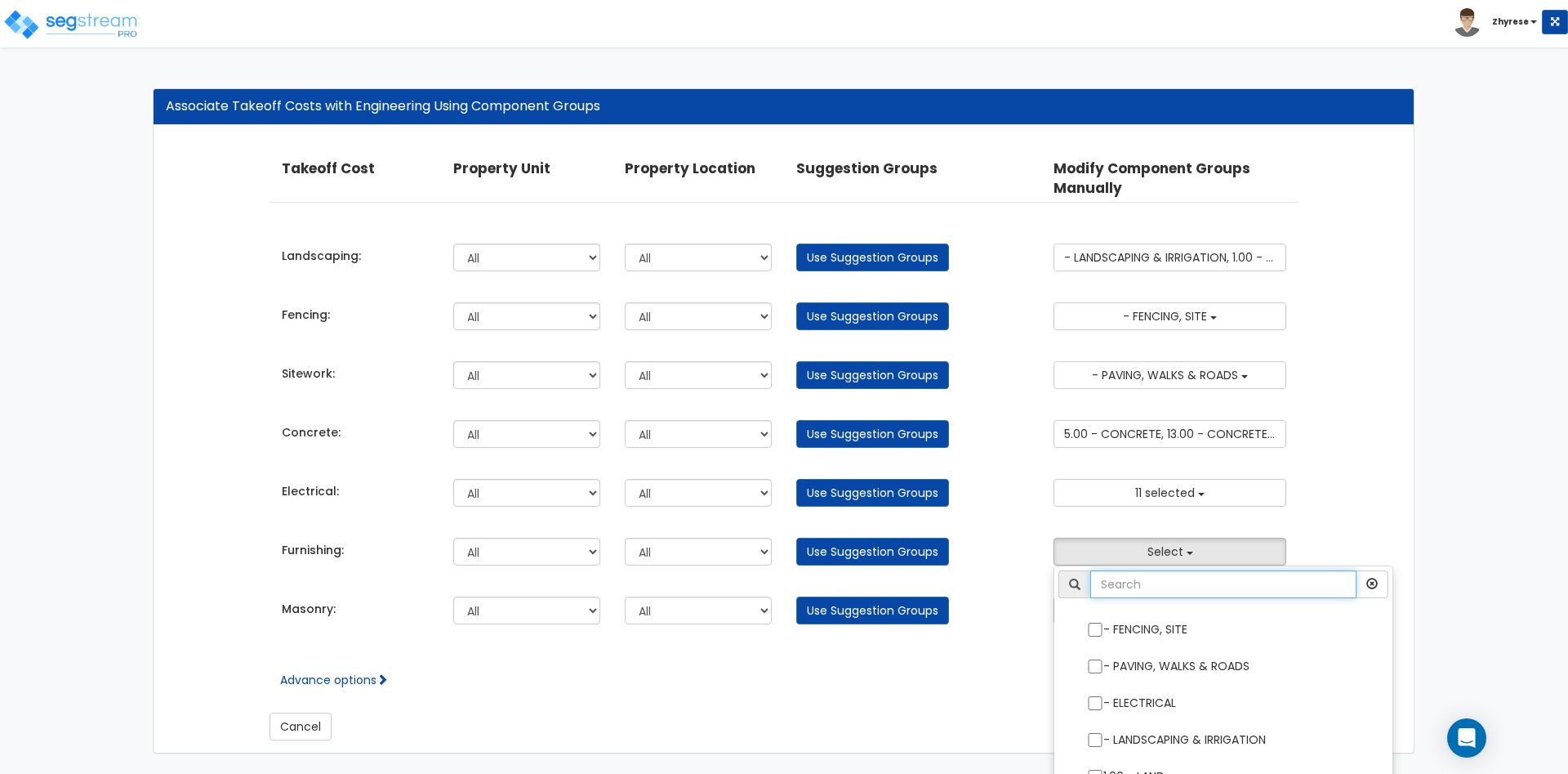
click at [1209, 582] on input "text" at bounding box center [1223, 584] width 267 height 28
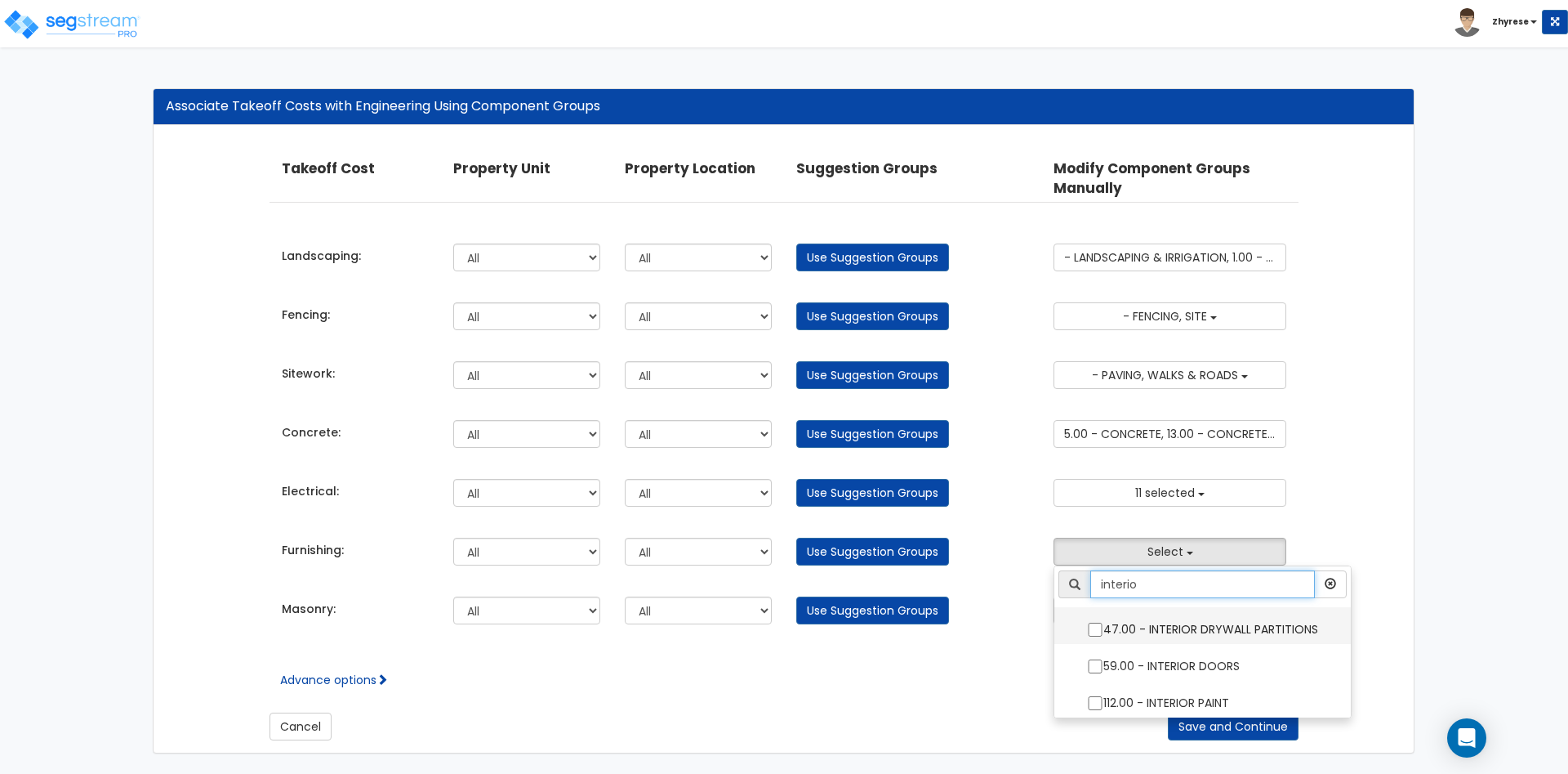
type input "interio"
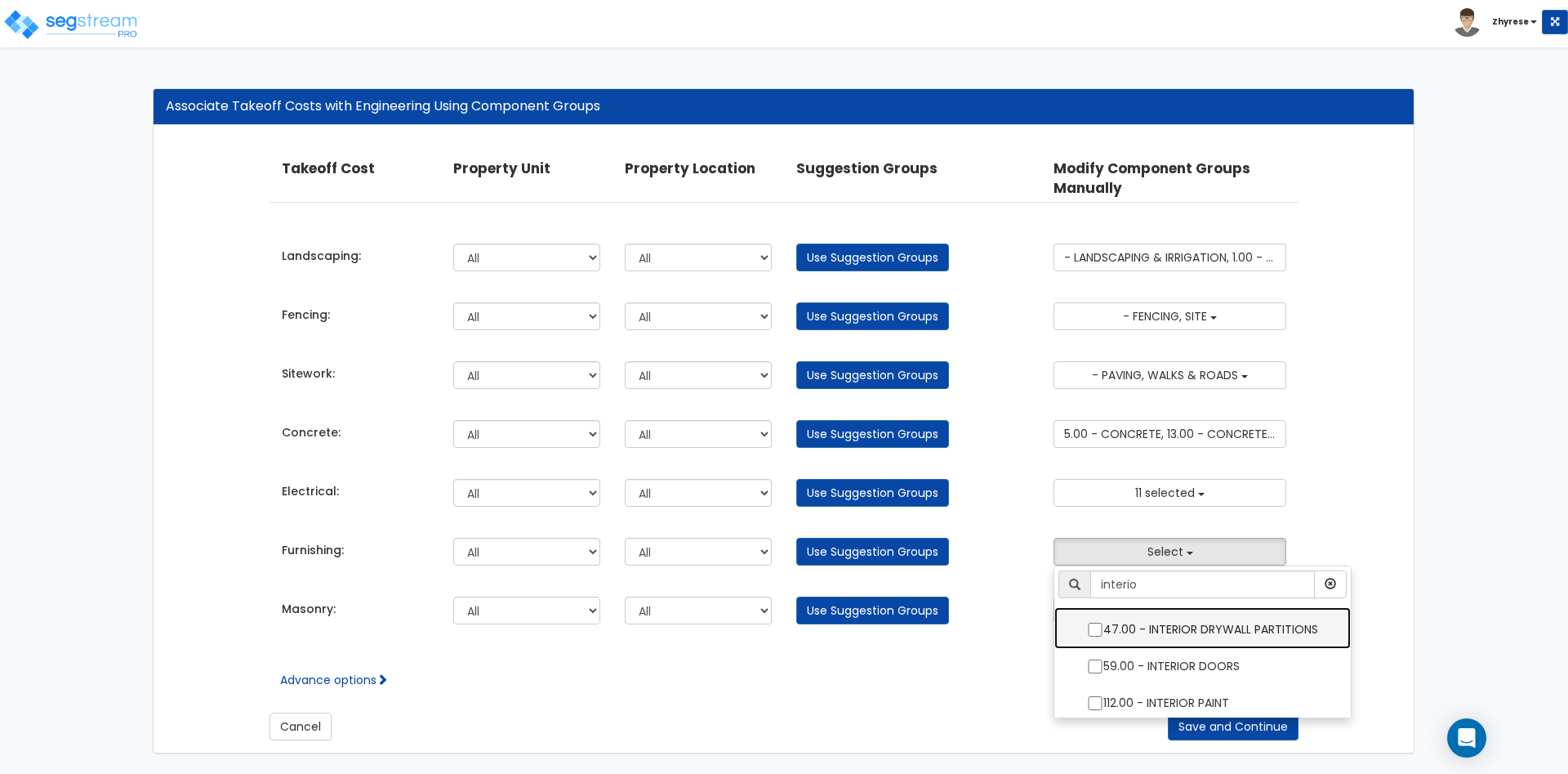
click at [1205, 620] on label "47.00 - INTERIOR DRYWALL PARTITIONS" at bounding box center [1202, 627] width 264 height 38
click at [1104, 623] on input "47.00 - INTERIOR DRYWALL PARTITIONS" at bounding box center [1095, 629] width 16 height 14
checkbox input "true"
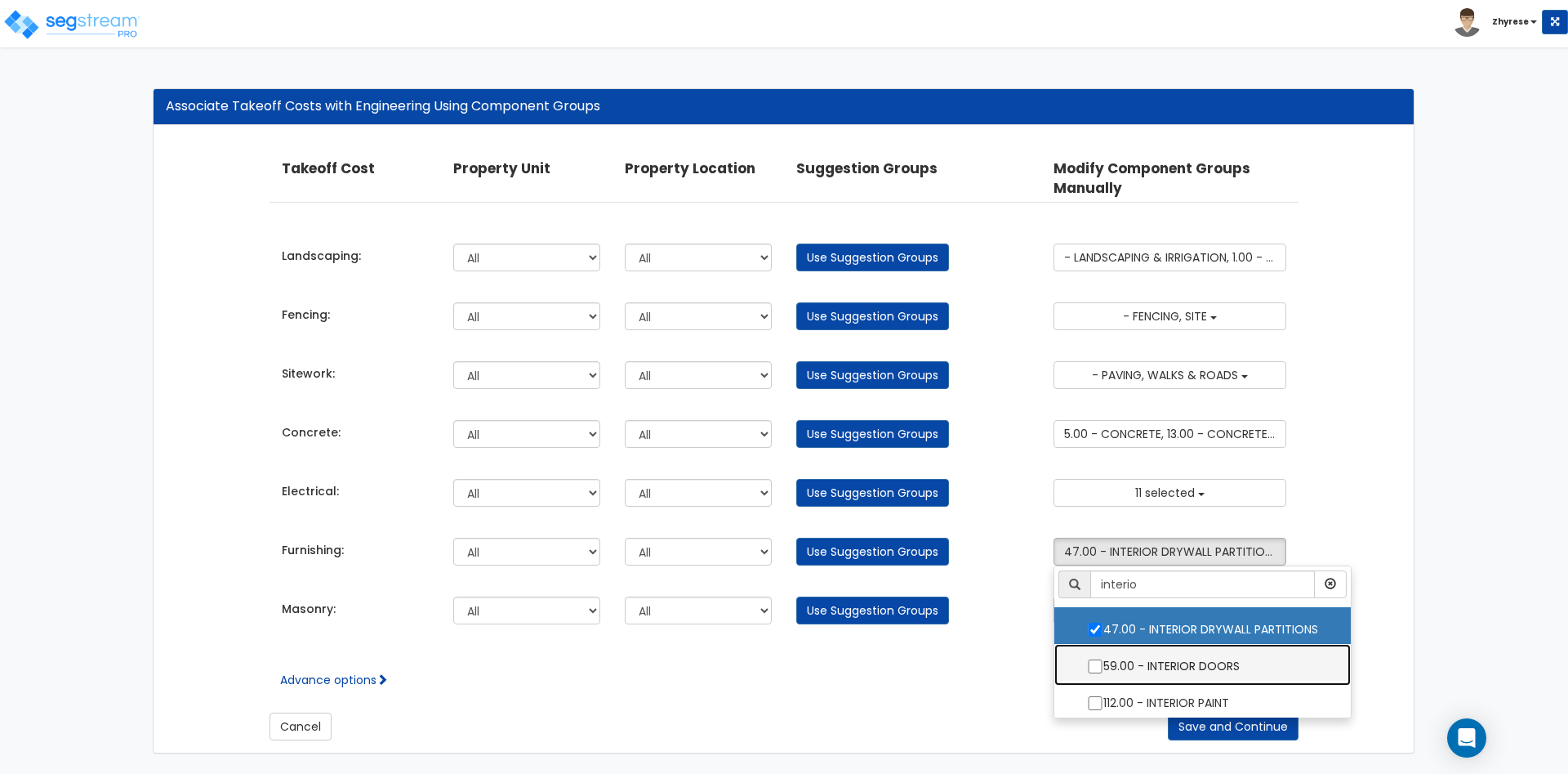
click at [1211, 658] on label "59.00 - INTERIOR DOORS" at bounding box center [1202, 663] width 264 height 38
click at [1104, 660] on input "59.00 - INTERIOR DOORS" at bounding box center [1095, 666] width 16 height 14
checkbox input "true"
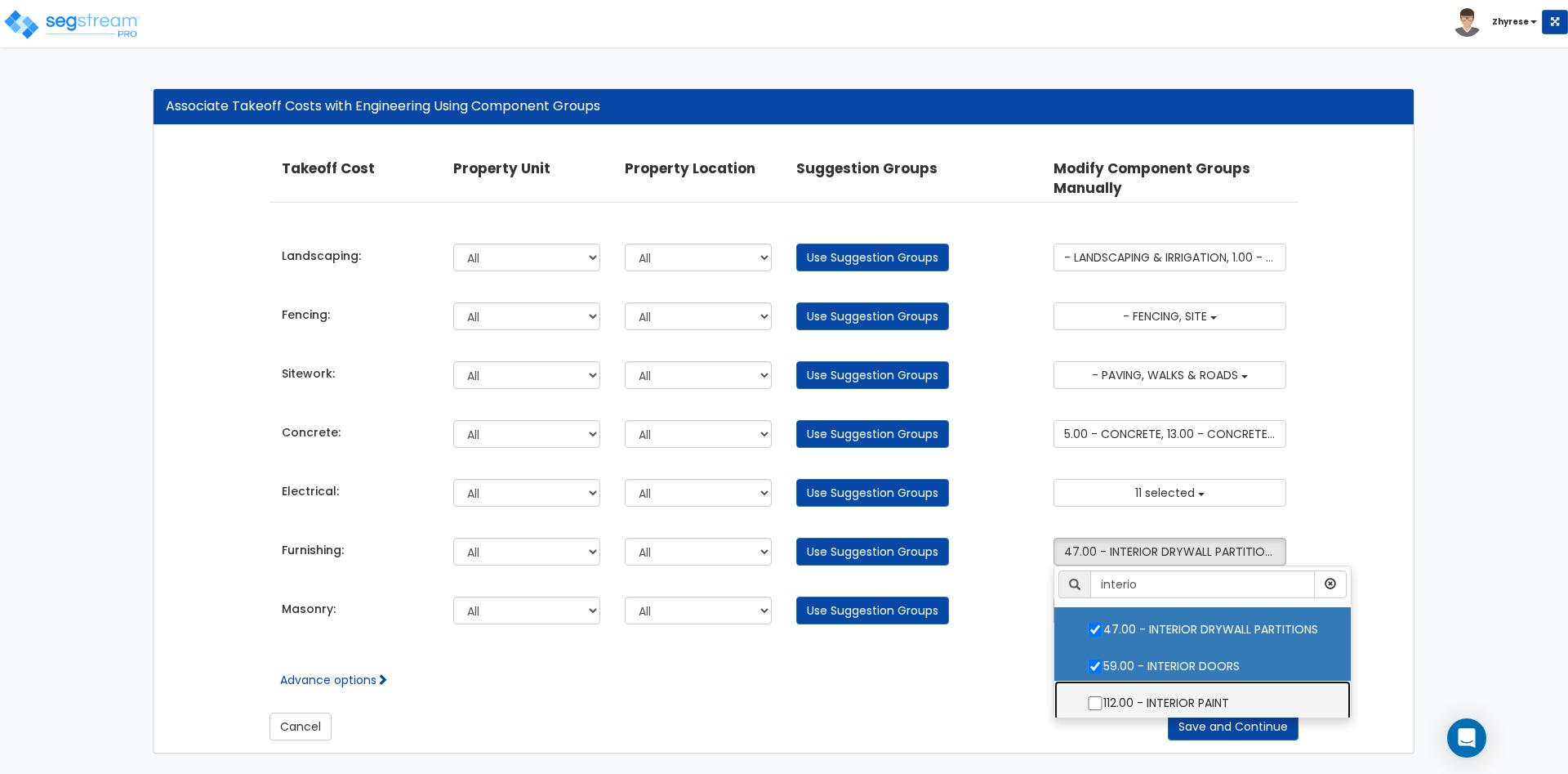
click at [1208, 709] on label "112.00 - INTERIOR PAINT" at bounding box center [1202, 700] width 264 height 38
click at [1104, 709] on input "112.00 - INTERIOR PAINT" at bounding box center [1095, 703] width 16 height 14
checkbox input "true"
click at [1419, 480] on div "Associate Takeoff Costs with Engineering Using Component Groups Takeoff Cost Pr…" at bounding box center [784, 429] width 1286 height 681
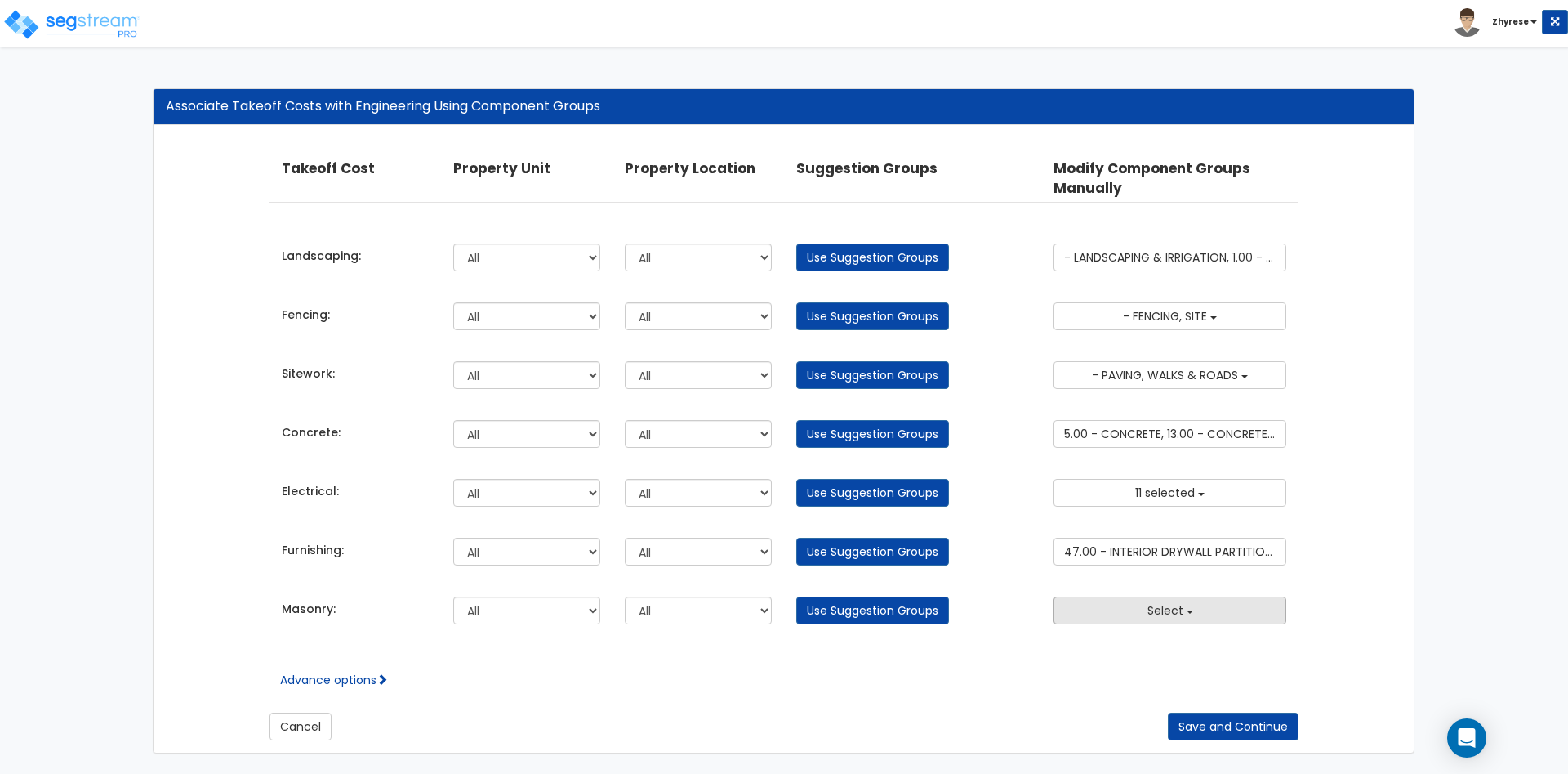
click at [1237, 616] on button "Select" at bounding box center [1169, 610] width 233 height 28
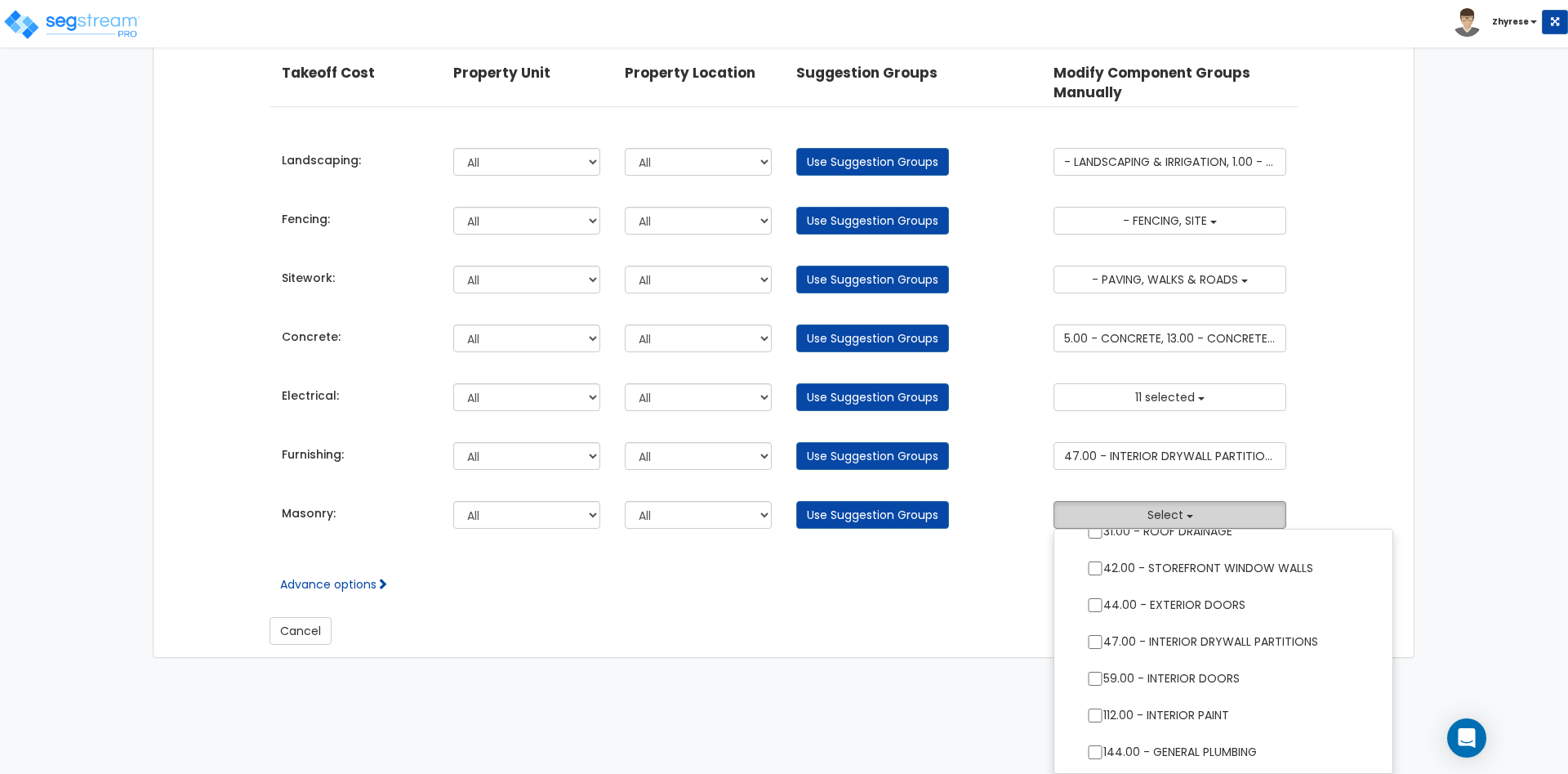
scroll to position [0, 0]
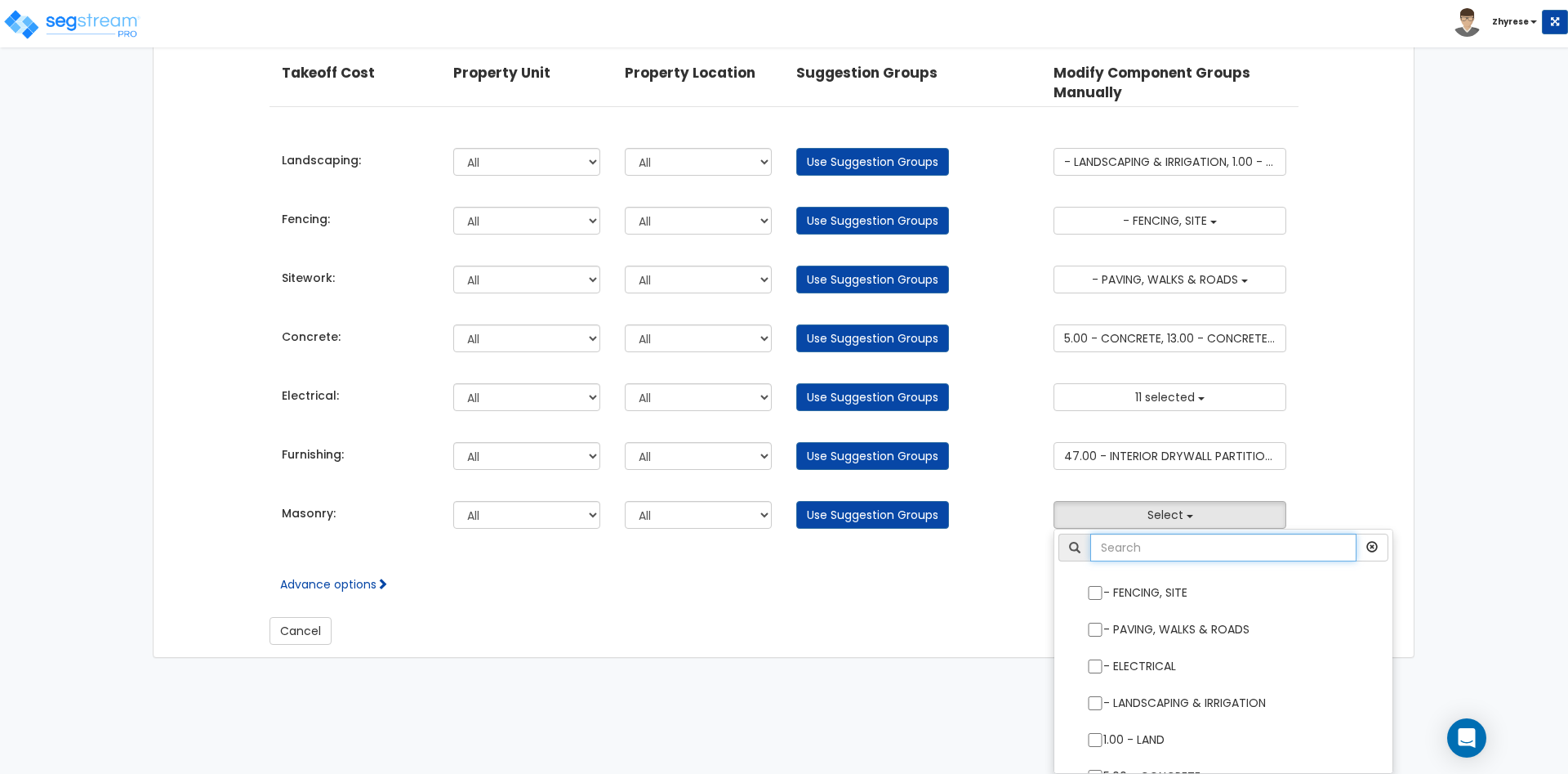
click at [1216, 549] on input "text" at bounding box center [1223, 547] width 267 height 28
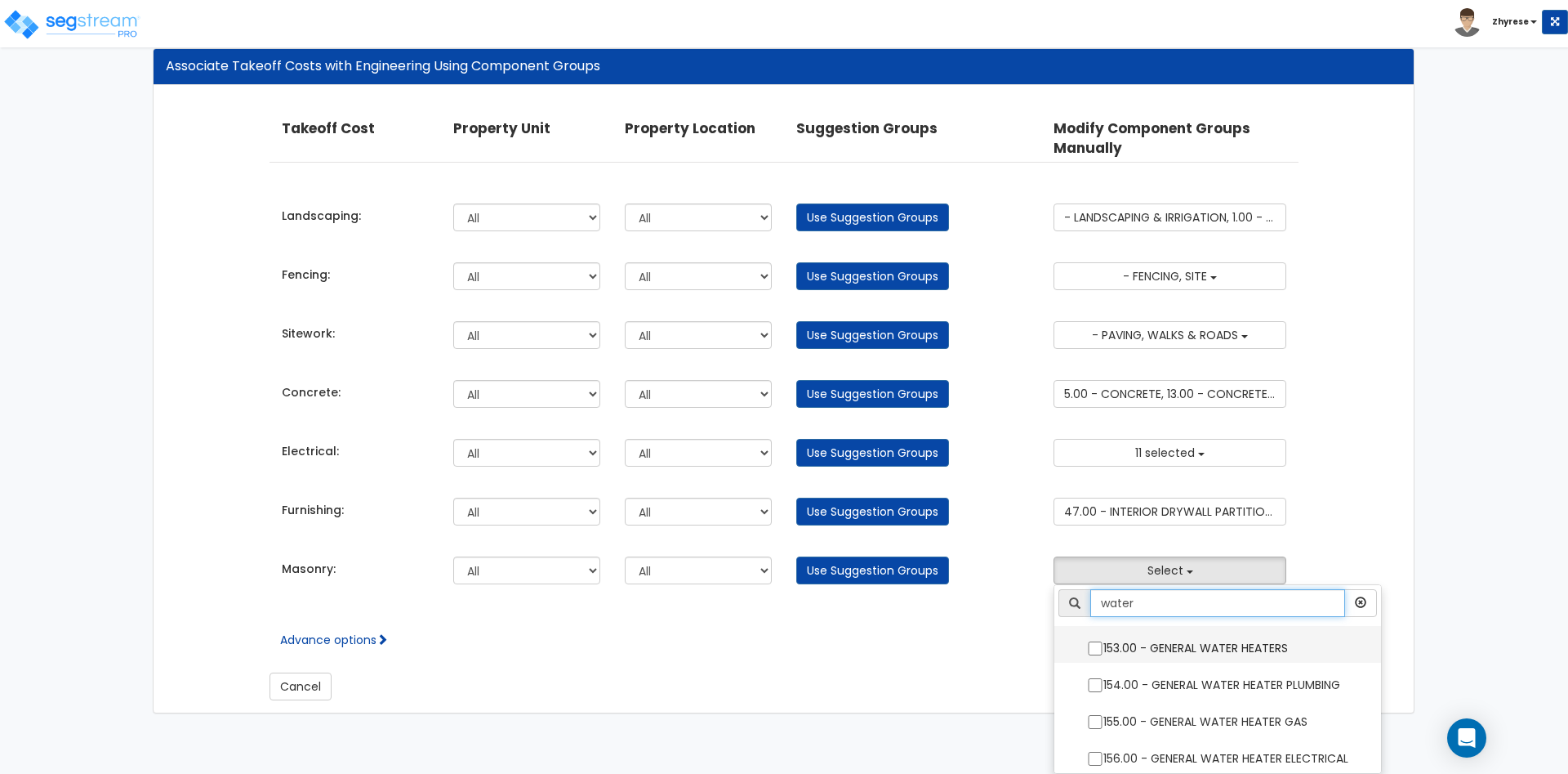
type input "water"
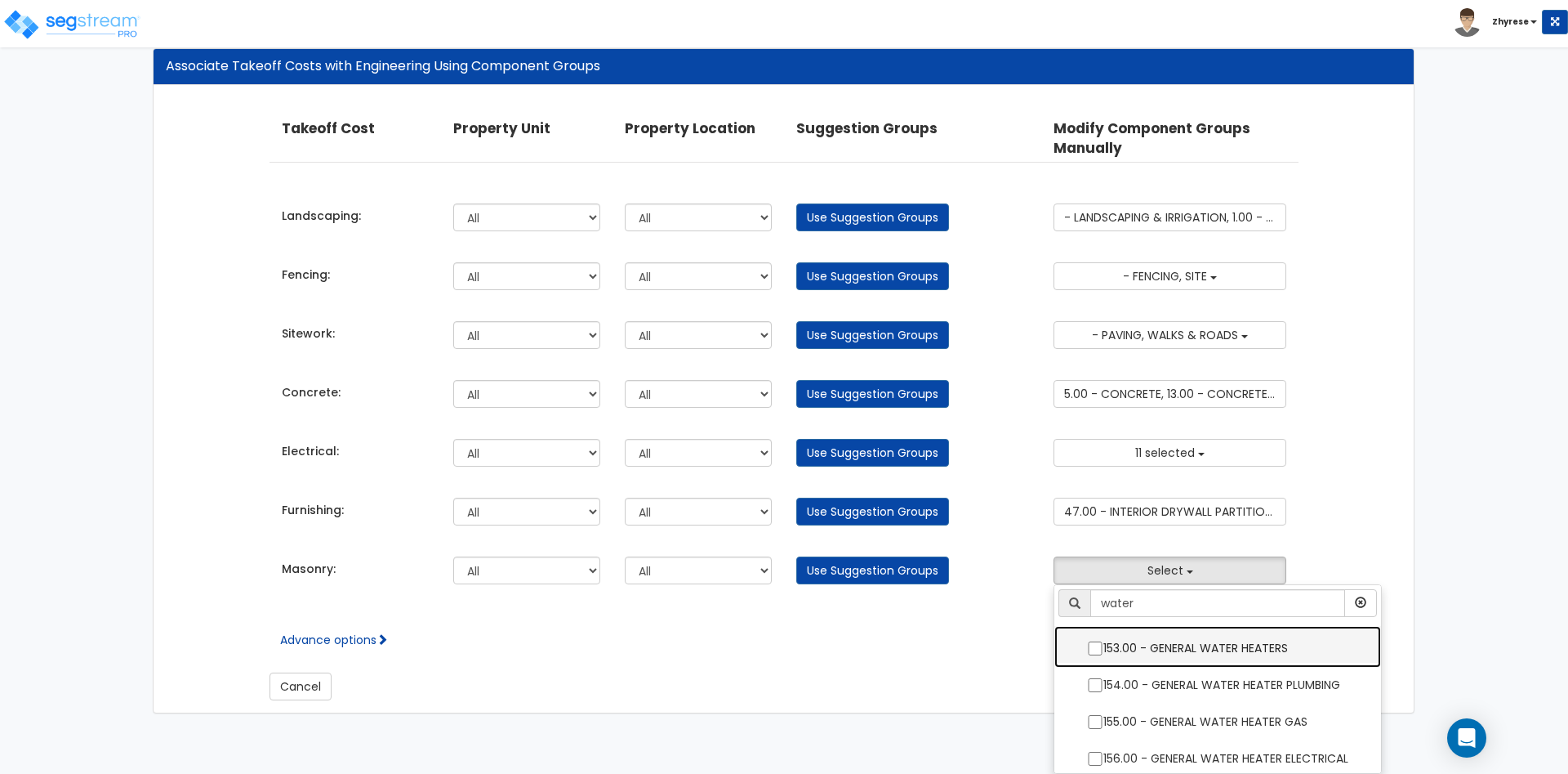
click at [1190, 651] on label "153.00 - GENERAL WATER HEATERS" at bounding box center [1217, 646] width 294 height 38
click at [1104, 651] on input "153.00 - GENERAL WATER HEATERS" at bounding box center [1095, 648] width 16 height 14
checkbox input "true"
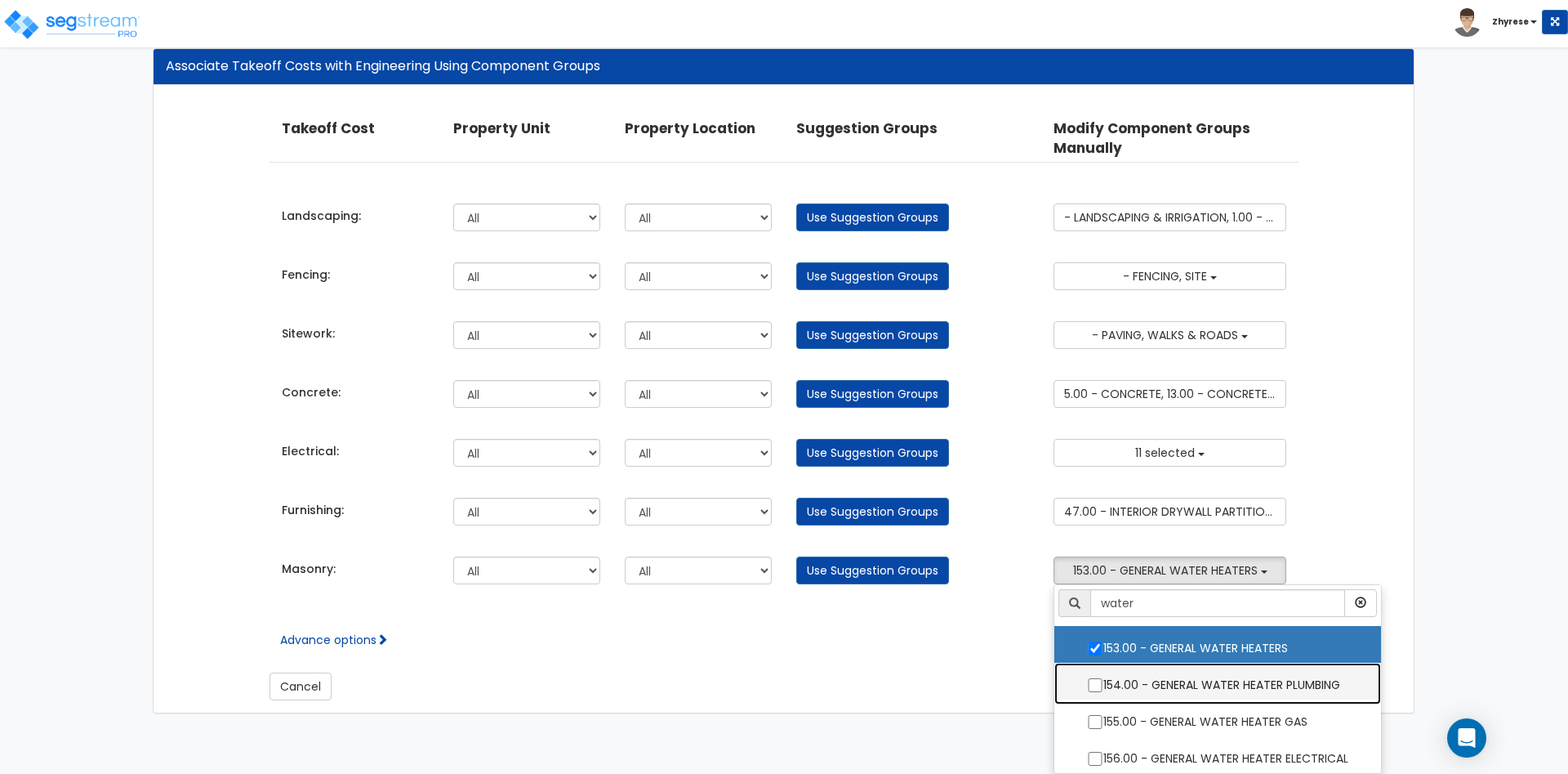
click at [1193, 682] on label "154.00 - GENERAL WATER HEATER PLUMBING" at bounding box center [1217, 683] width 294 height 38
click at [1104, 682] on input "154.00 - GENERAL WATER HEATER PLUMBING" at bounding box center [1095, 685] width 16 height 14
checkbox input "true"
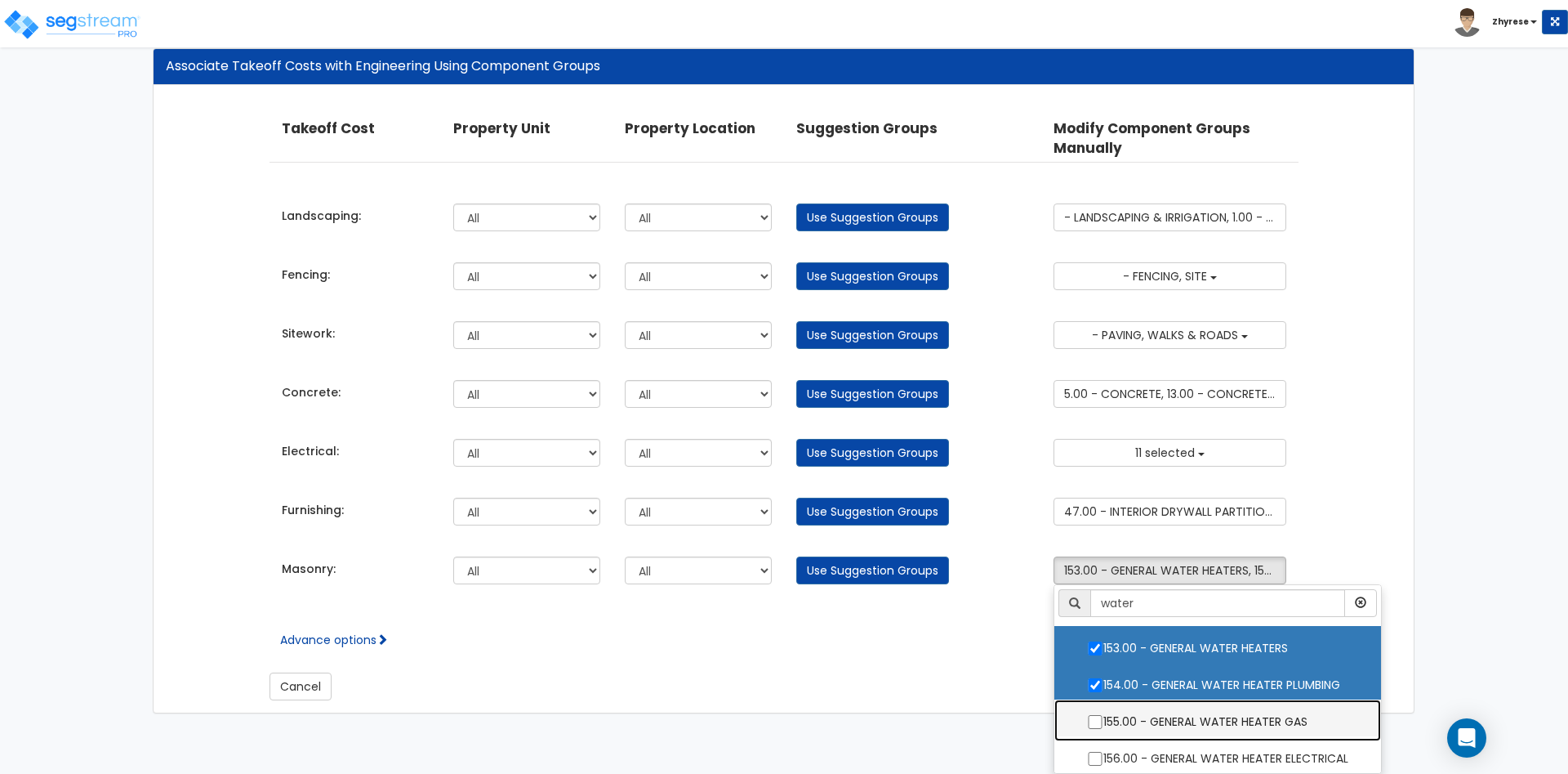
click at [1194, 716] on label "155.00 - GENERAL WATER HEATER GAS" at bounding box center [1217, 720] width 294 height 38
click at [1104, 716] on input "155.00 - GENERAL WATER HEATER GAS" at bounding box center [1095, 722] width 16 height 14
checkbox input "true"
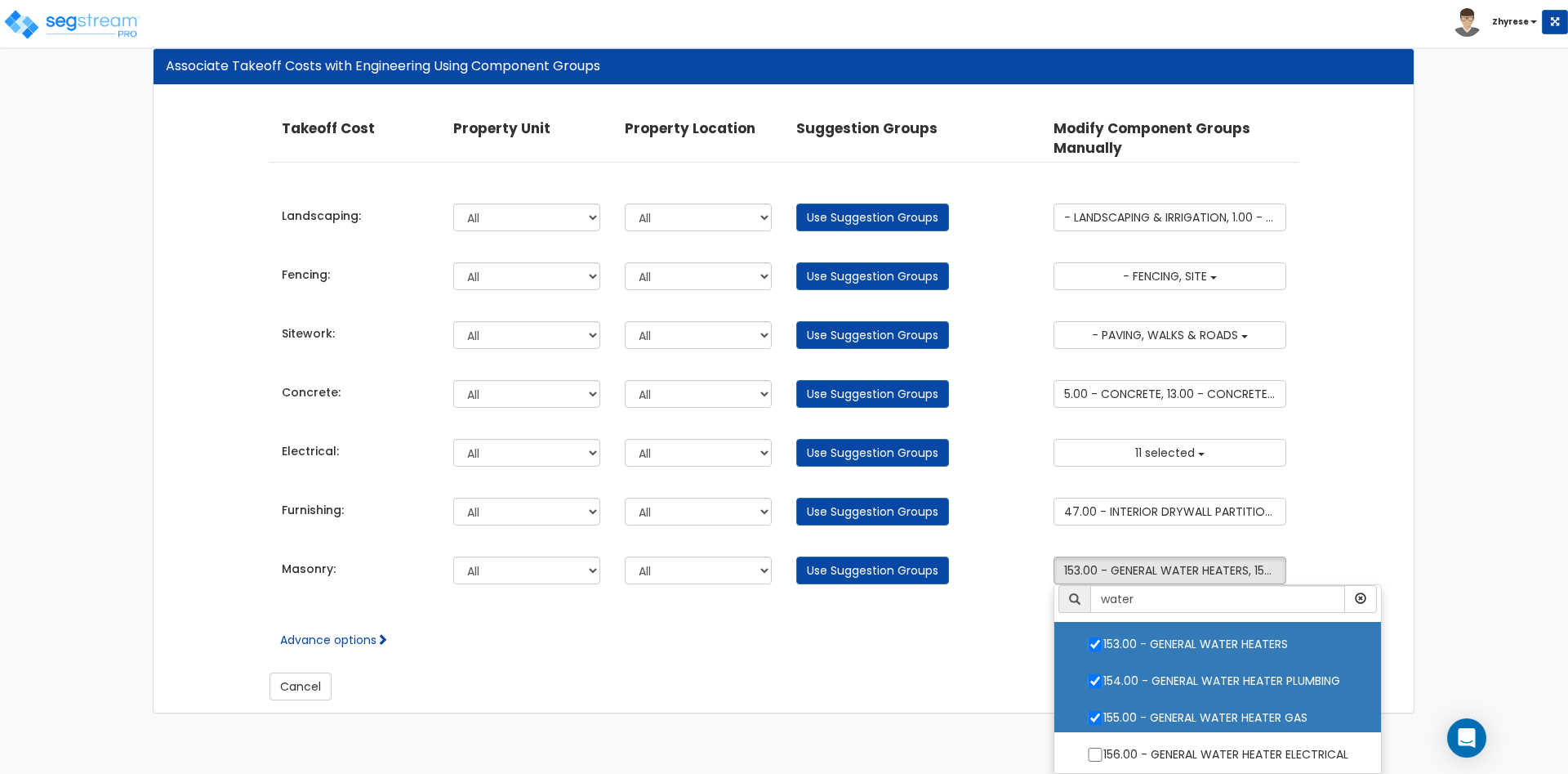
scroll to position [5, 0]
click at [1478, 461] on div "Associate Takeoff Costs with Engineering Using Component Groups Takeoff Cost Pr…" at bounding box center [784, 380] width 1568 height 697
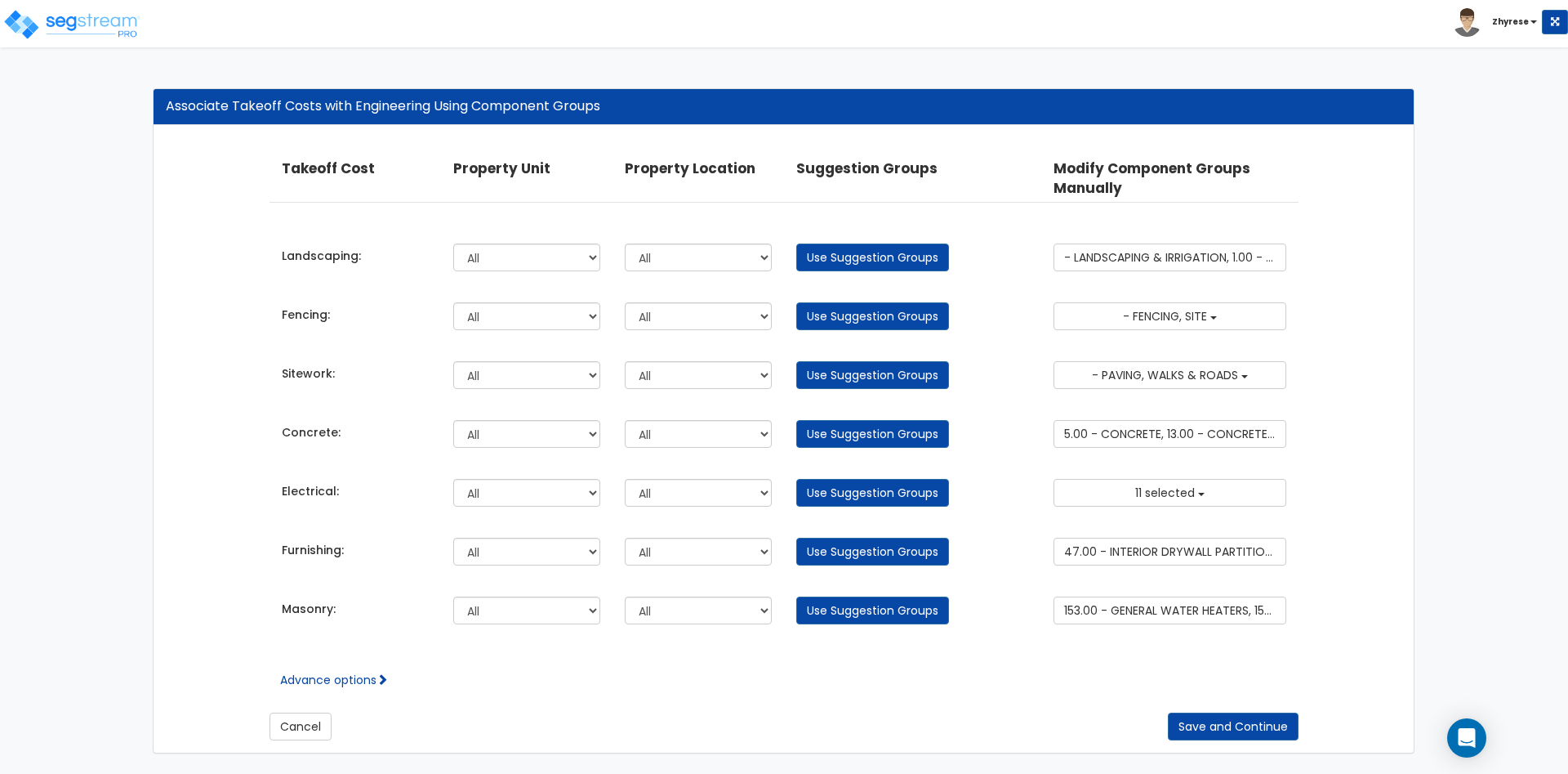
scroll to position [0, 0]
click at [1253, 731] on button "Save and Continue" at bounding box center [1232, 726] width 131 height 28
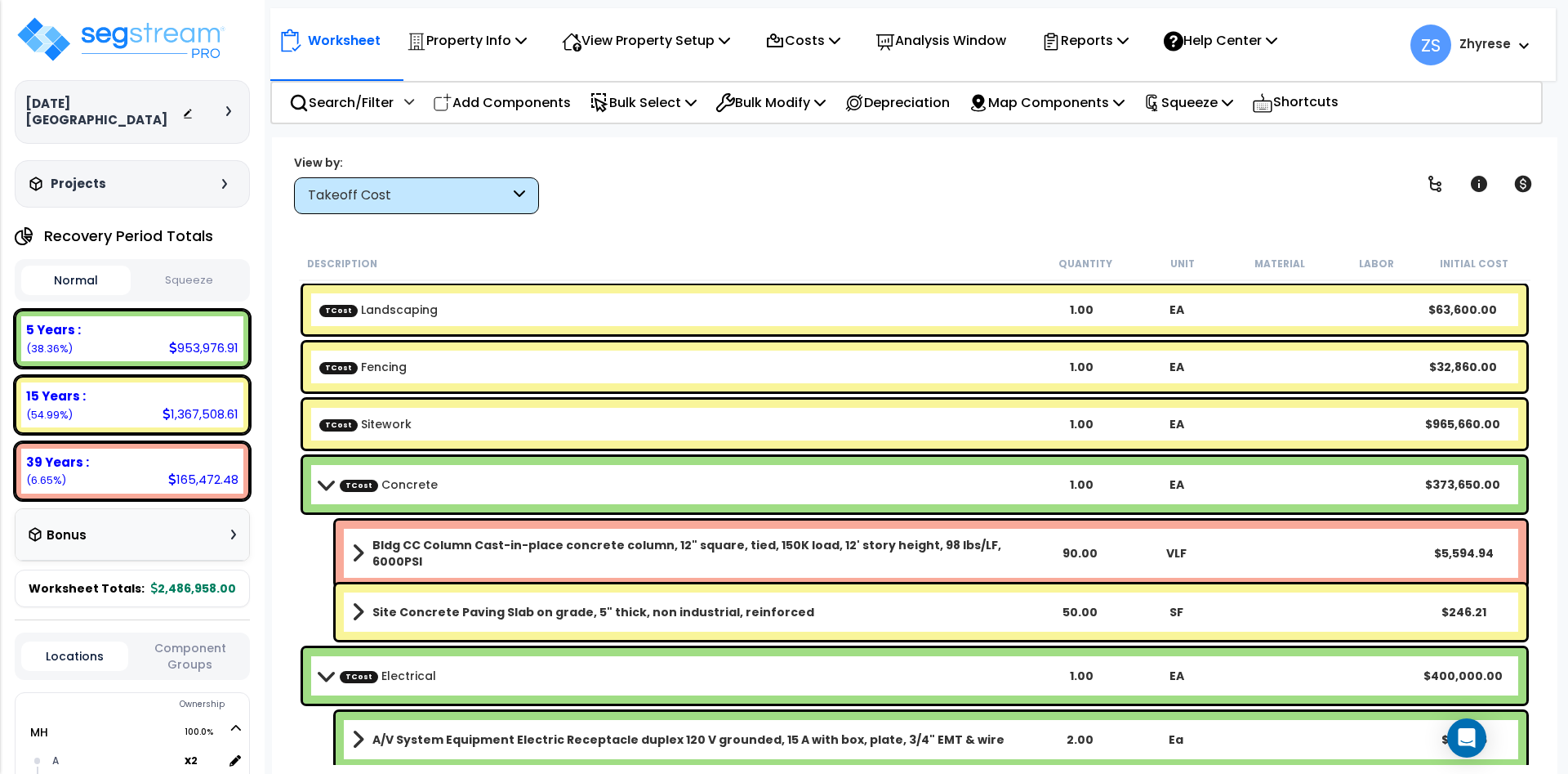
click at [205, 267] on button "Squeeze" at bounding box center [189, 280] width 110 height 28
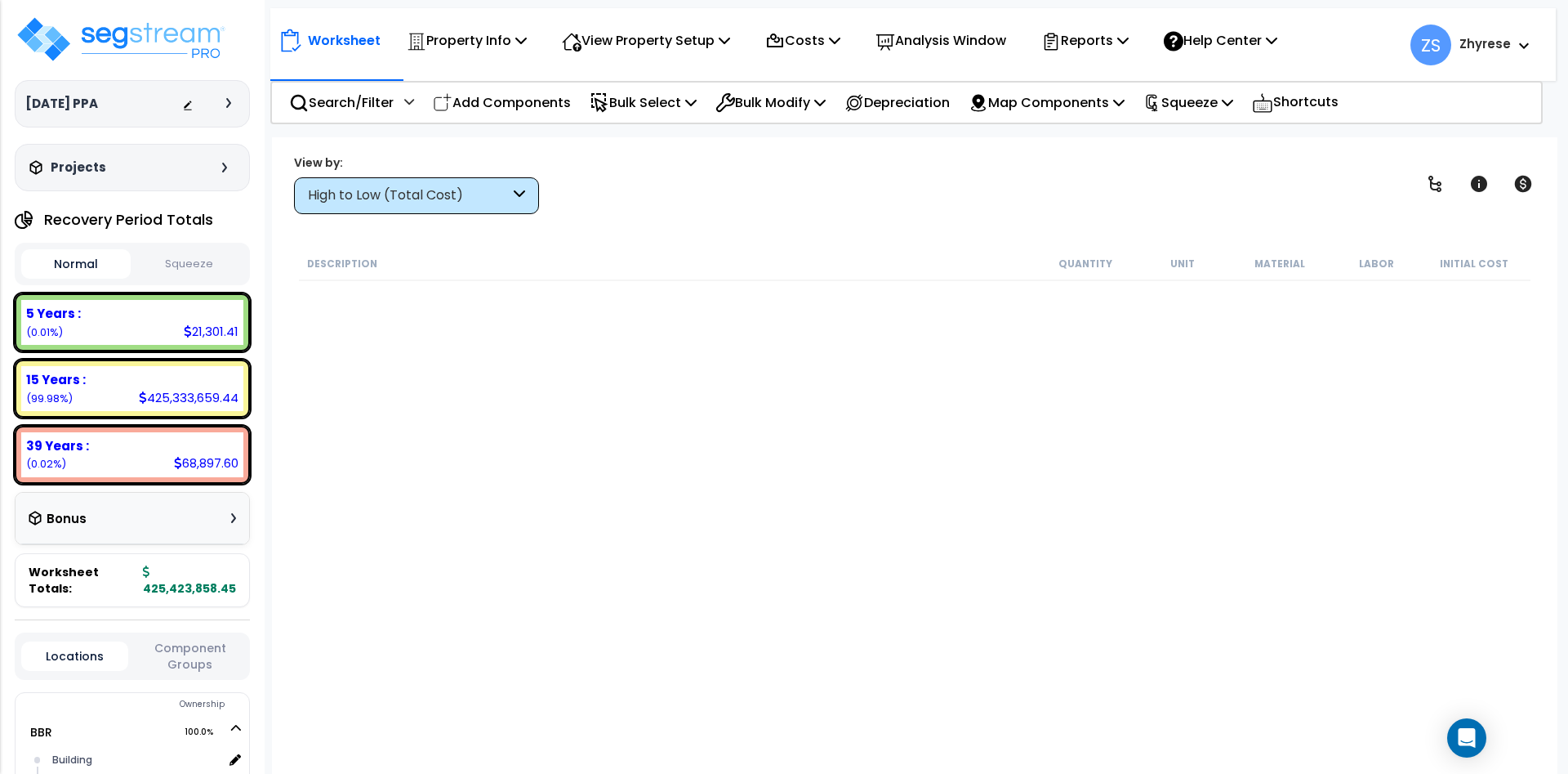
scroll to position [107, 0]
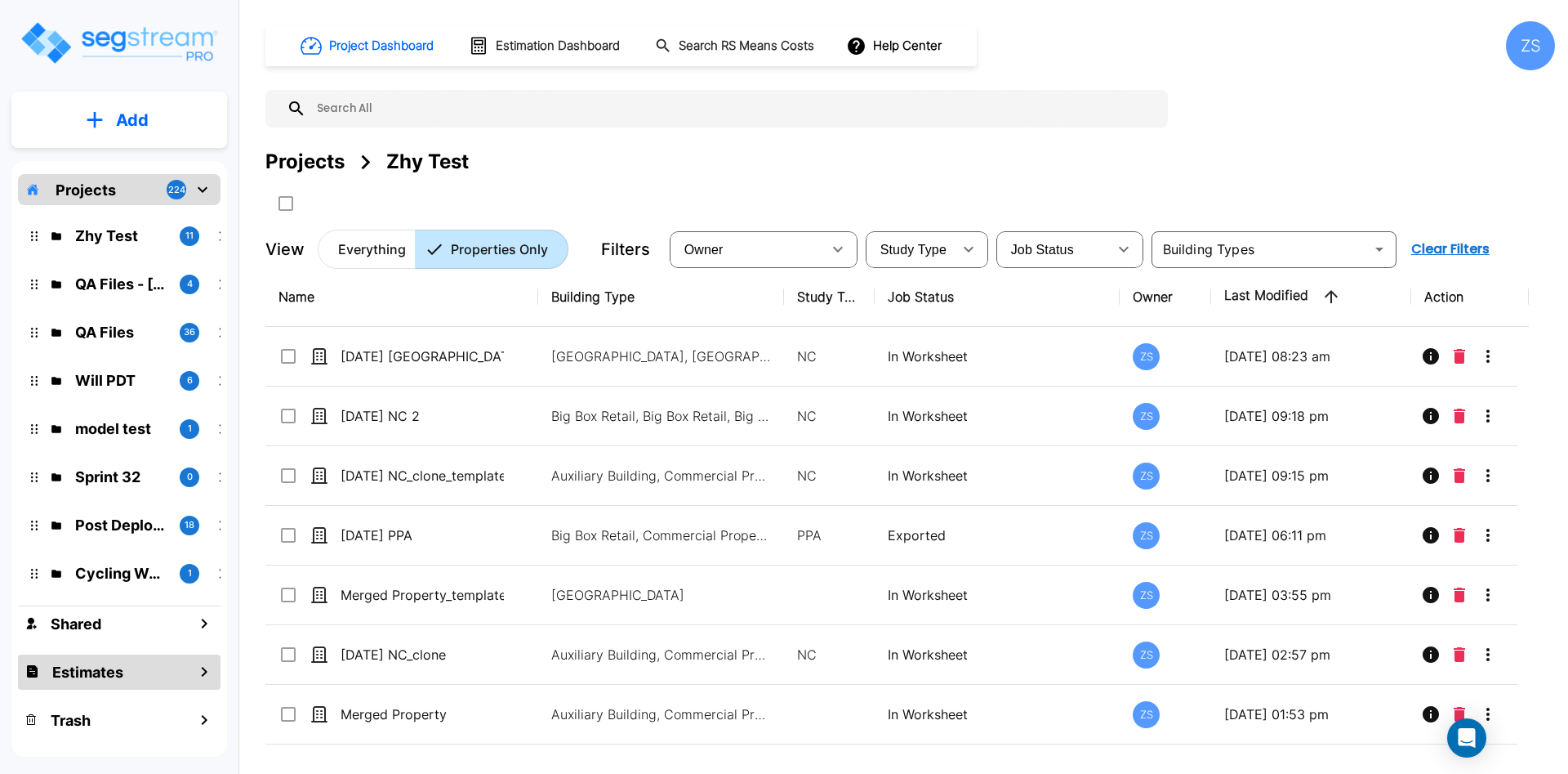
click at [85, 674] on h1 "Estimates" at bounding box center [87, 671] width 71 height 22
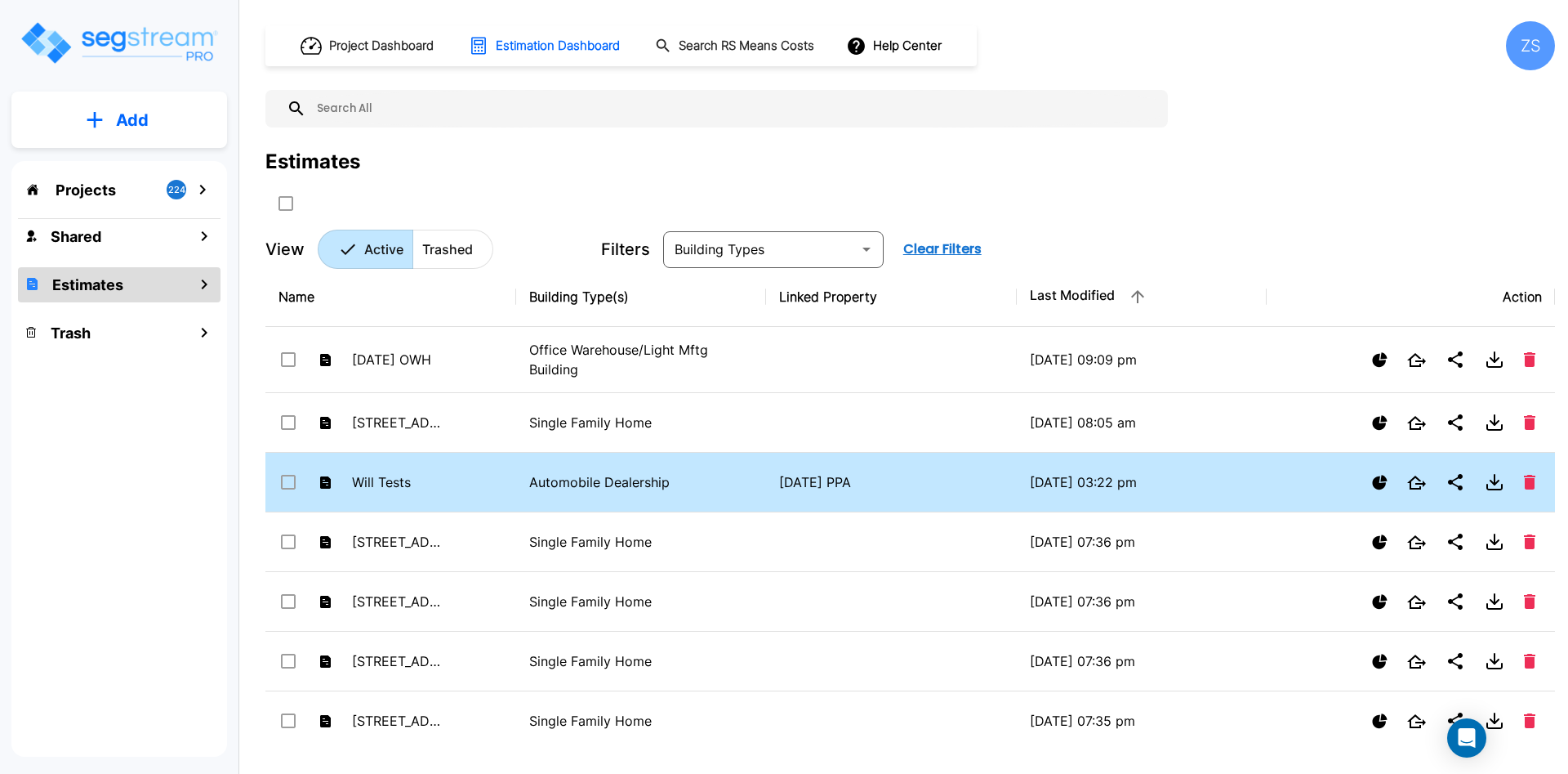
click at [483, 511] on td "Will Tests" at bounding box center [391, 482] width 251 height 59
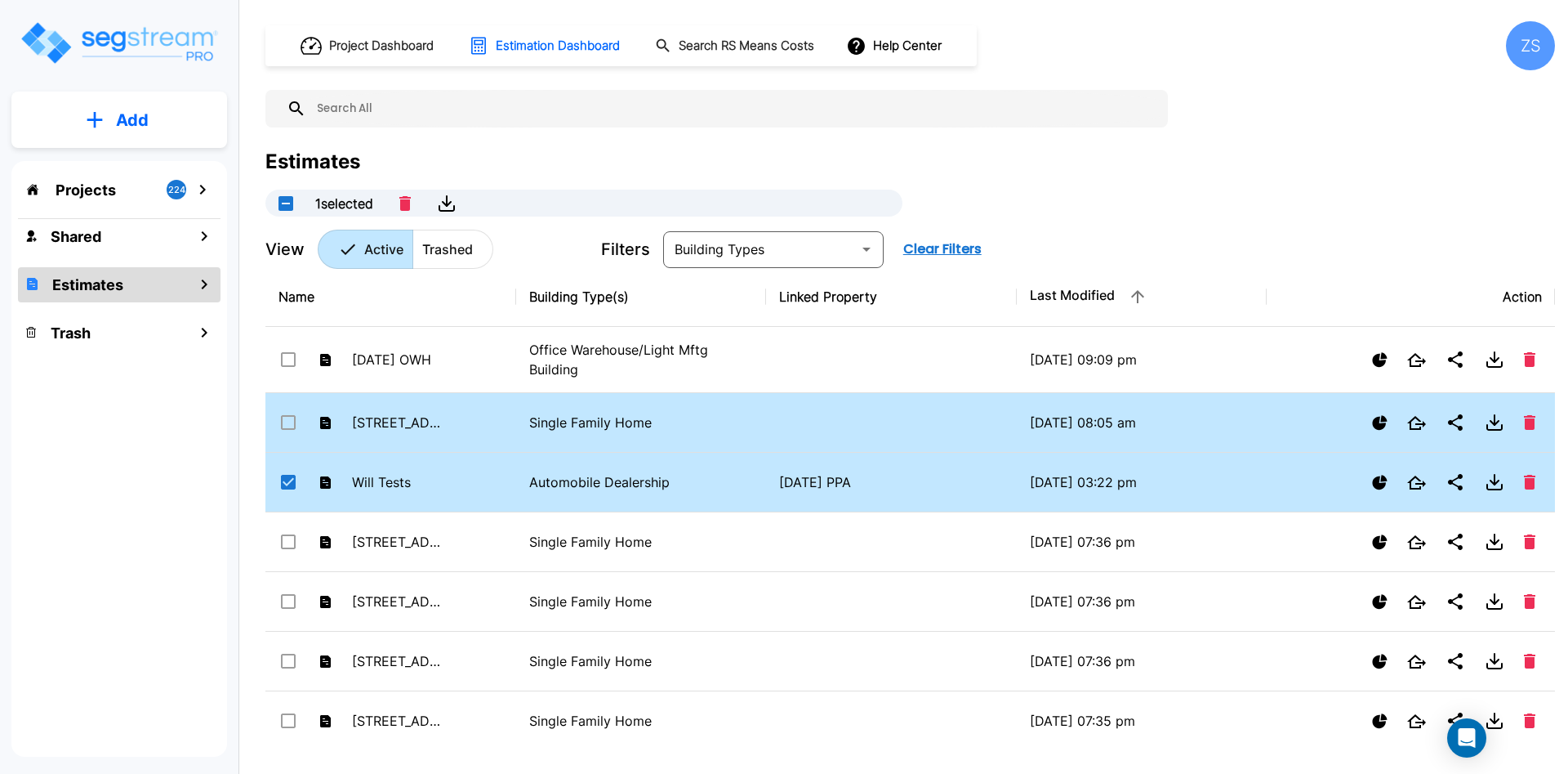
checkbox input "true"
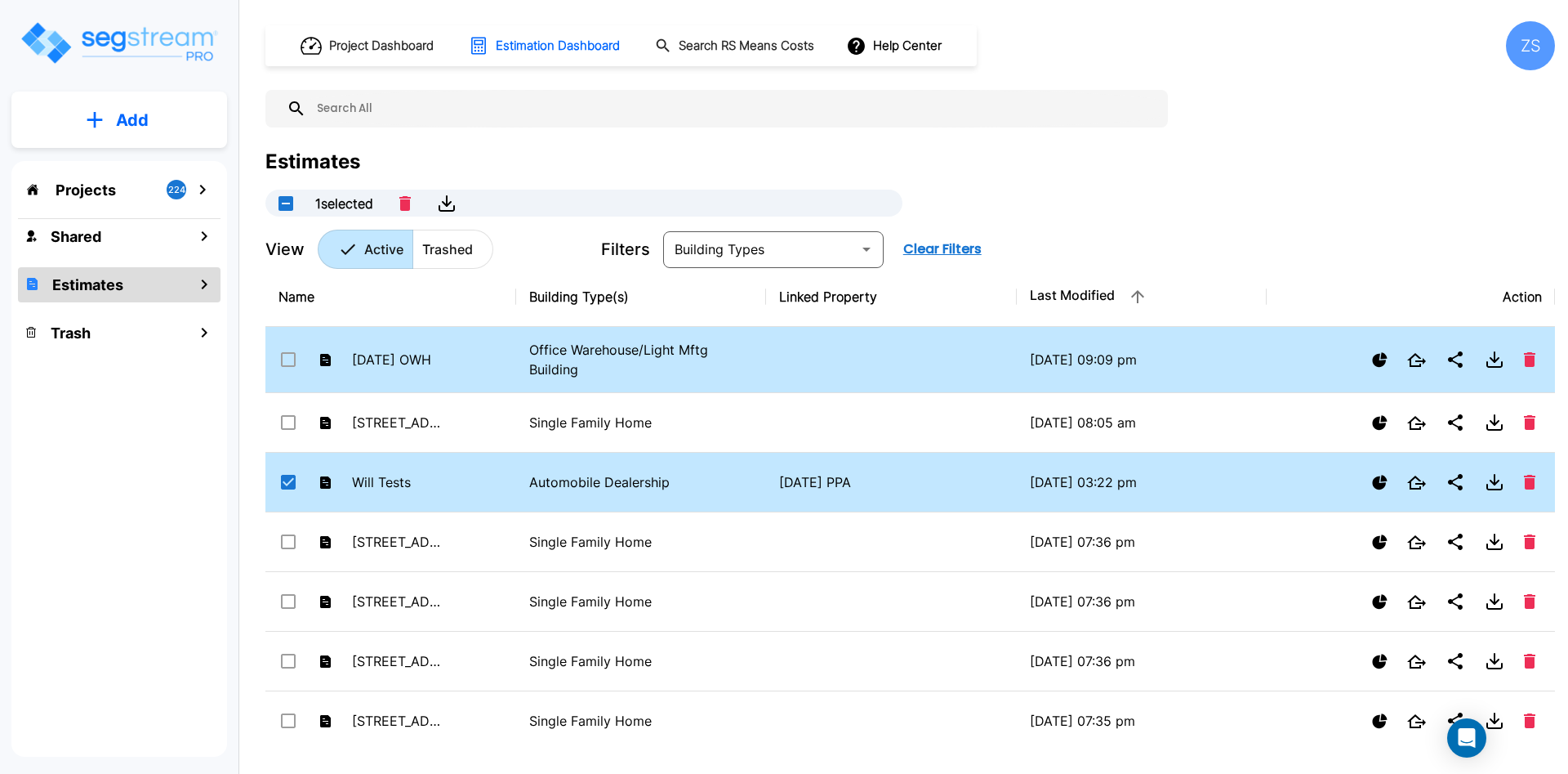
click at [522, 345] on td "Office Warehouse/Light Mftg Building" at bounding box center [641, 360] width 251 height 66
checkbox input "true"
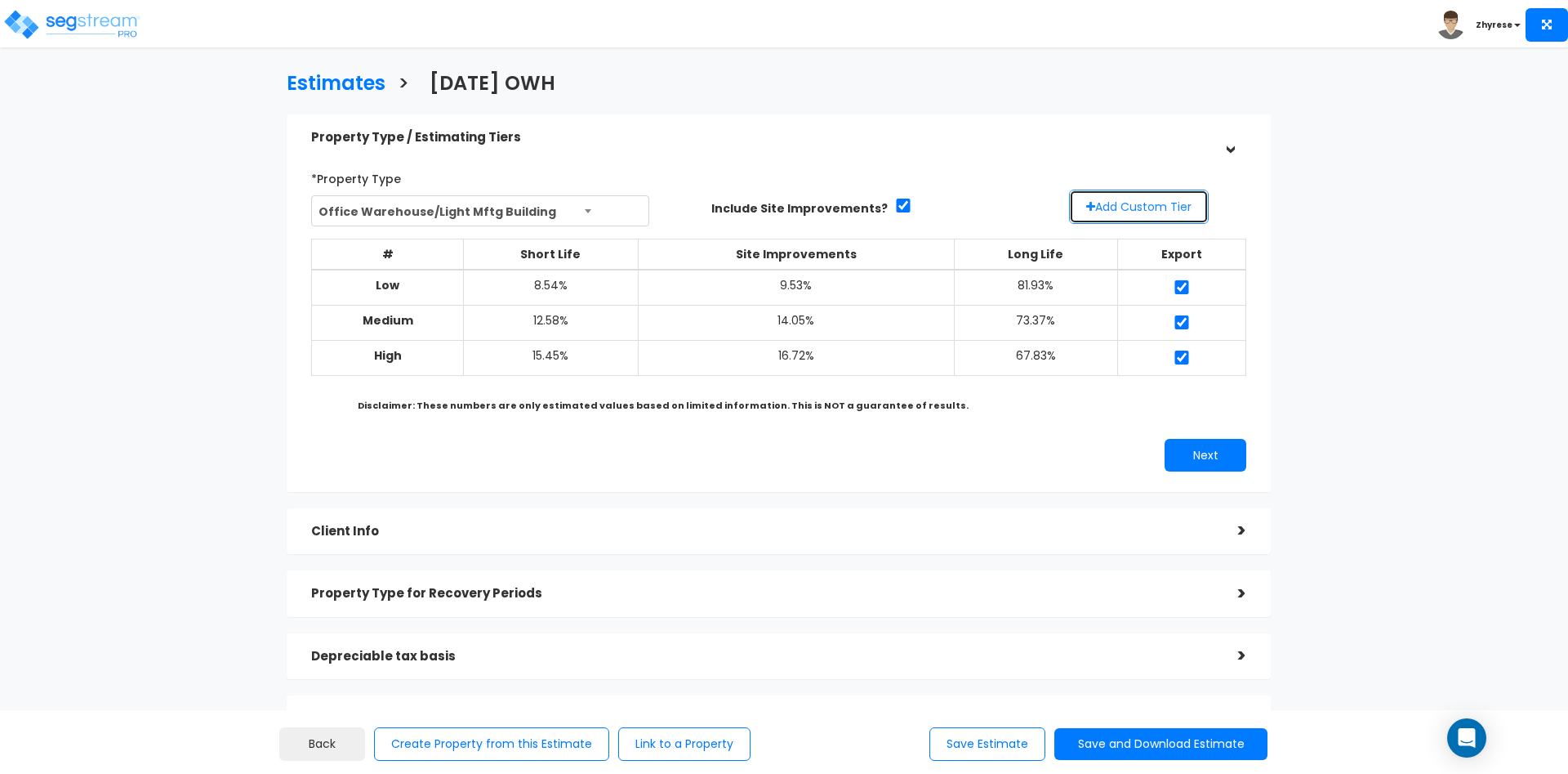
click at [1168, 210] on button "Add Custom Tier" at bounding box center [1138, 206] width 140 height 34
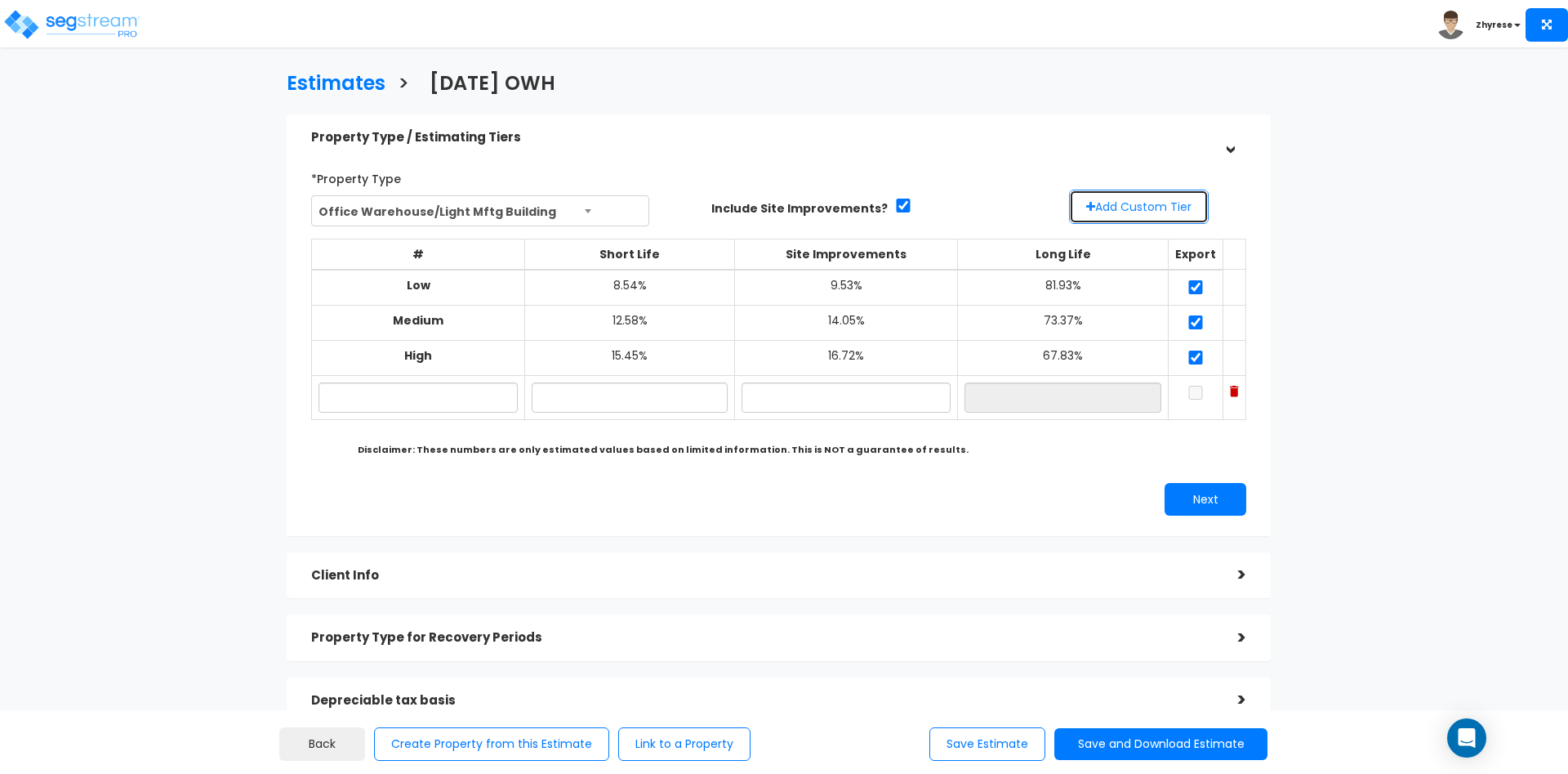
click at [1117, 215] on button "Add Custom Tier" at bounding box center [1138, 206] width 140 height 34
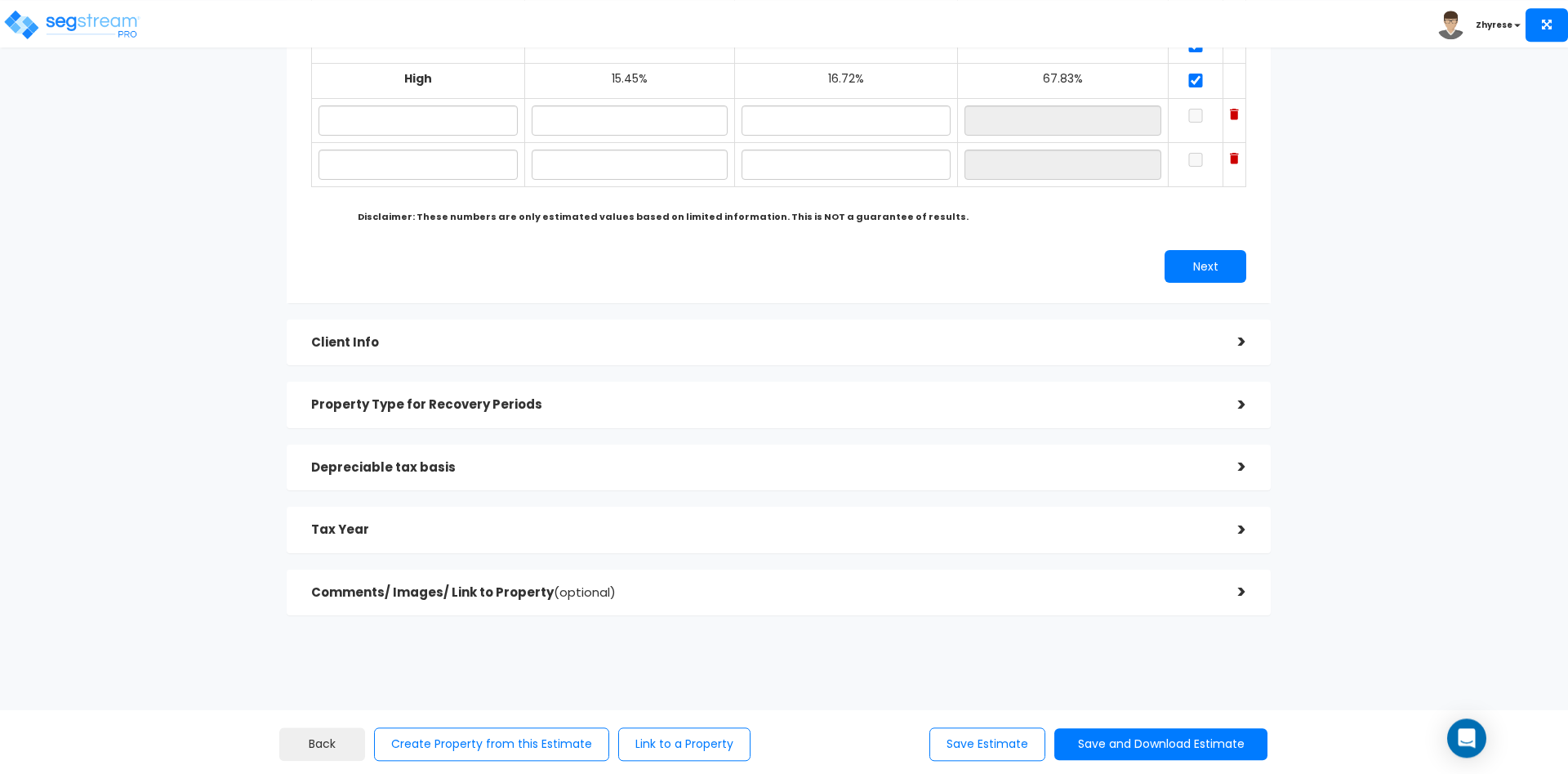
scroll to position [279, 0]
click at [679, 520] on h5 "Tax Year" at bounding box center [762, 527] width 903 height 14
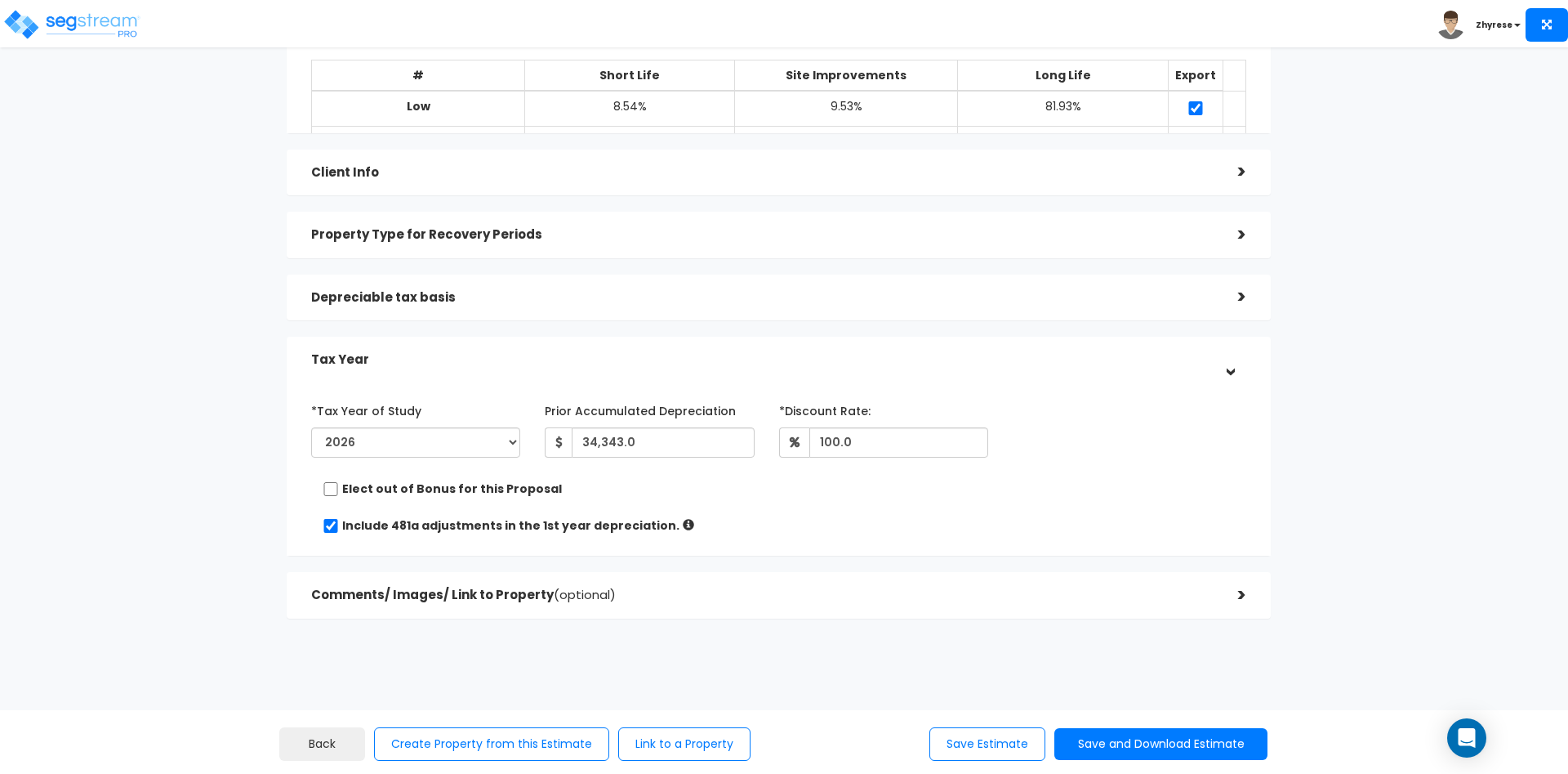
scroll to position [137, 0]
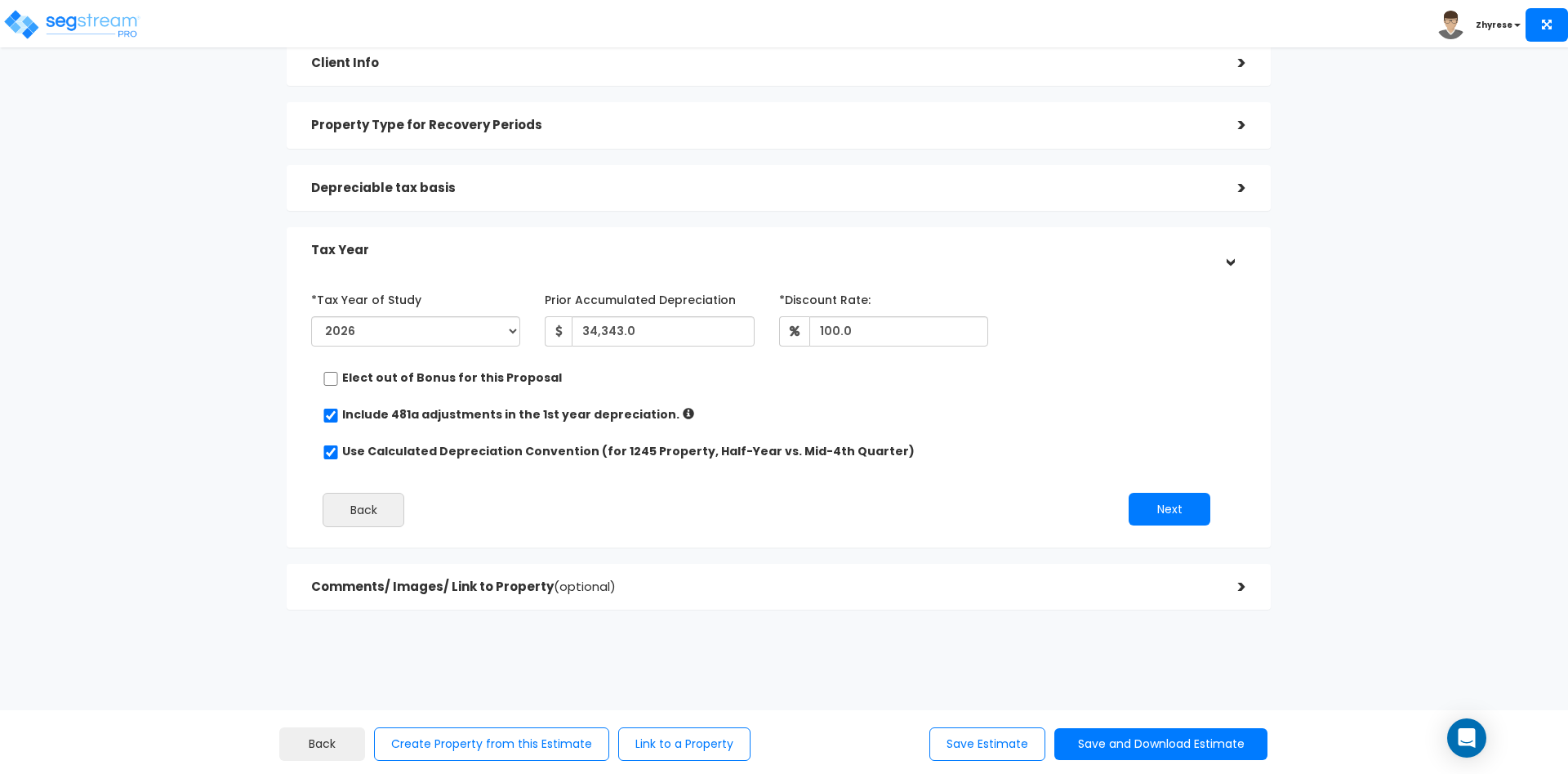
click at [730, 194] on h5 "Depreciable tax basis" at bounding box center [762, 188] width 903 height 14
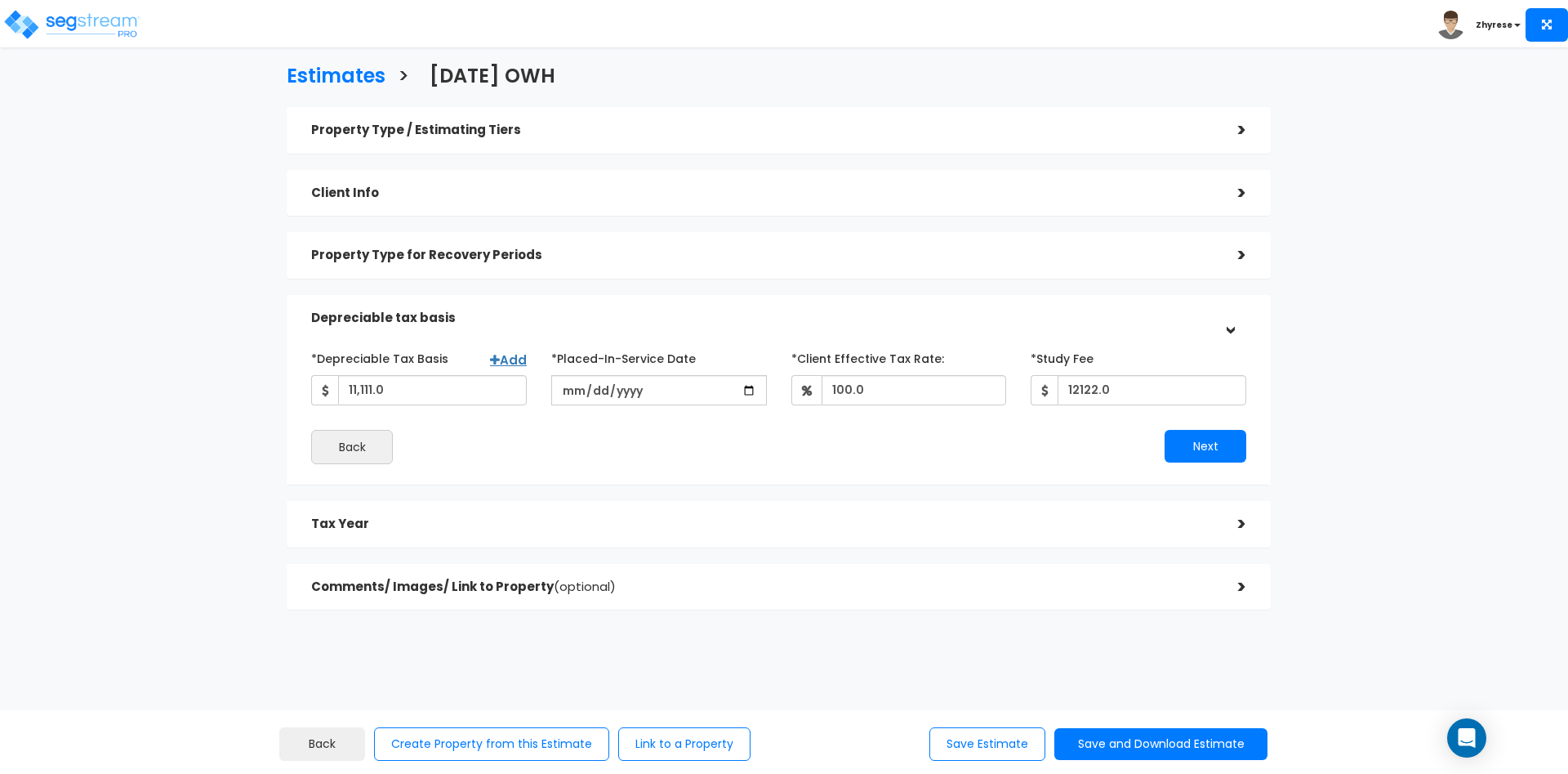
scroll to position [8, 0]
click at [508, 355] on link "Add" at bounding box center [508, 360] width 37 height 17
select select
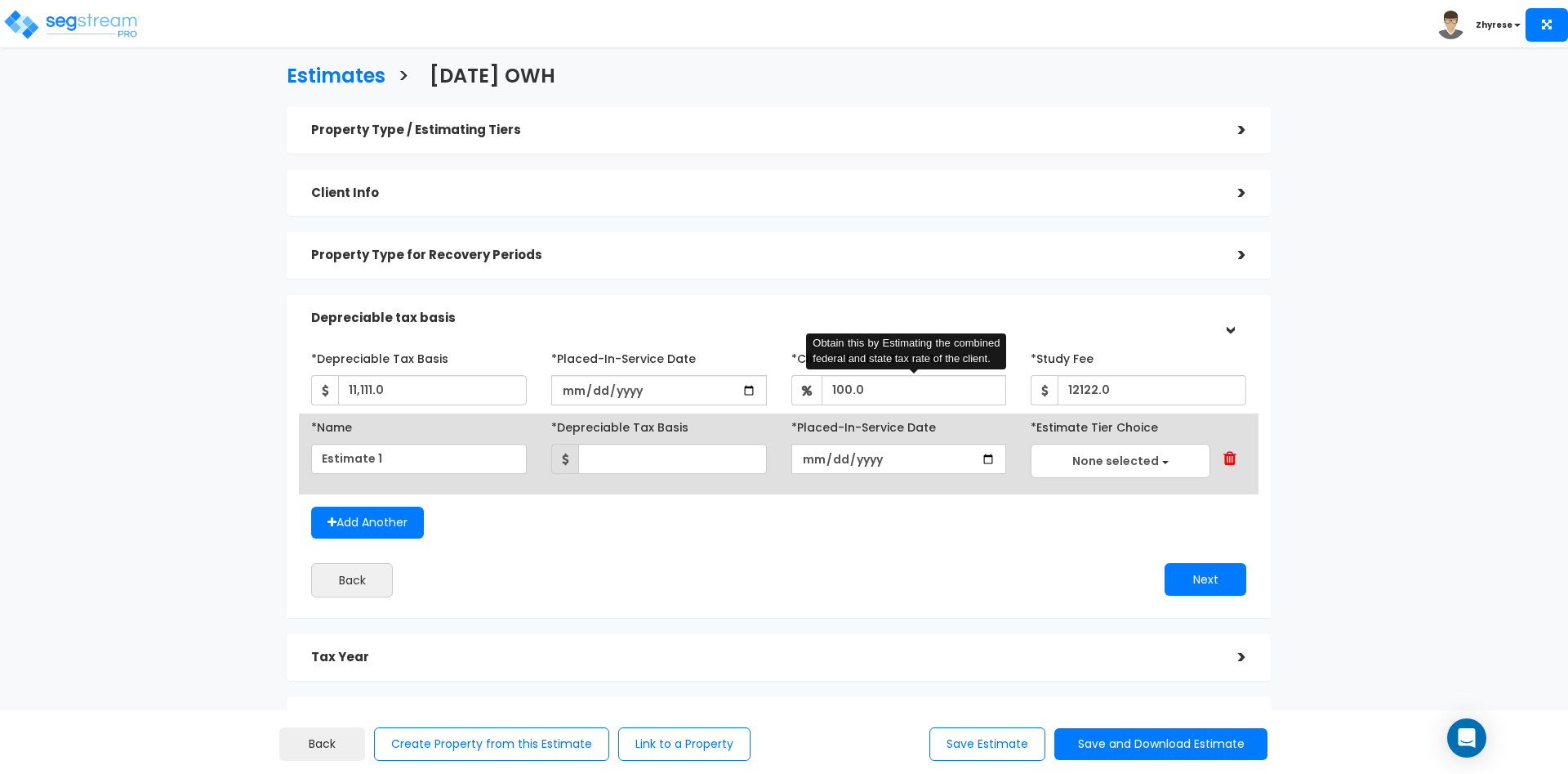
scroll to position [0, 0]
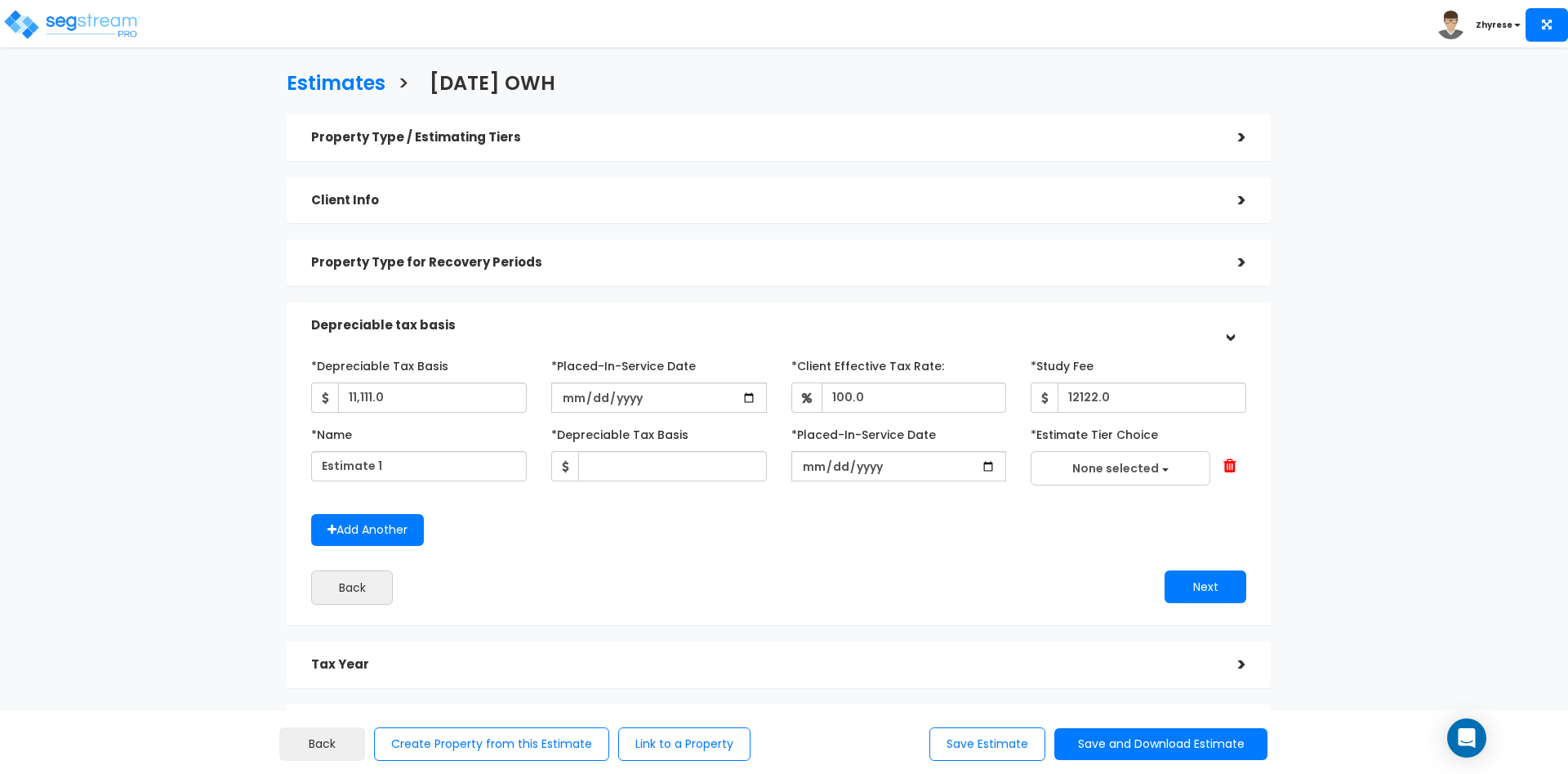
click at [963, 138] on h5 "Property Type / Estimating Tiers" at bounding box center [762, 138] width 903 height 14
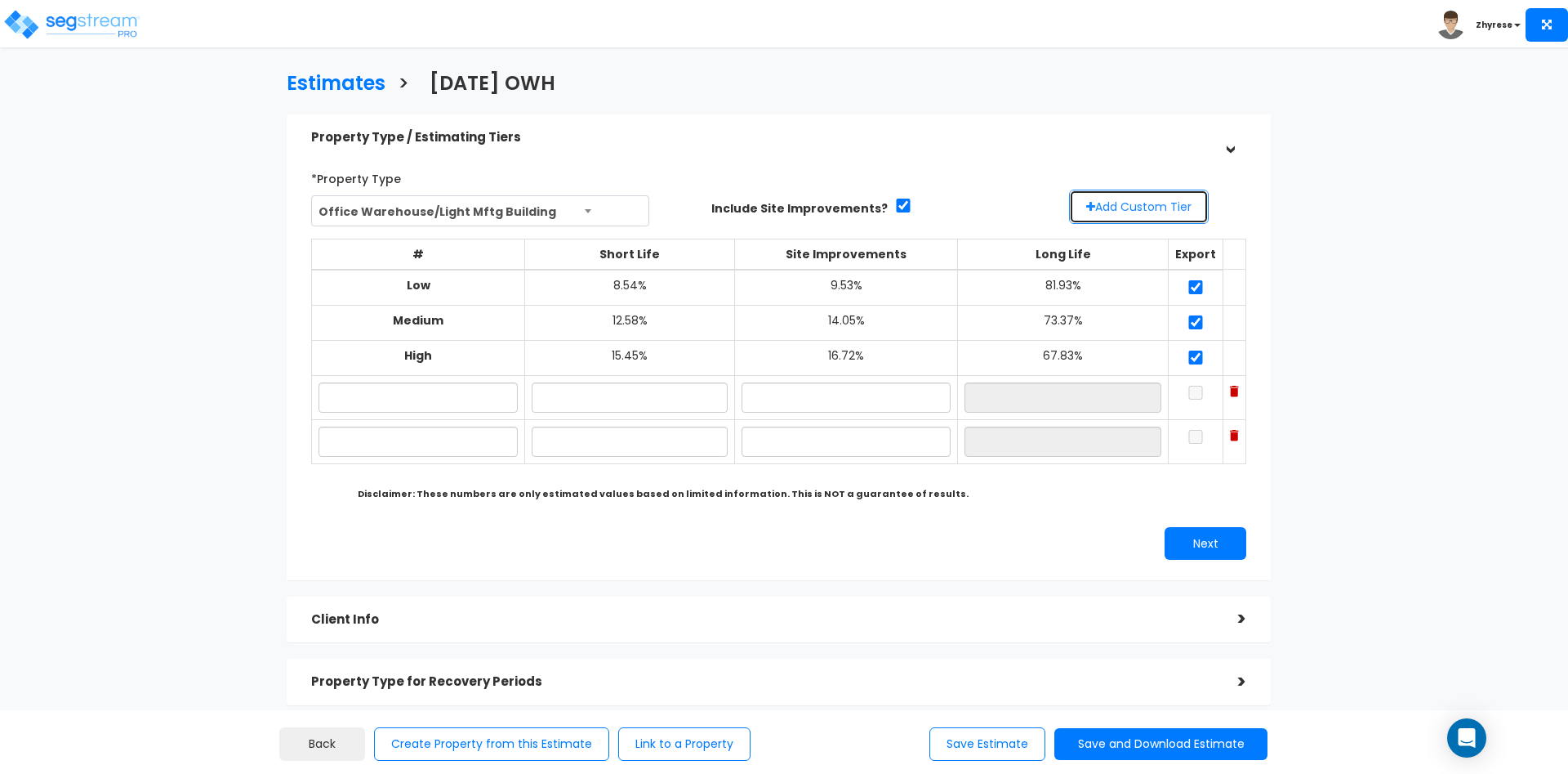
click at [1150, 202] on button "Add Custom Tier" at bounding box center [1138, 206] width 140 height 34
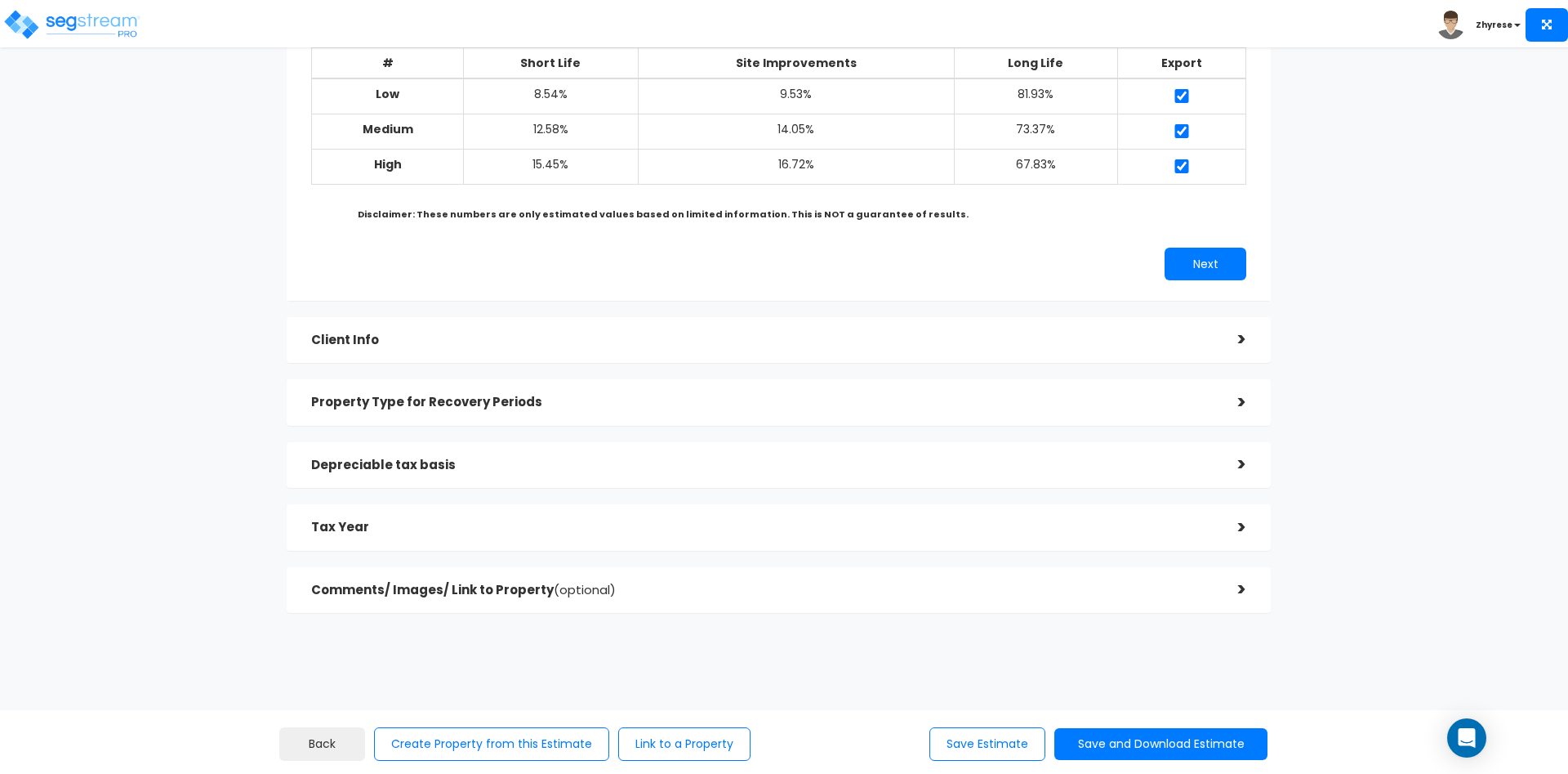
click at [774, 479] on div "Depreciable tax basis >" at bounding box center [779, 466] width 984 height 47
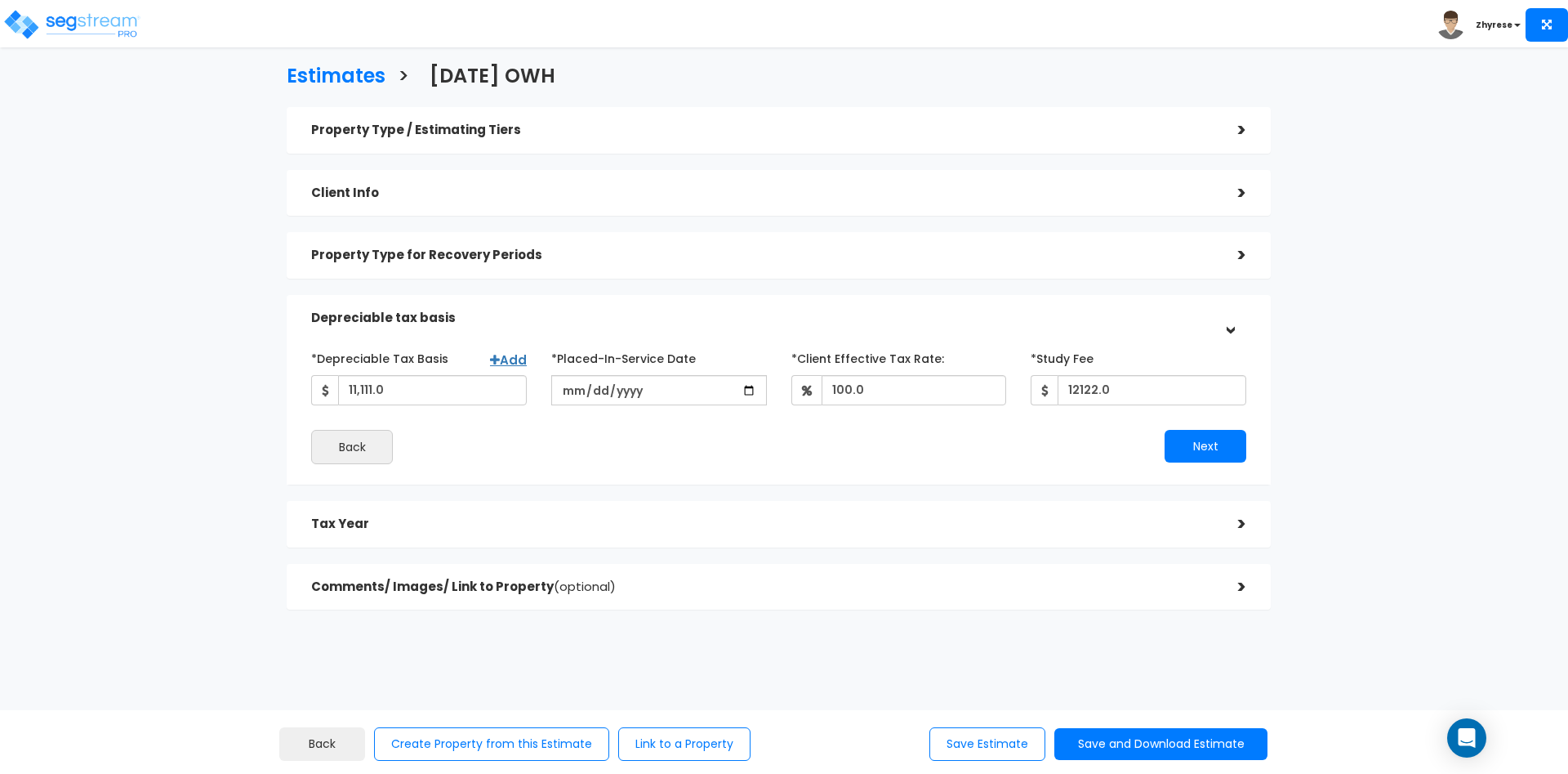
scroll to position [8, 0]
click at [507, 356] on link "Add" at bounding box center [508, 360] width 37 height 17
select select
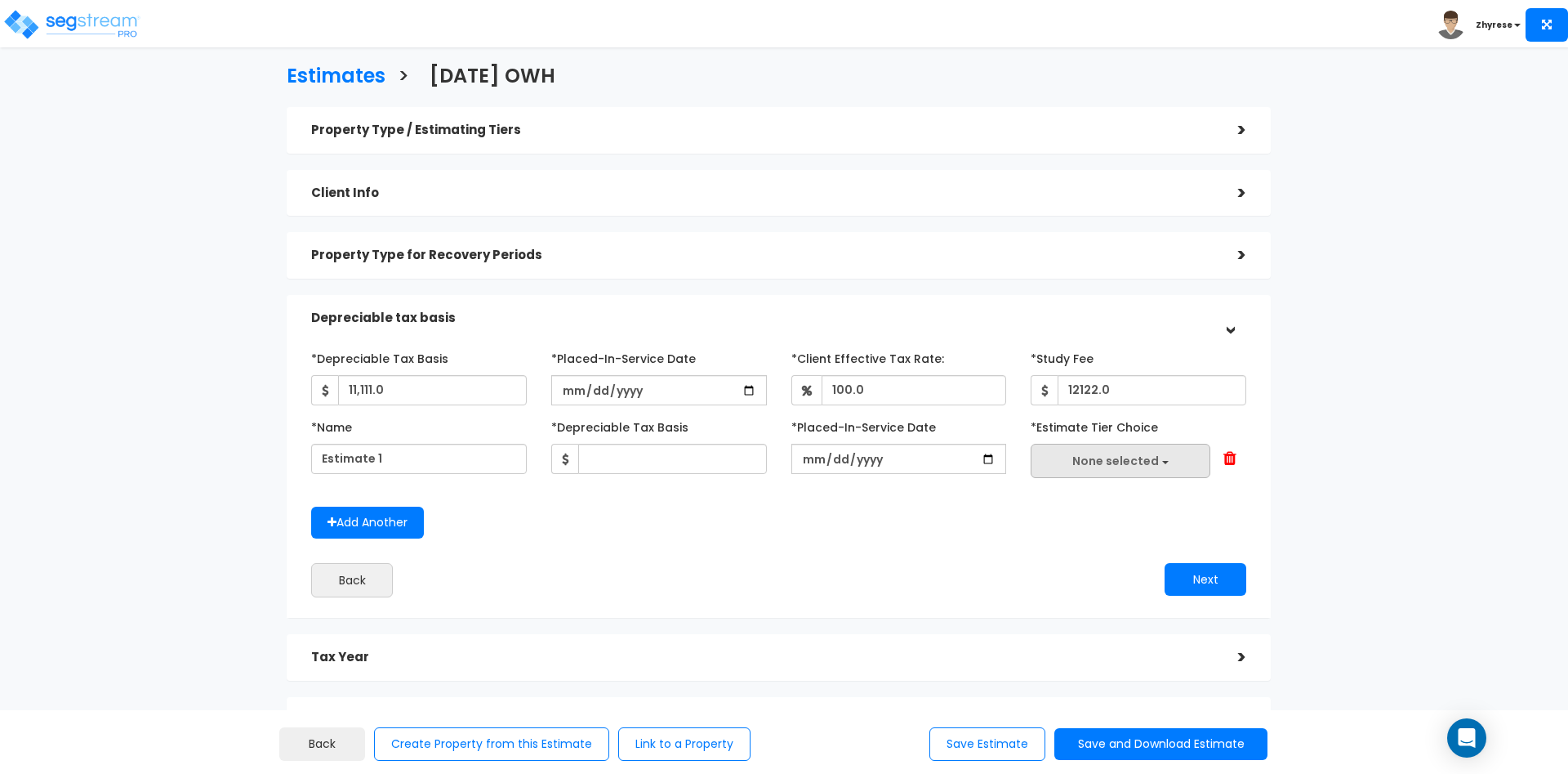
click at [1131, 465] on span "None selected" at bounding box center [1115, 461] width 86 height 16
click at [909, 523] on div "Add Another" at bounding box center [779, 522] width 960 height 32
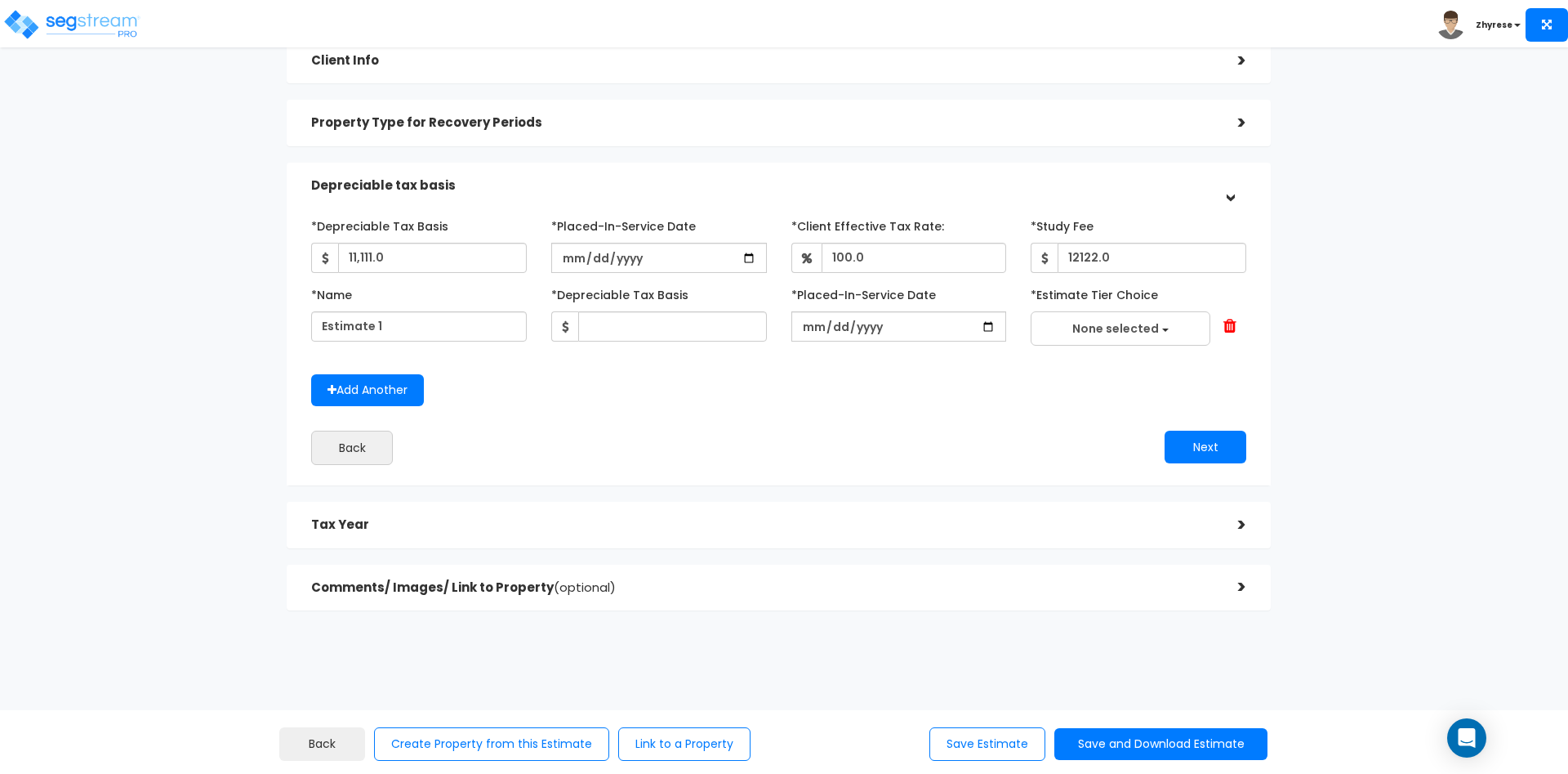
scroll to position [0, 0]
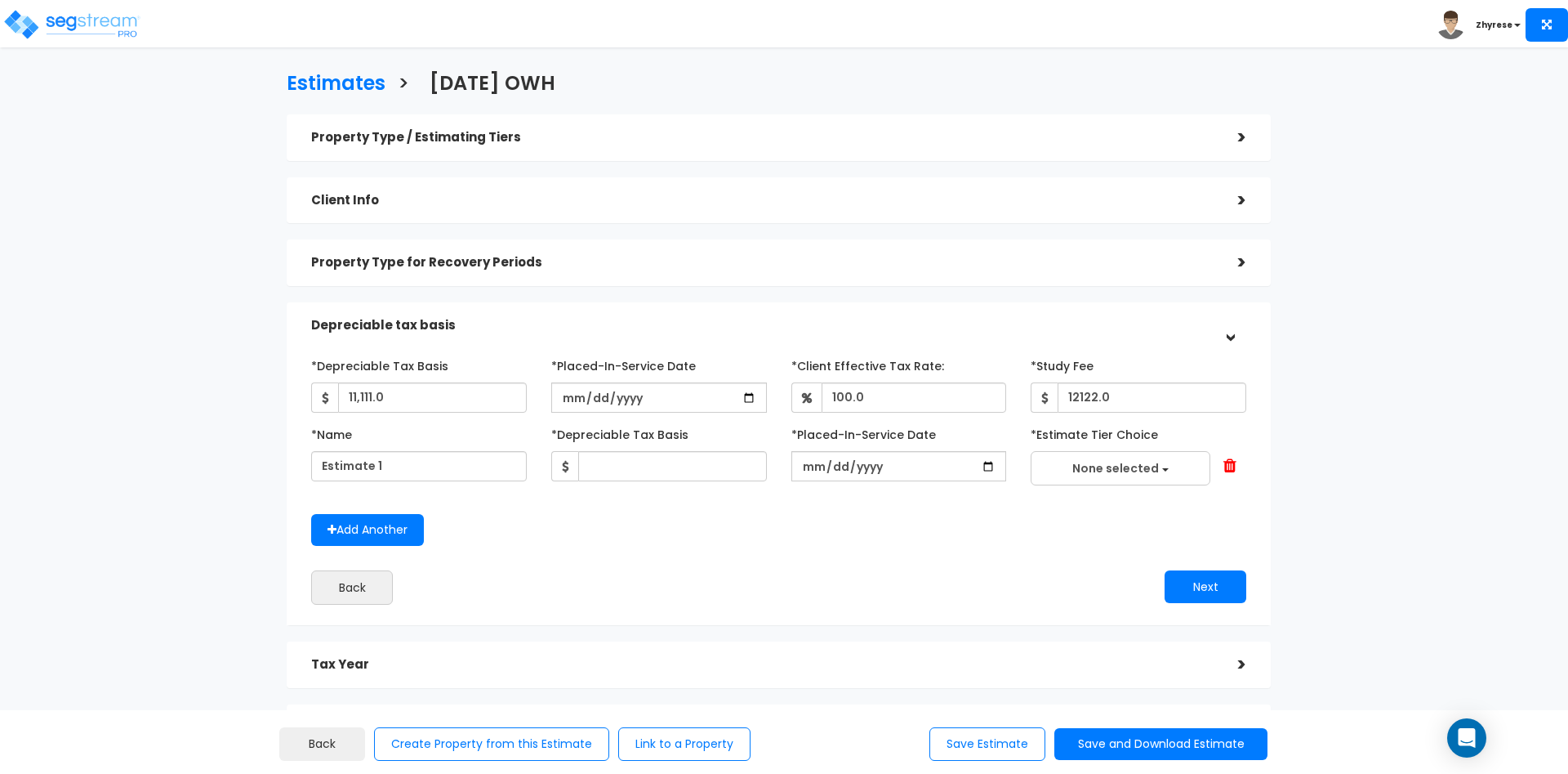
click at [1054, 127] on div "Property Type / Estimating Tiers" at bounding box center [762, 137] width 903 height 30
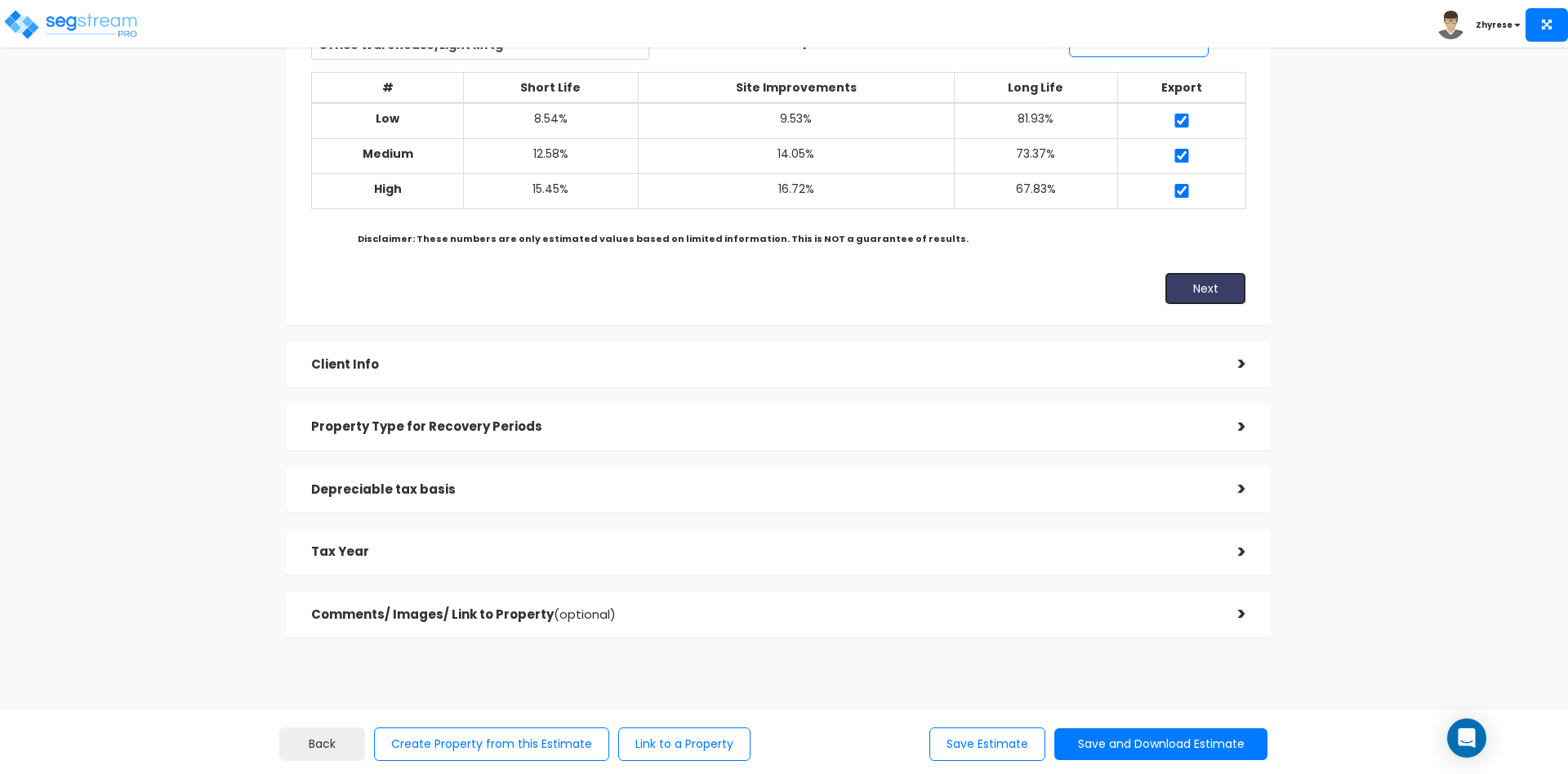
click at [1194, 291] on button "Next" at bounding box center [1205, 288] width 81 height 33
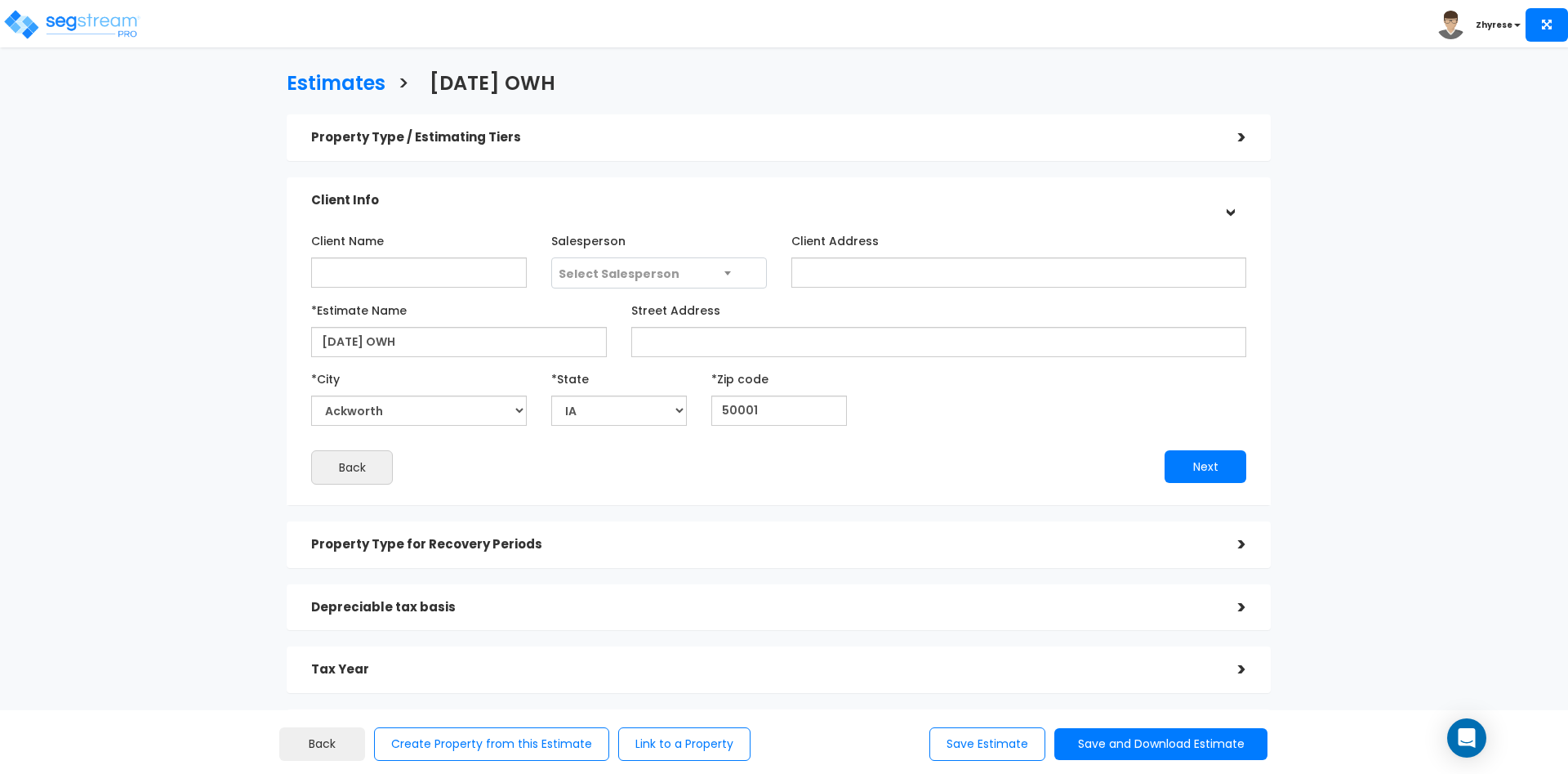
click at [1173, 132] on h5 "Property Type / Estimating Tiers" at bounding box center [762, 138] width 903 height 14
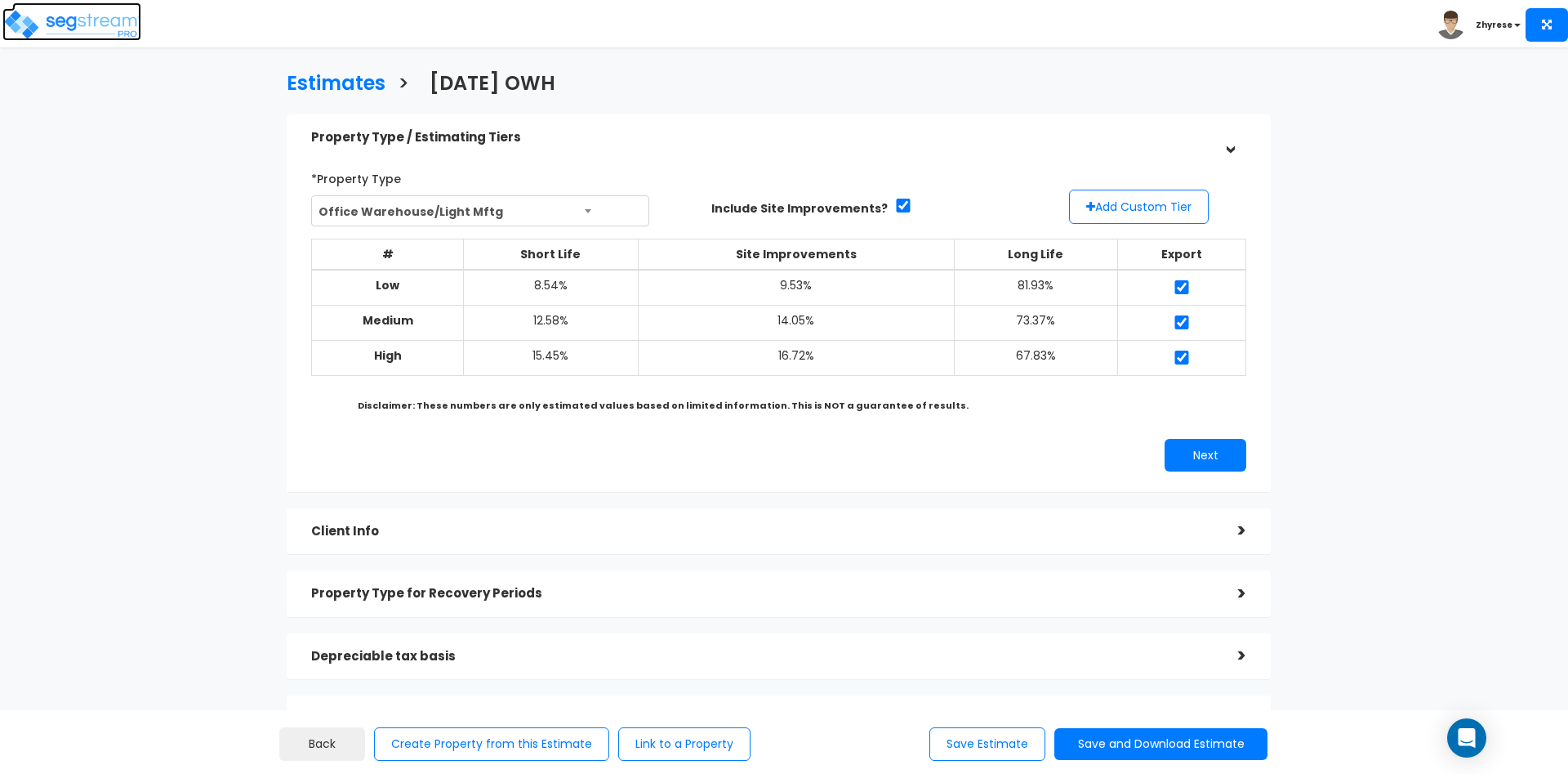
click at [134, 17] on img at bounding box center [72, 24] width 139 height 33
